Goal: Task Accomplishment & Management: Manage account settings

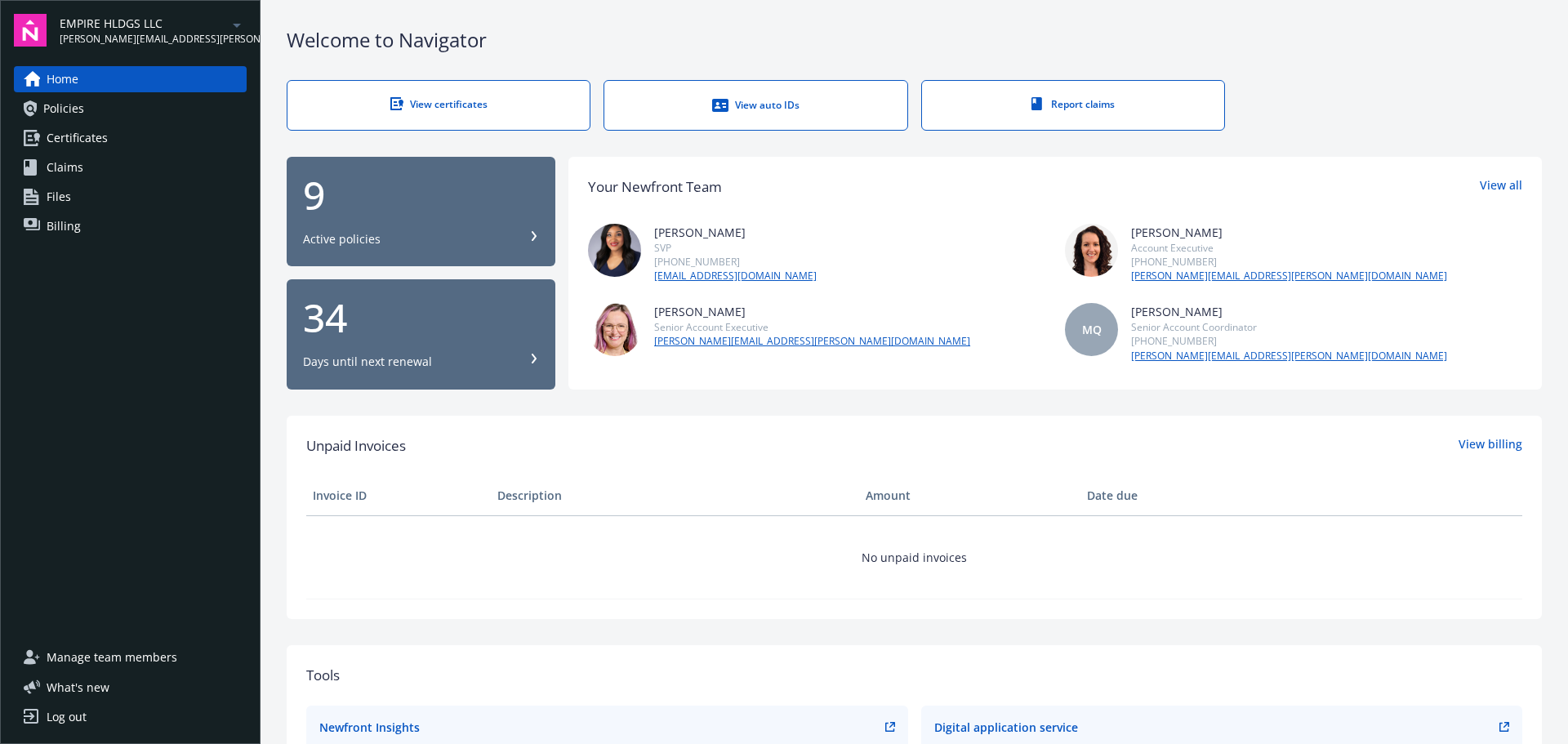
click at [179, 146] on link "Certificates" at bounding box center [130, 138] width 232 height 26
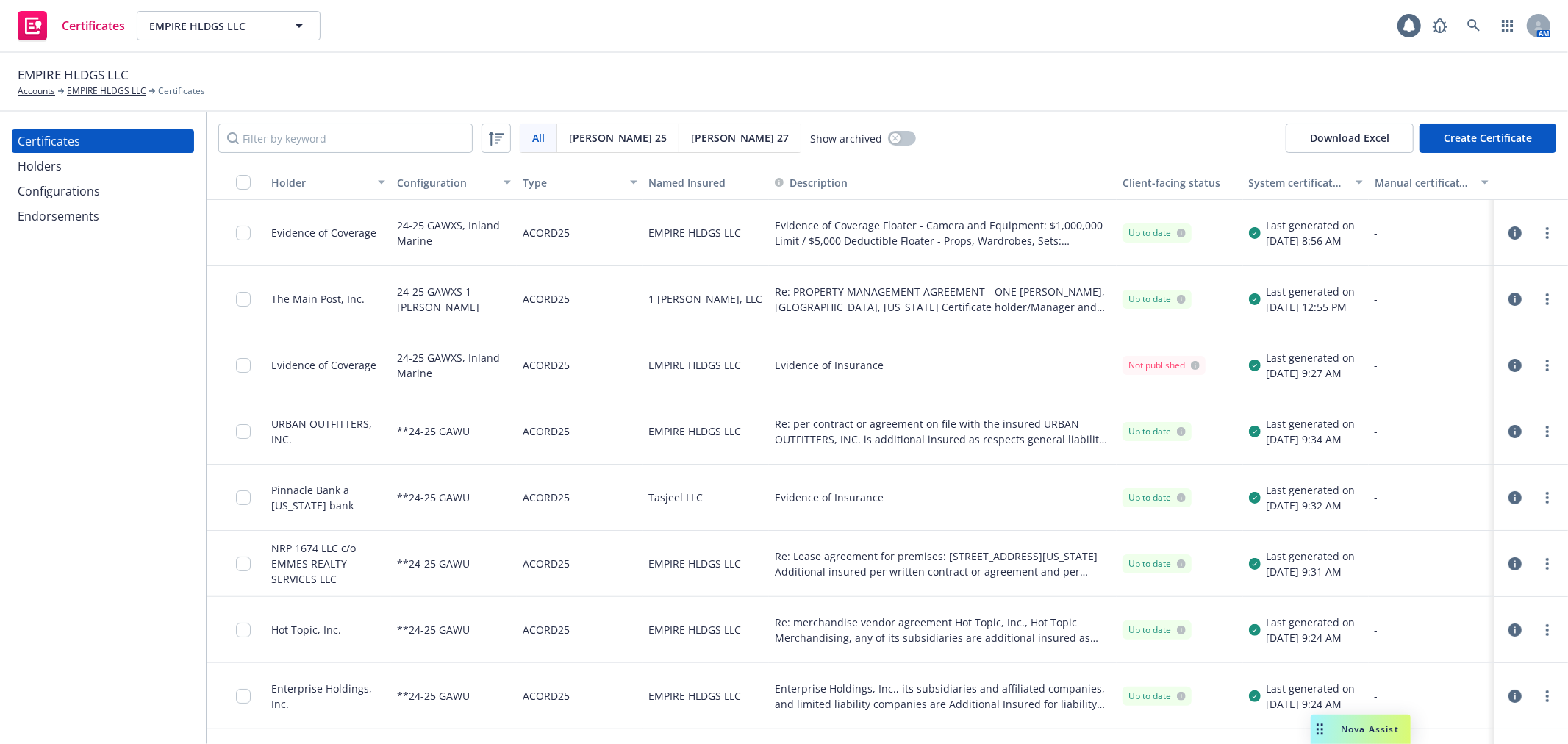
click at [82, 166] on div "Holders" at bounding box center [103, 167] width 171 height 24
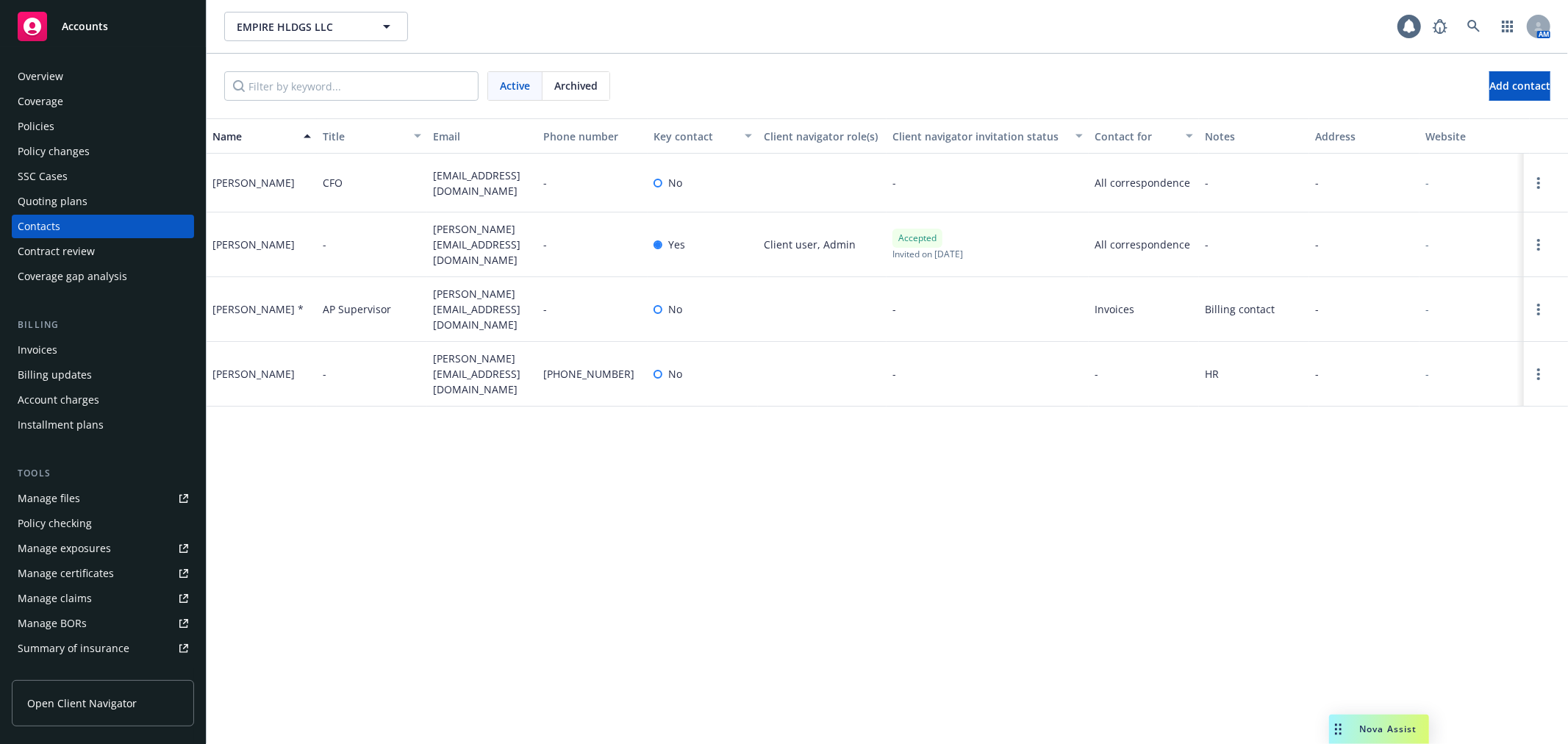
click at [100, 571] on div "Manage certificates" at bounding box center [65, 573] width 96 height 24
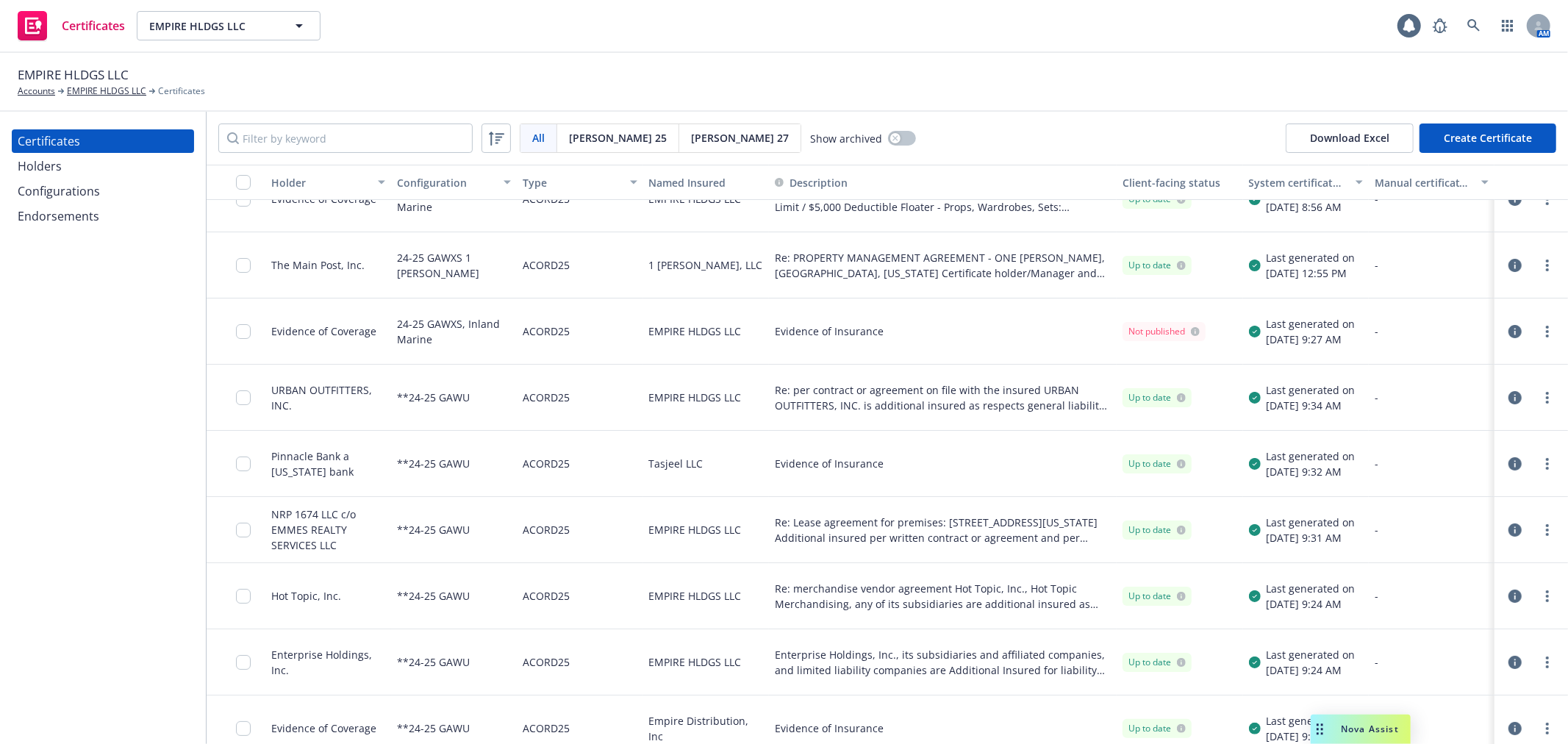
scroll to position [52, 0]
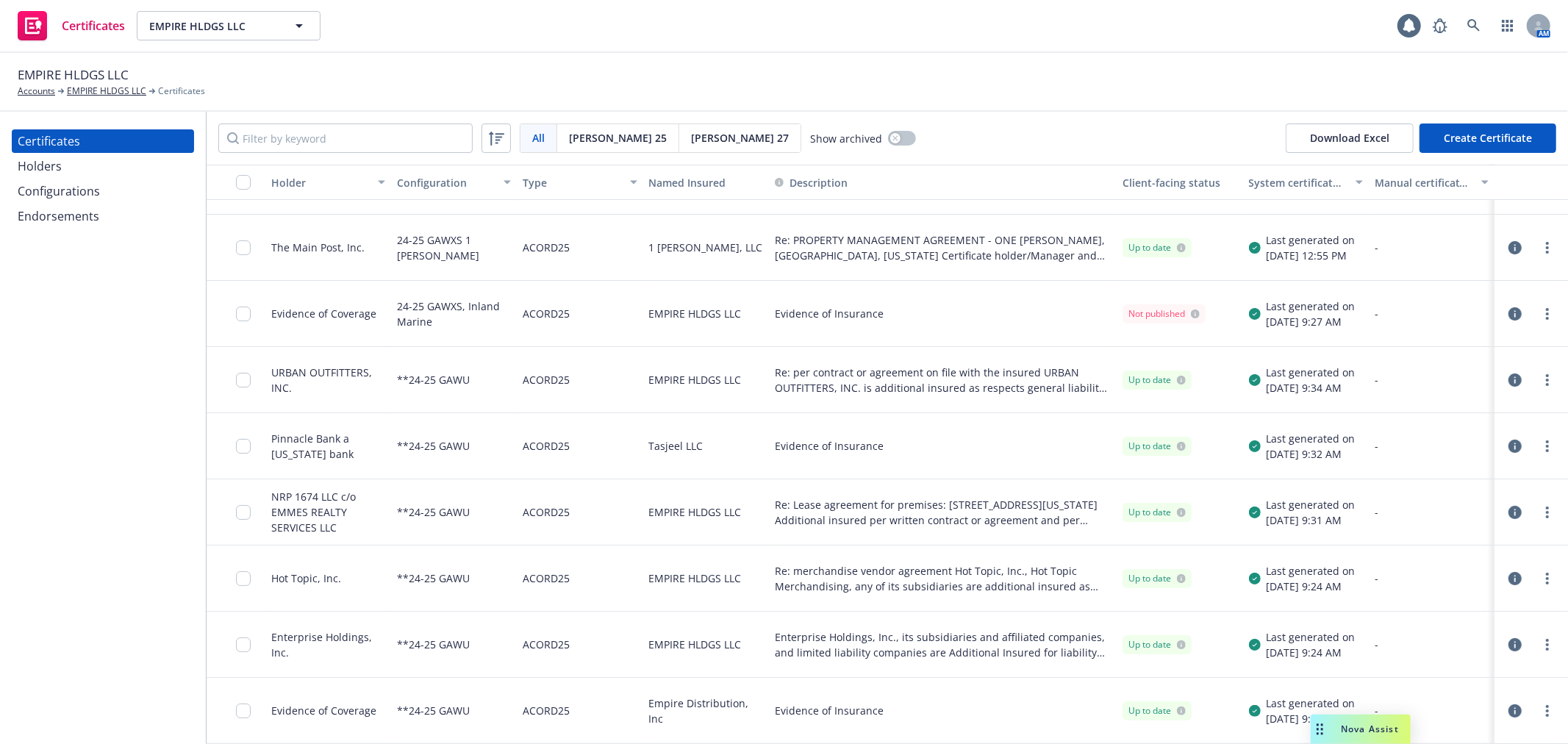
click at [1508, 709] on icon "button" at bounding box center [1515, 711] width 14 height 14
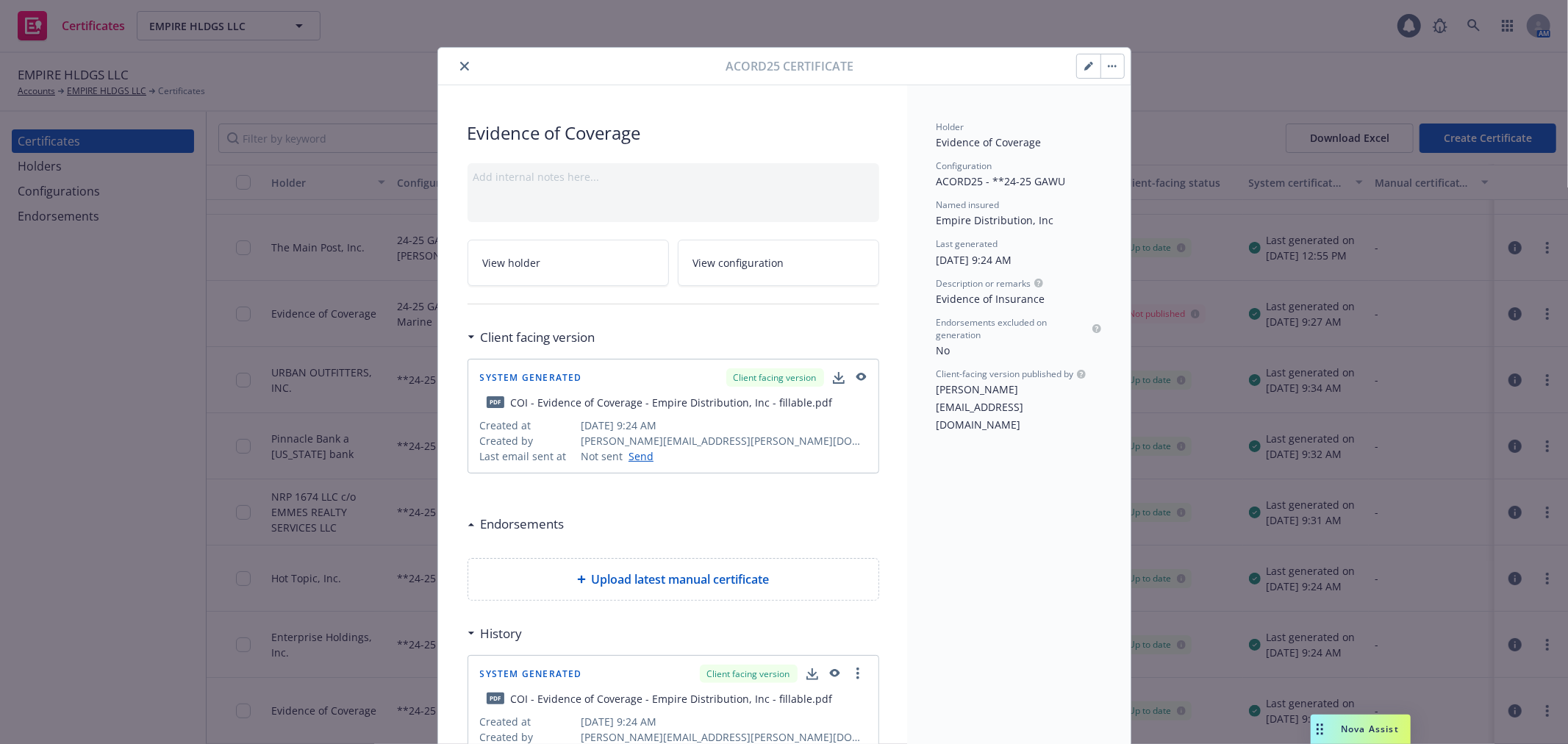
click at [460, 70] on icon "close" at bounding box center [464, 66] width 9 height 9
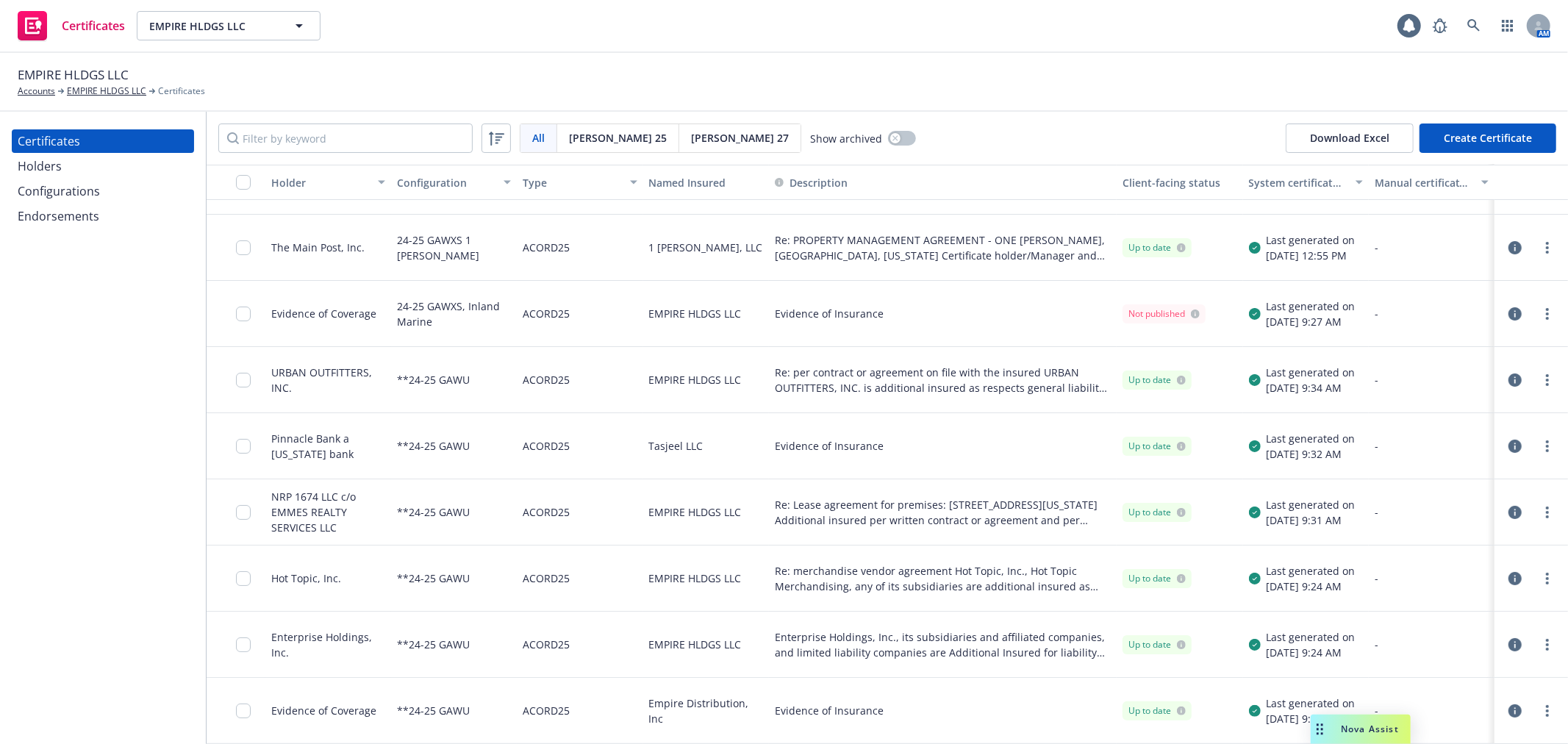
click at [1508, 713] on icon "button" at bounding box center [1515, 711] width 14 height 14
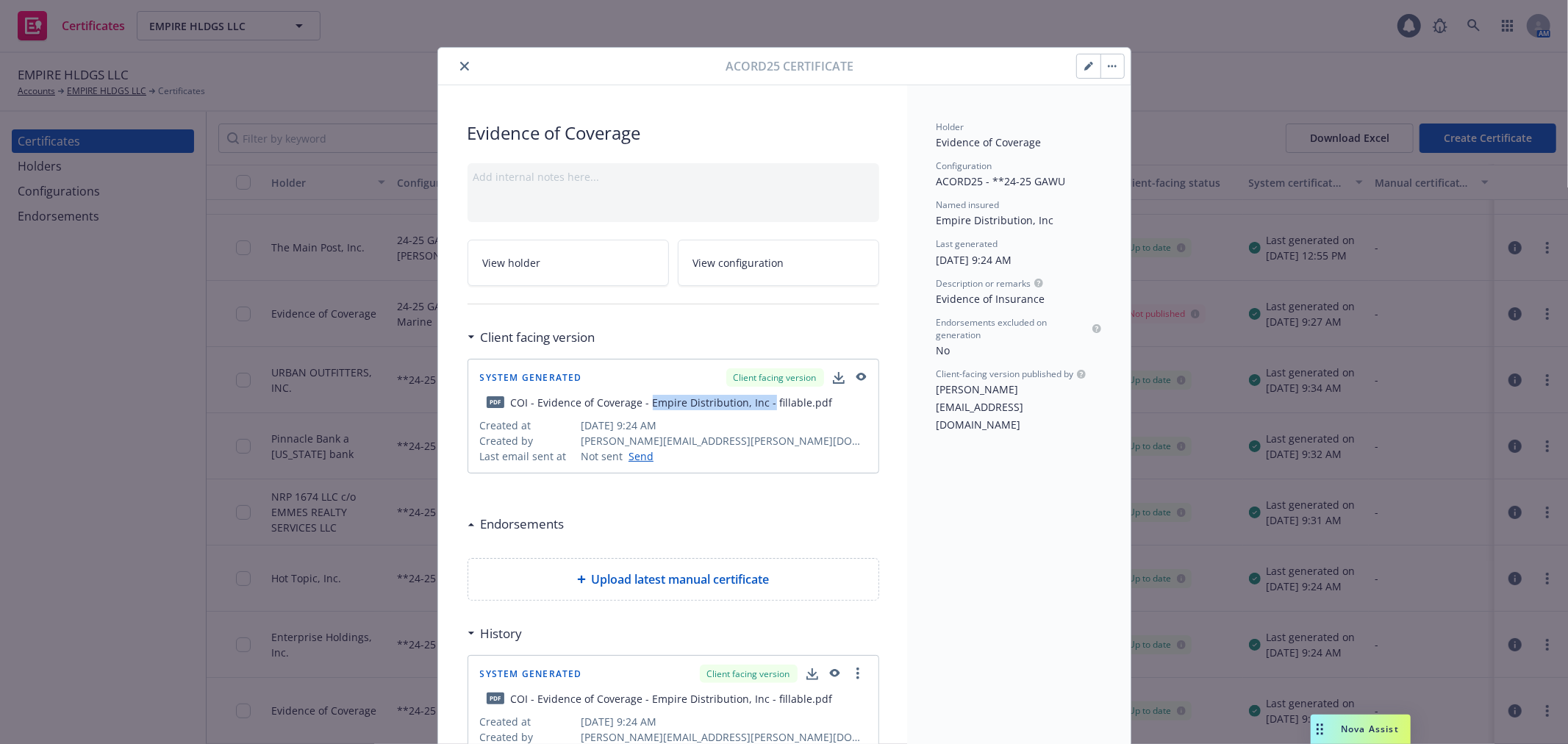
drag, startPoint x: 644, startPoint y: 400, endPoint x: 761, endPoint y: 404, distance: 117.1
click at [761, 404] on div "COI - Evidence of Coverage - Empire Distribution, Inc - fillable.pdf" at bounding box center [672, 402] width 322 height 15
copy div "Empire Distribution, Inc -"
click at [1089, 64] on icon "button" at bounding box center [1091, 64] width 3 height 3
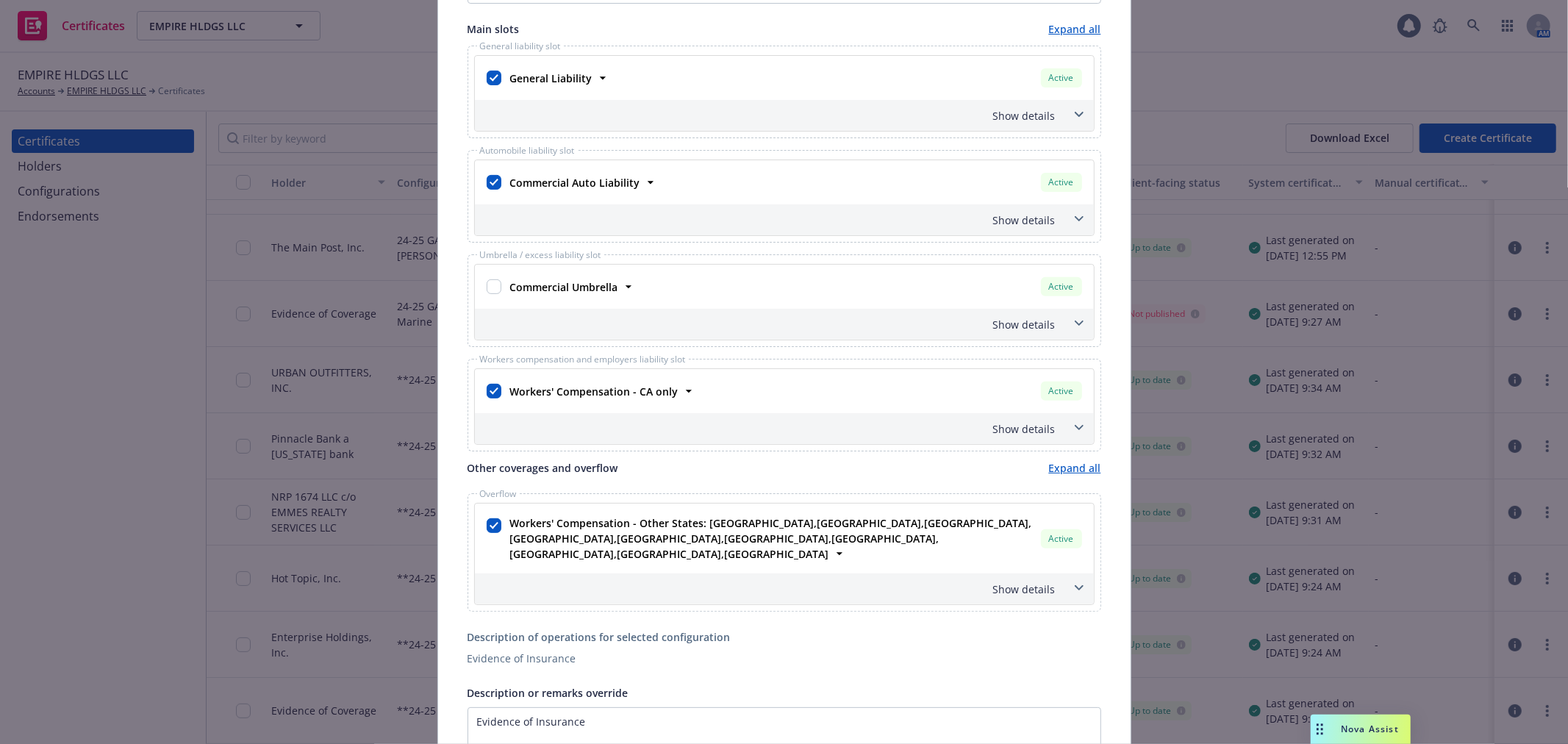
scroll to position [327, 0]
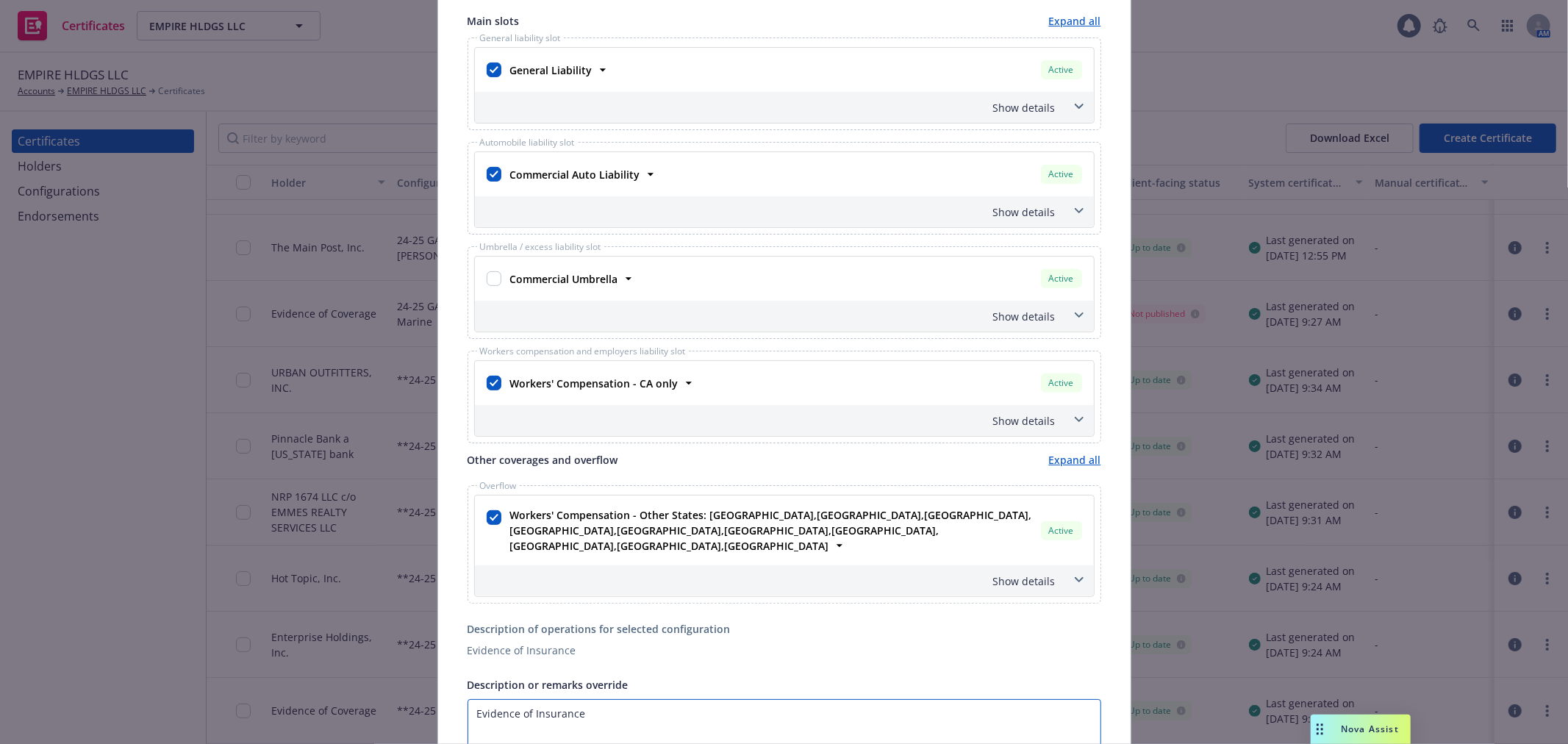
click at [599, 699] on textarea "Evidence of Insurance" at bounding box center [784, 735] width 633 height 73
paste textarea "Empire Distribution, Inc -"
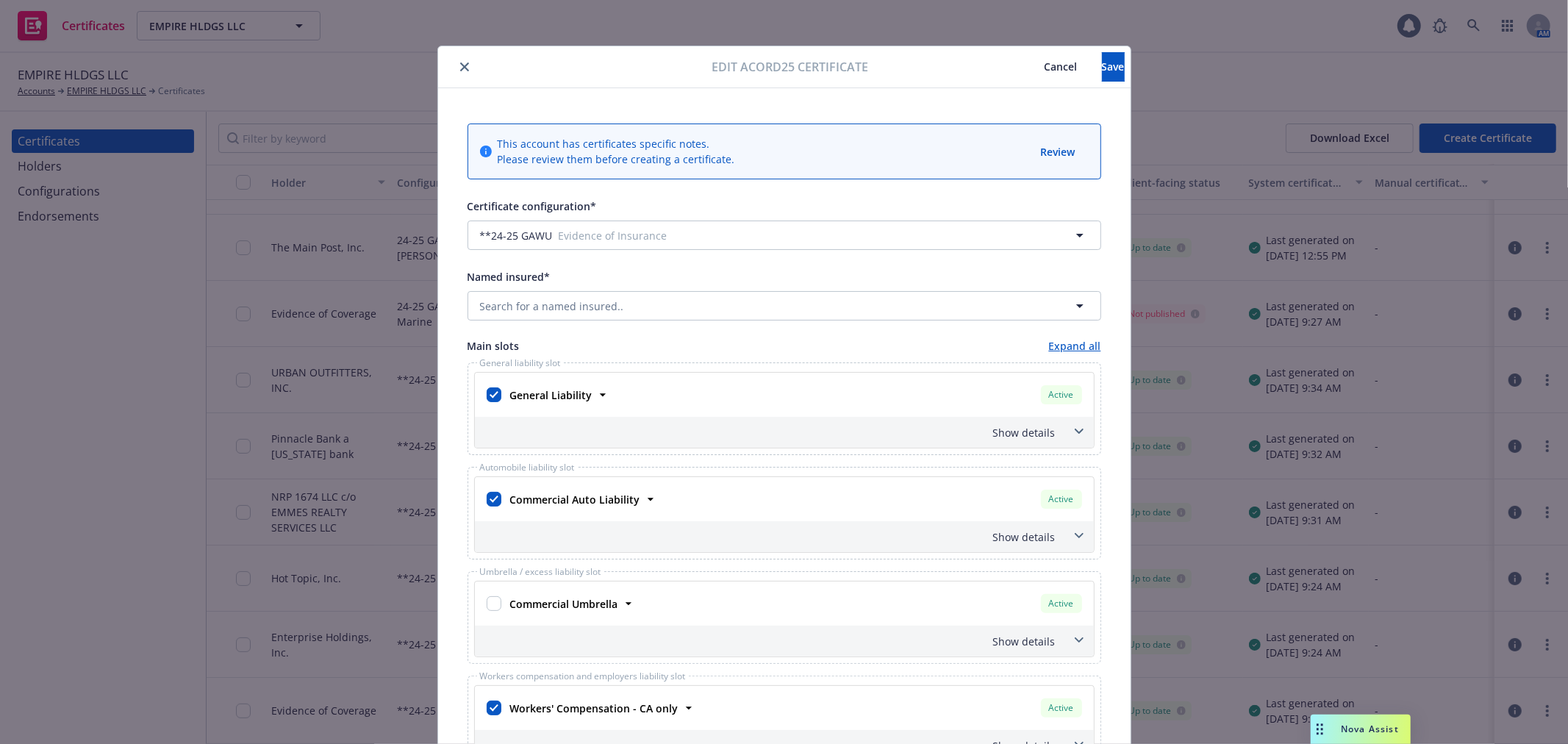
scroll to position [0, 0]
type textarea "Evidence of Insurance for Empire Distribution, Inc -"
click at [1102, 72] on span "Save" at bounding box center [1113, 68] width 23 height 14
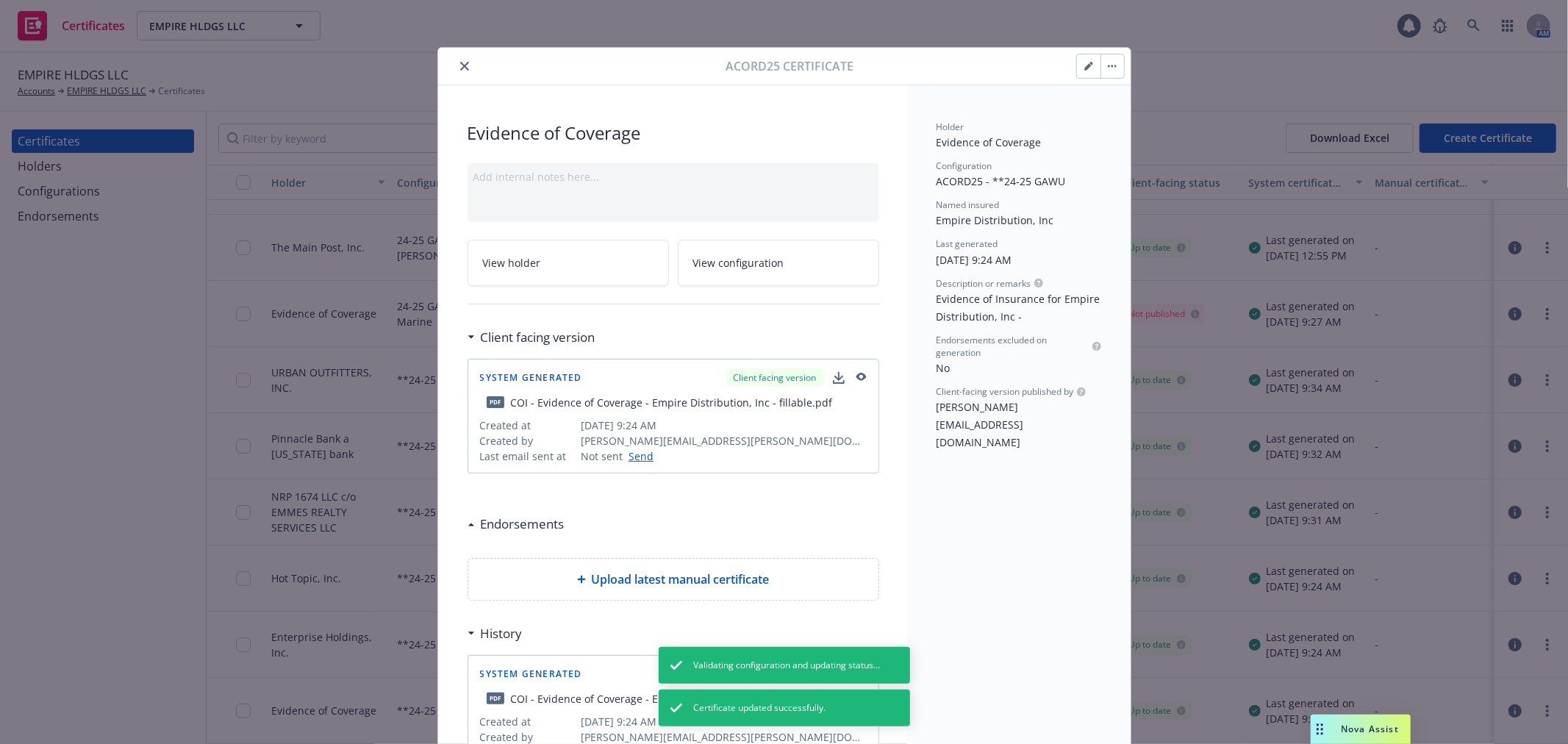
click at [1107, 75] on button "button" at bounding box center [1112, 66] width 24 height 24
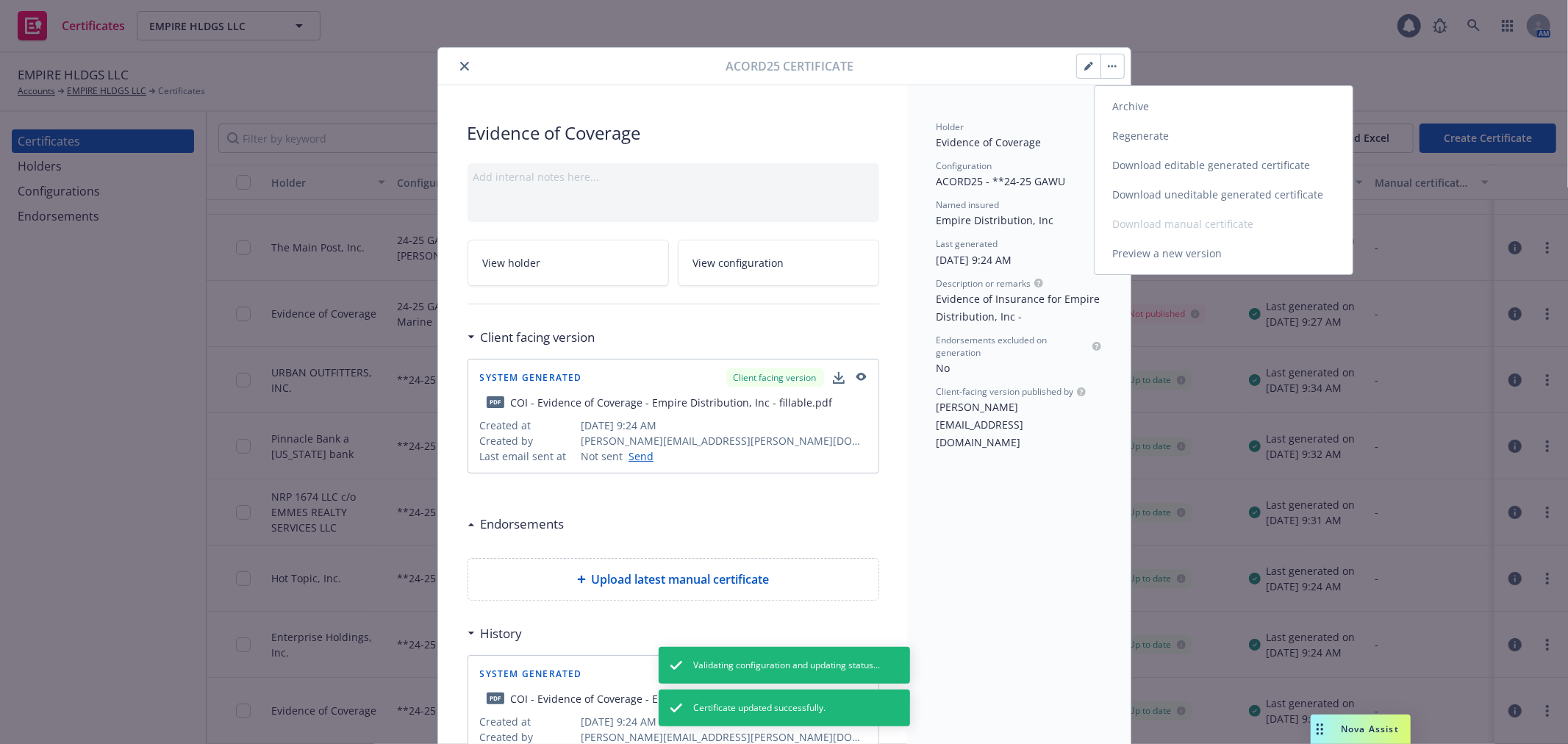
click at [1139, 134] on link "Regenerate" at bounding box center [1223, 136] width 258 height 30
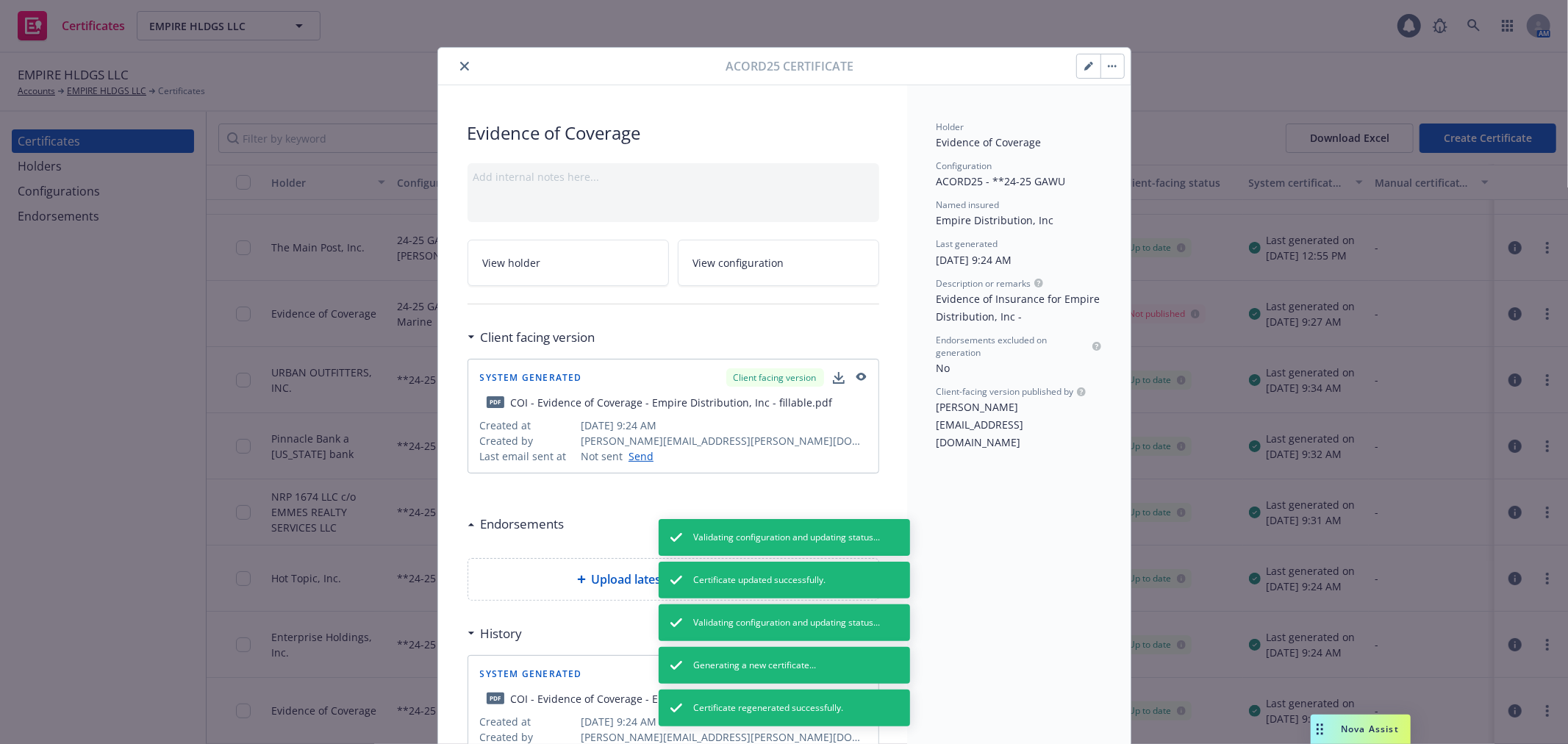
click at [460, 66] on icon "close" at bounding box center [464, 66] width 9 height 9
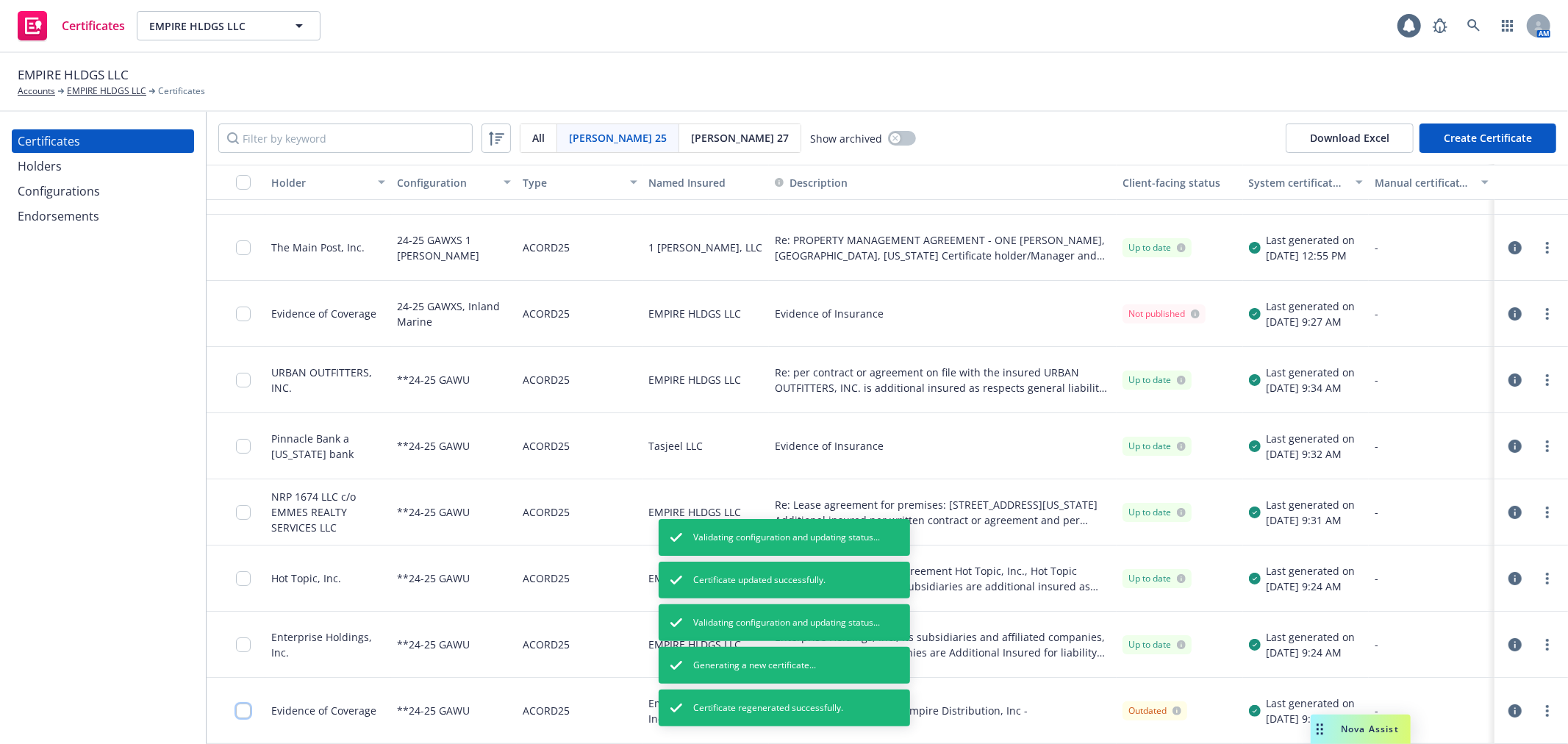
click at [240, 713] on input "checkbox" at bounding box center [242, 710] width 14 height 14
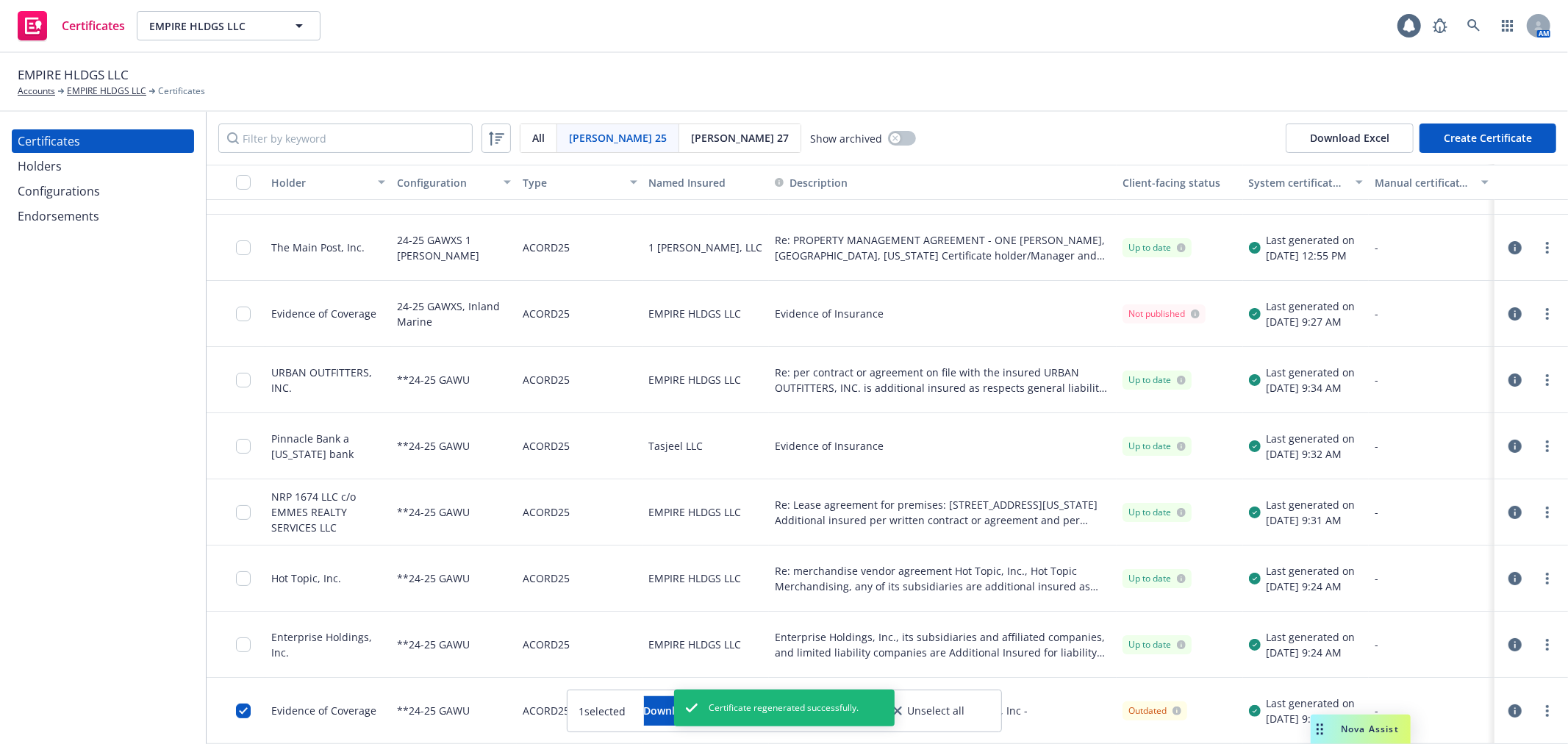
click at [1508, 314] on icon "button" at bounding box center [1515, 314] width 14 height 14
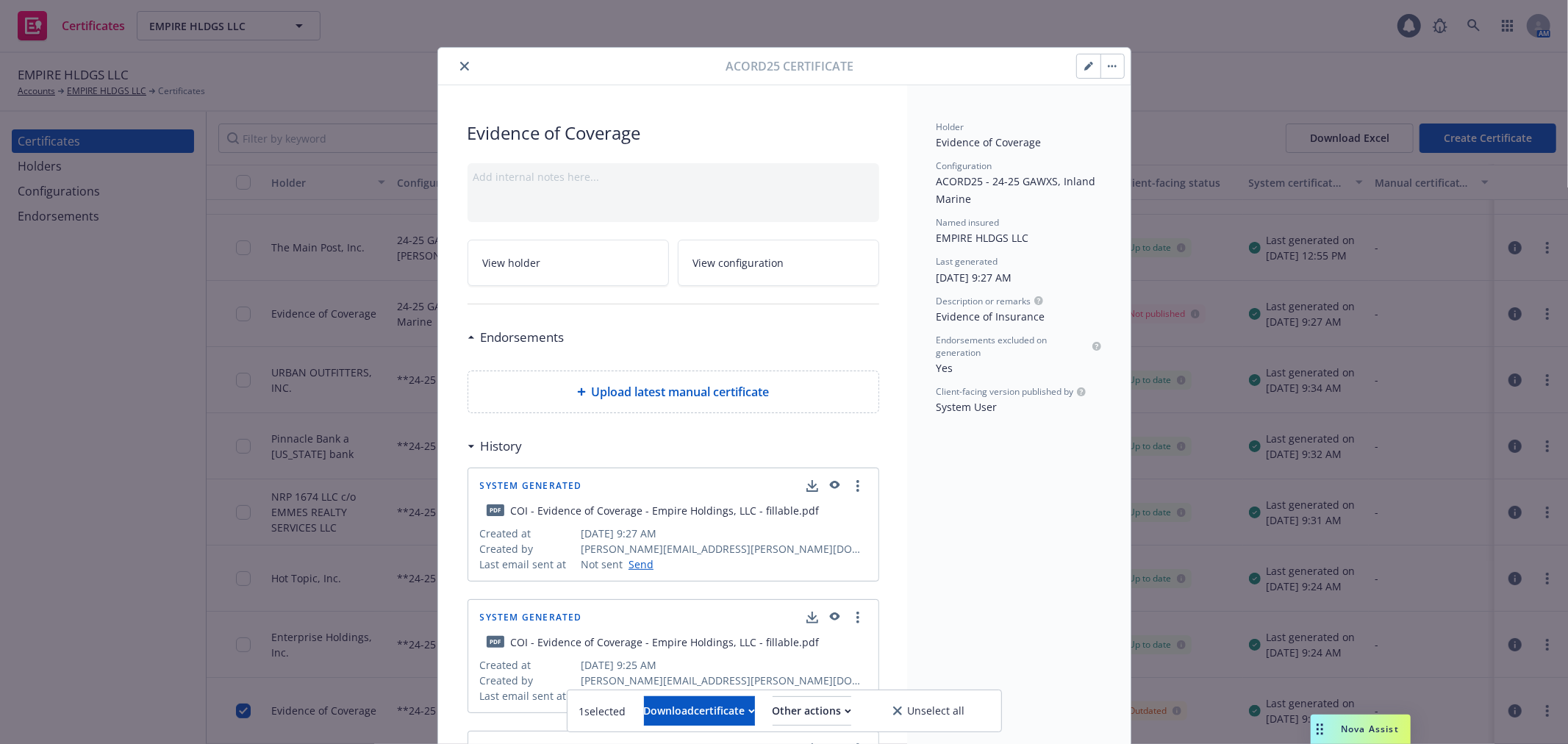
click at [1114, 71] on button "button" at bounding box center [1112, 66] width 24 height 24
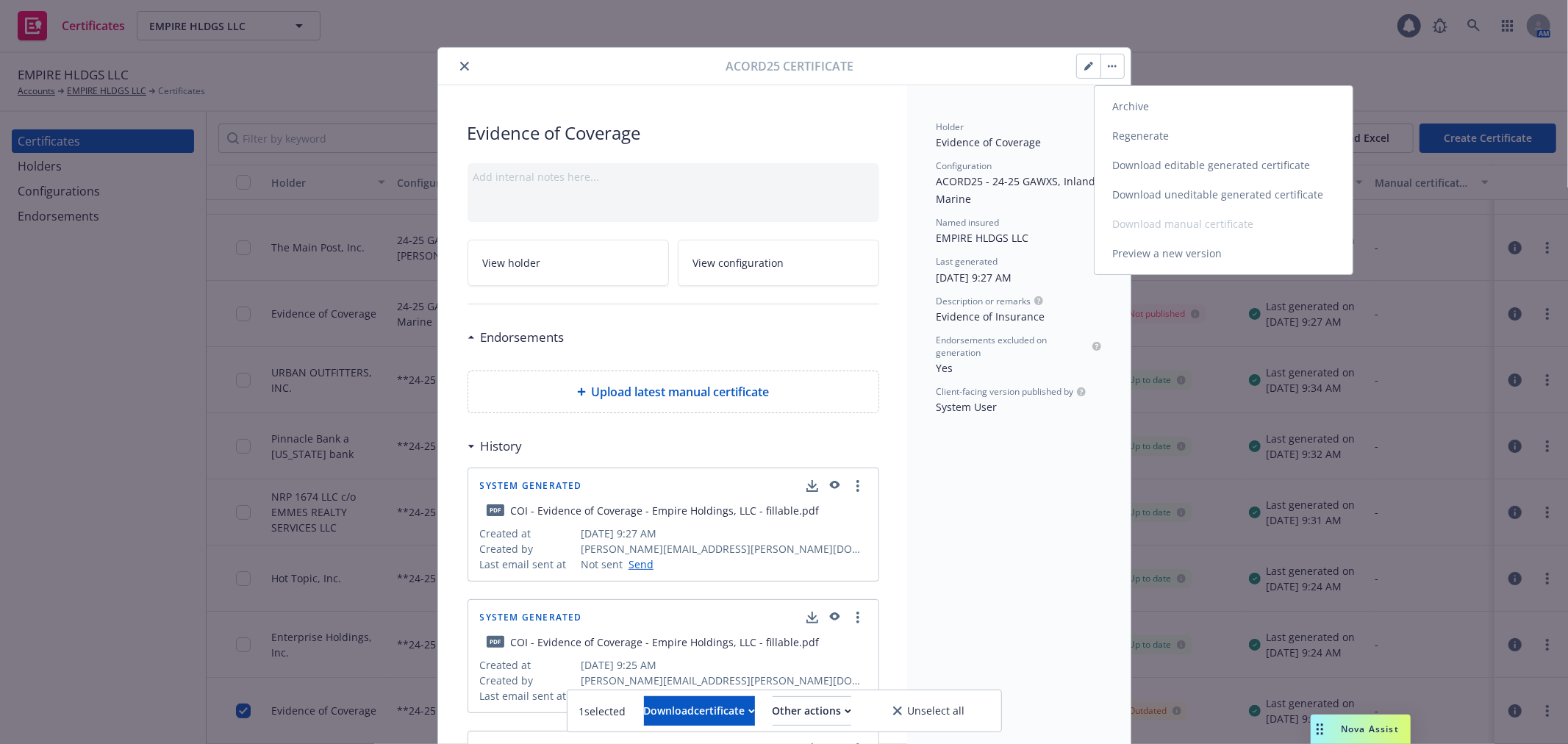
click at [1122, 106] on link "Archive" at bounding box center [1223, 106] width 258 height 30
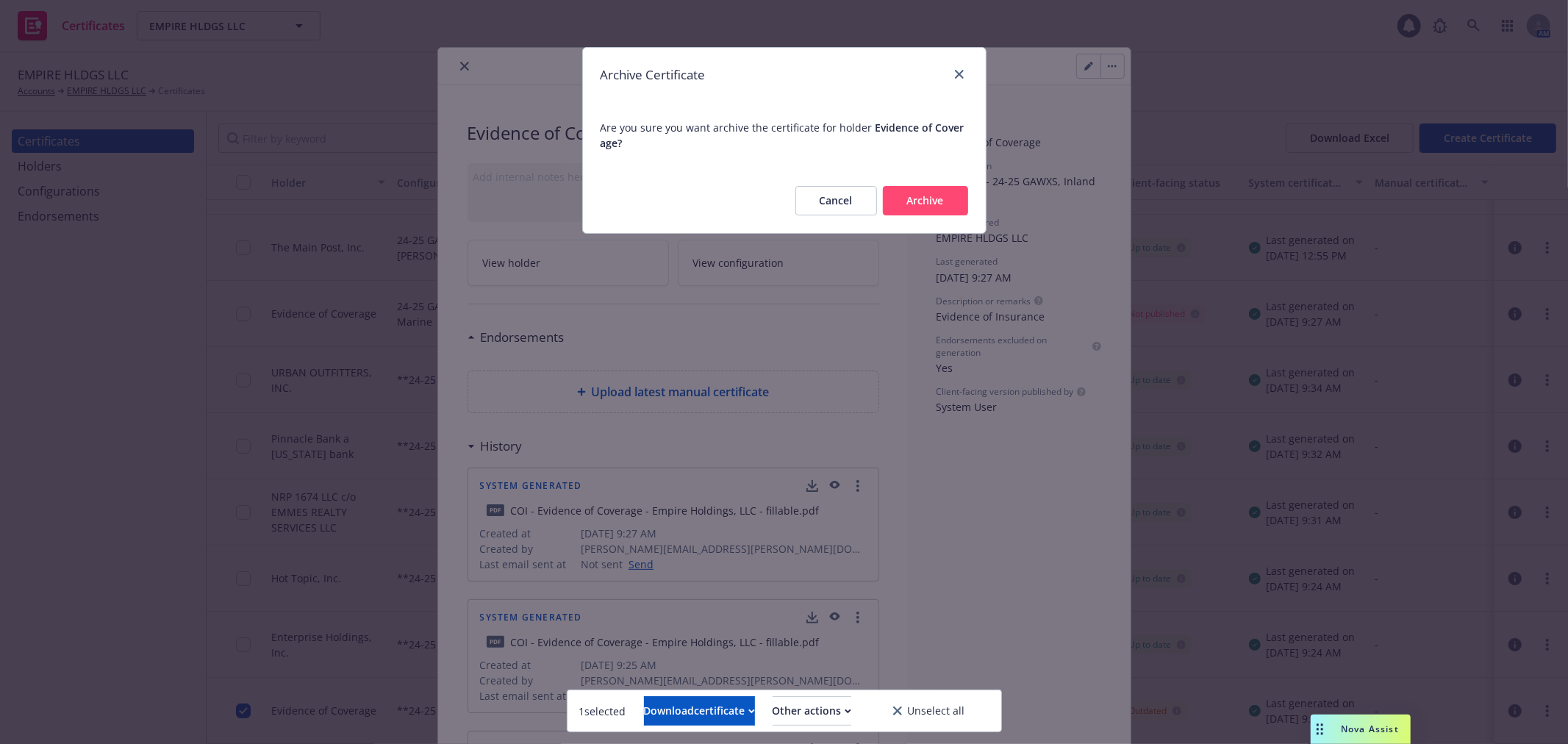
click at [914, 207] on button "Archive" at bounding box center [925, 201] width 85 height 30
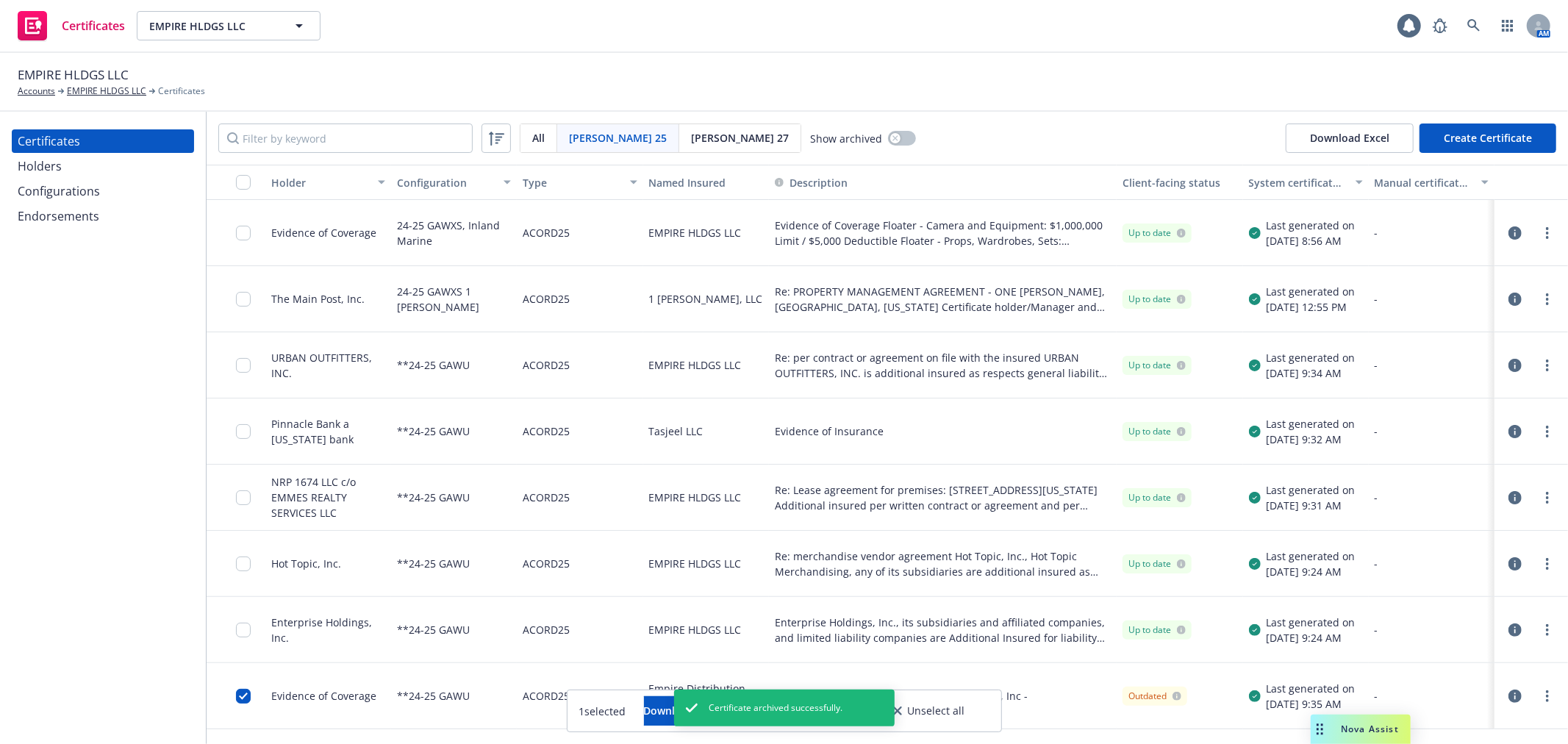
click at [457, 69] on div "EMPIRE HLDGS LLC Accounts EMPIRE HLDGS LLC Certificates" at bounding box center [784, 82] width 1532 height 32
click at [244, 691] on input "checkbox" at bounding box center [242, 696] width 14 height 14
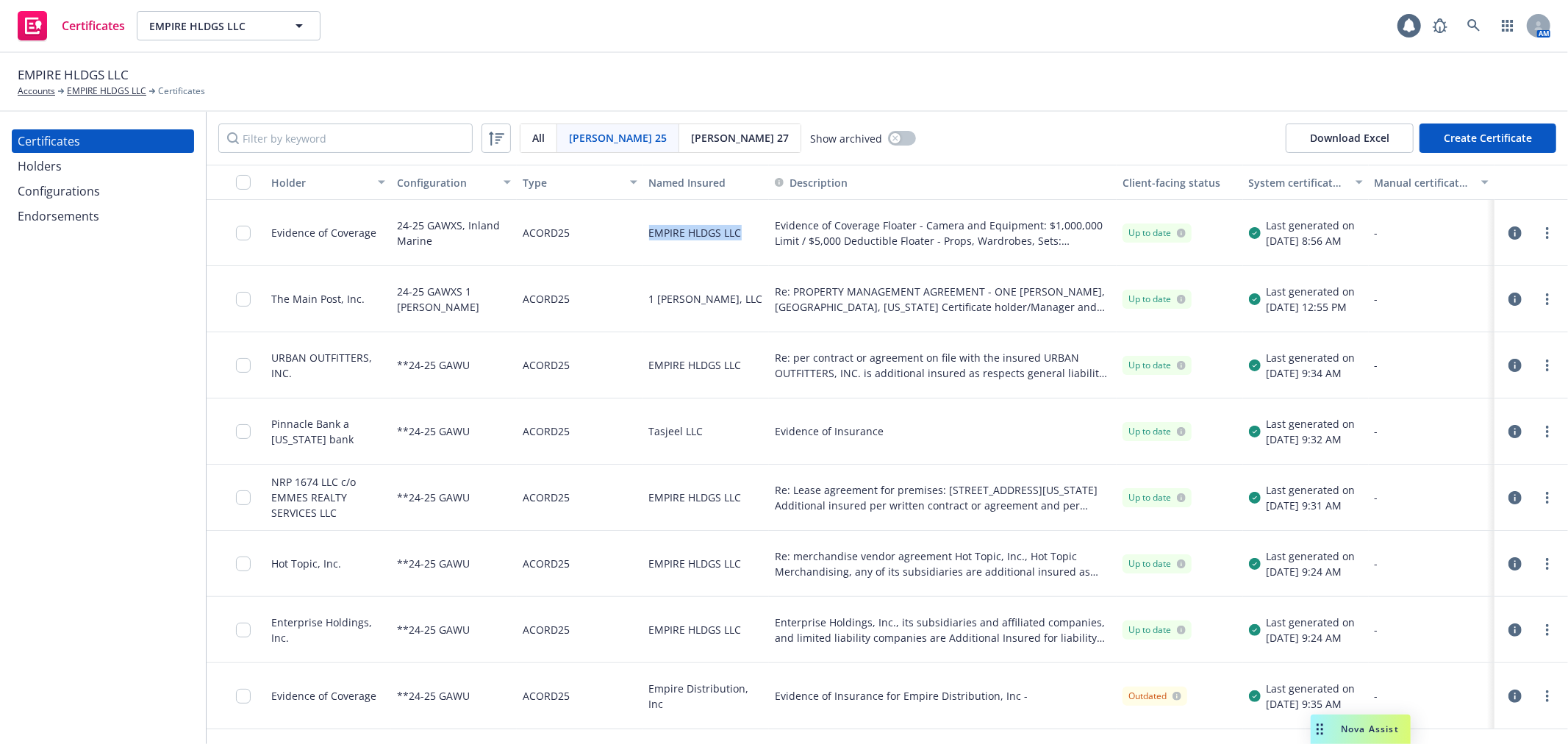
drag, startPoint x: 748, startPoint y: 236, endPoint x: 649, endPoint y: 237, distance: 99.0
click at [649, 237] on div "EMPIRE HLDGS LLC" at bounding box center [706, 233] width 126 height 66
copy div "EMPIRE HLDGS LLC"
click at [1516, 230] on icon "button" at bounding box center [1515, 233] width 14 height 14
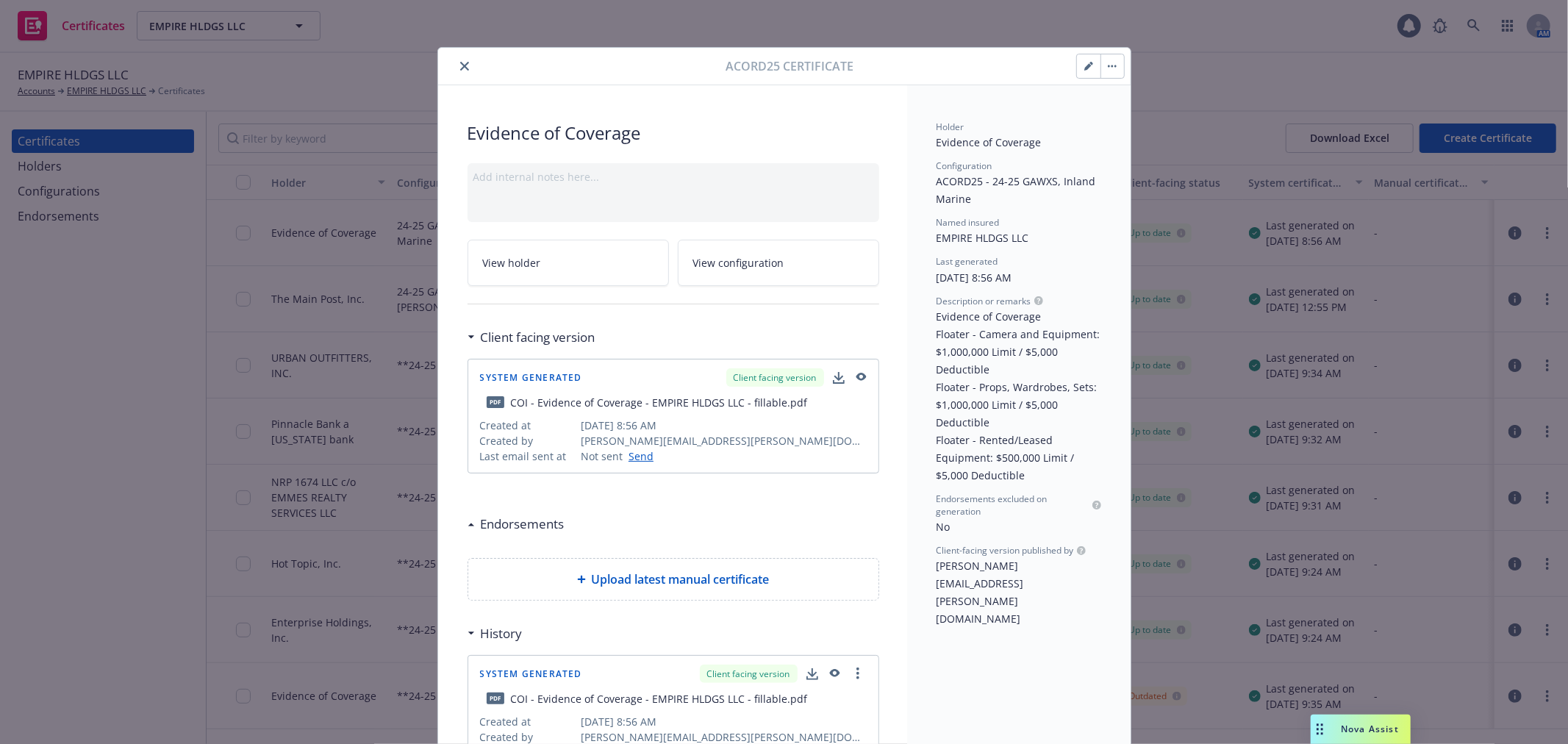
click at [1084, 66] on icon "button" at bounding box center [1088, 66] width 8 height 8
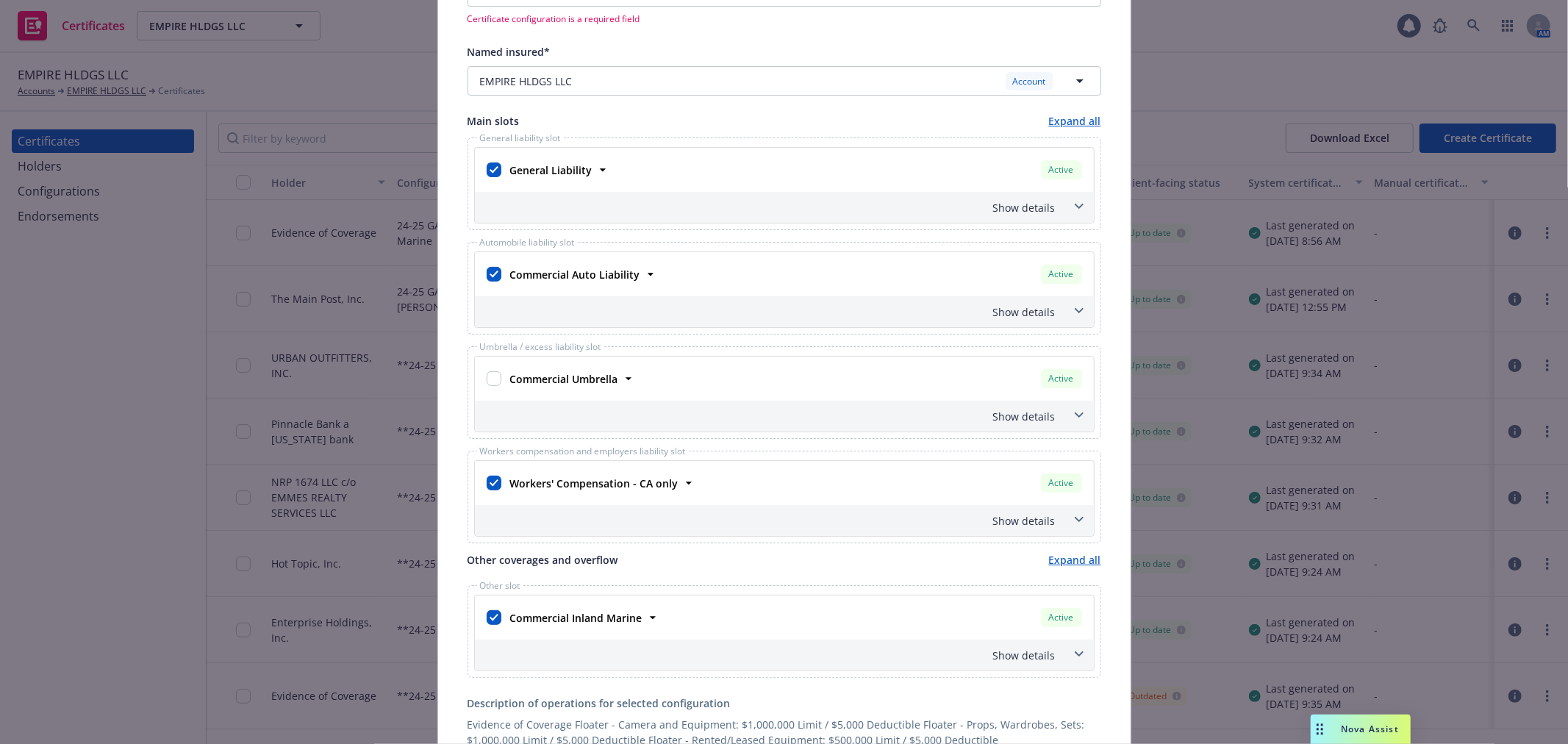
scroll to position [408, 0]
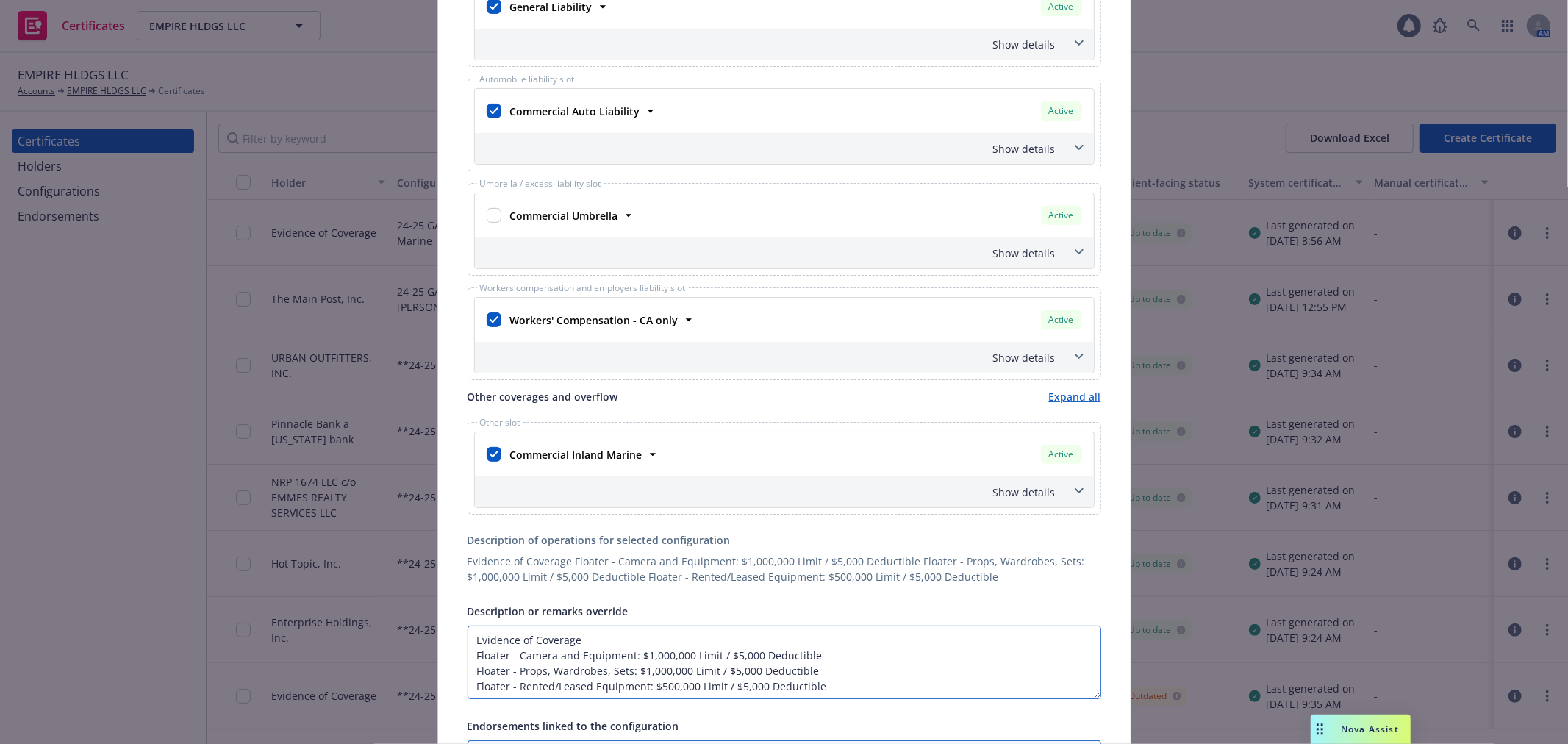
click at [597, 642] on textarea "Evidence of Coverage Floater - Camera and Equipment: $1,000,000 Limit / $5,000 …" at bounding box center [784, 662] width 633 height 73
paste textarea "EMPIRE HLDGS LLC"
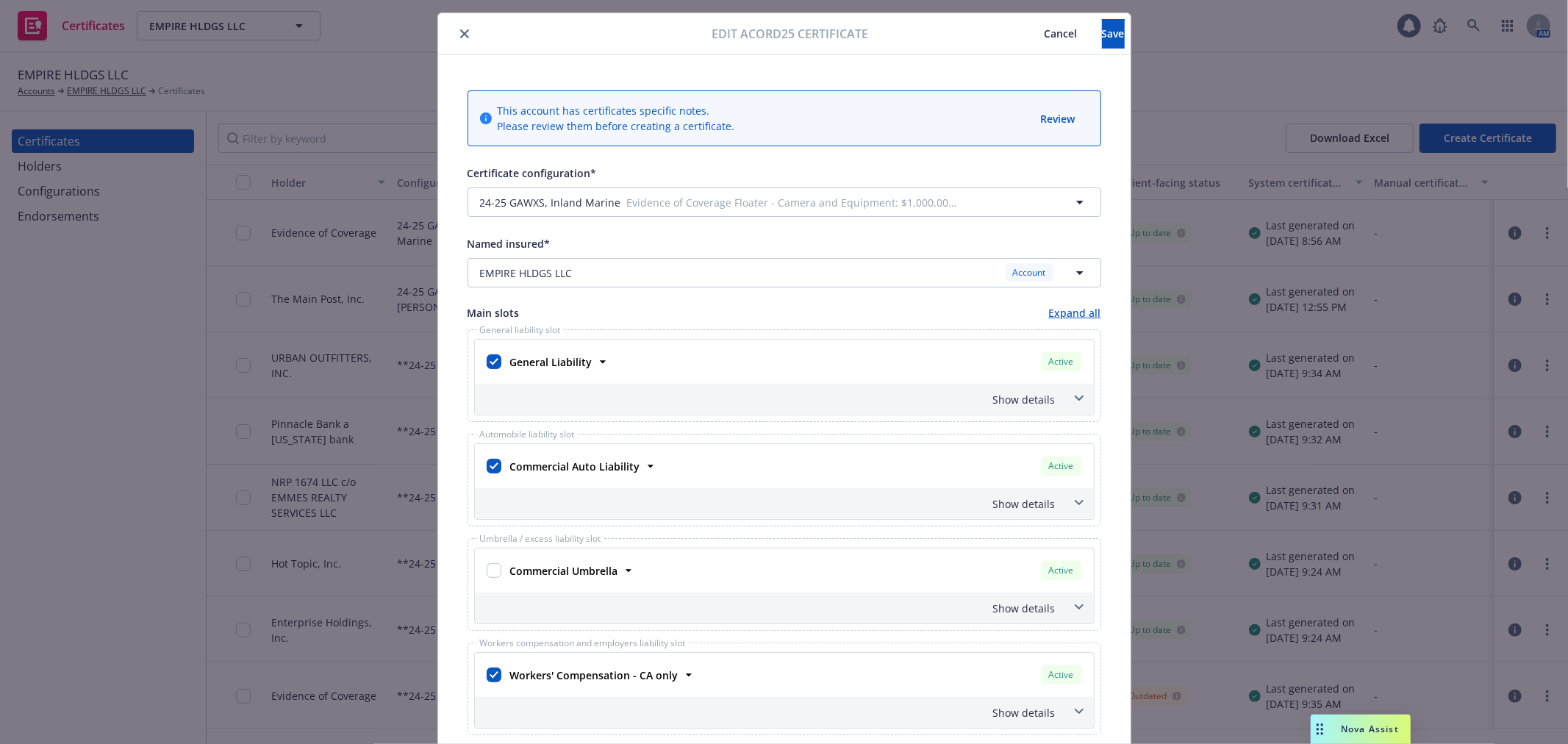
scroll to position [0, 0]
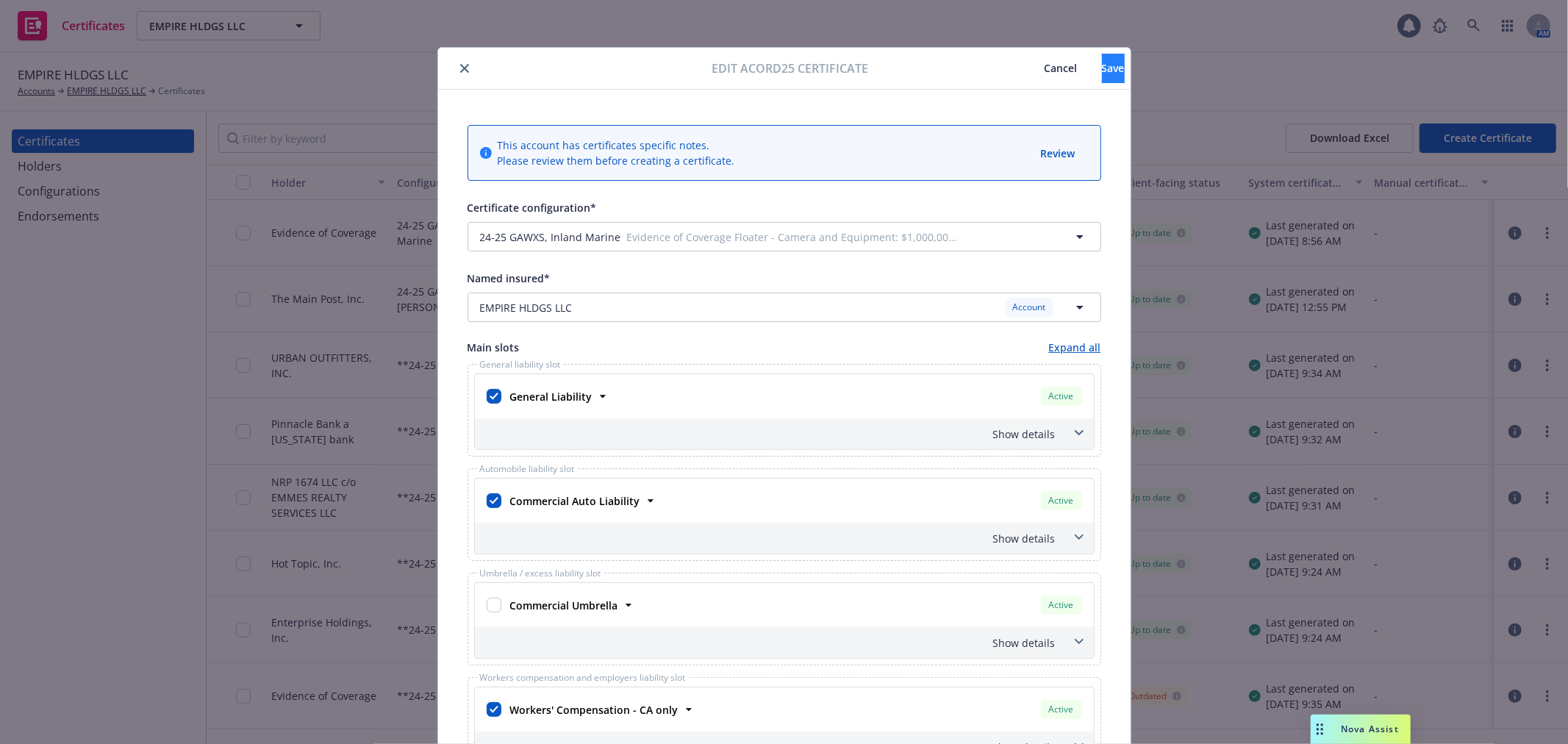
type textarea "Evidence of Coverage for EMPIRE HLDGS LLC Floater - Camera and Equipment: $1,00…"
click at [1102, 68] on button "Save" at bounding box center [1113, 68] width 23 height 30
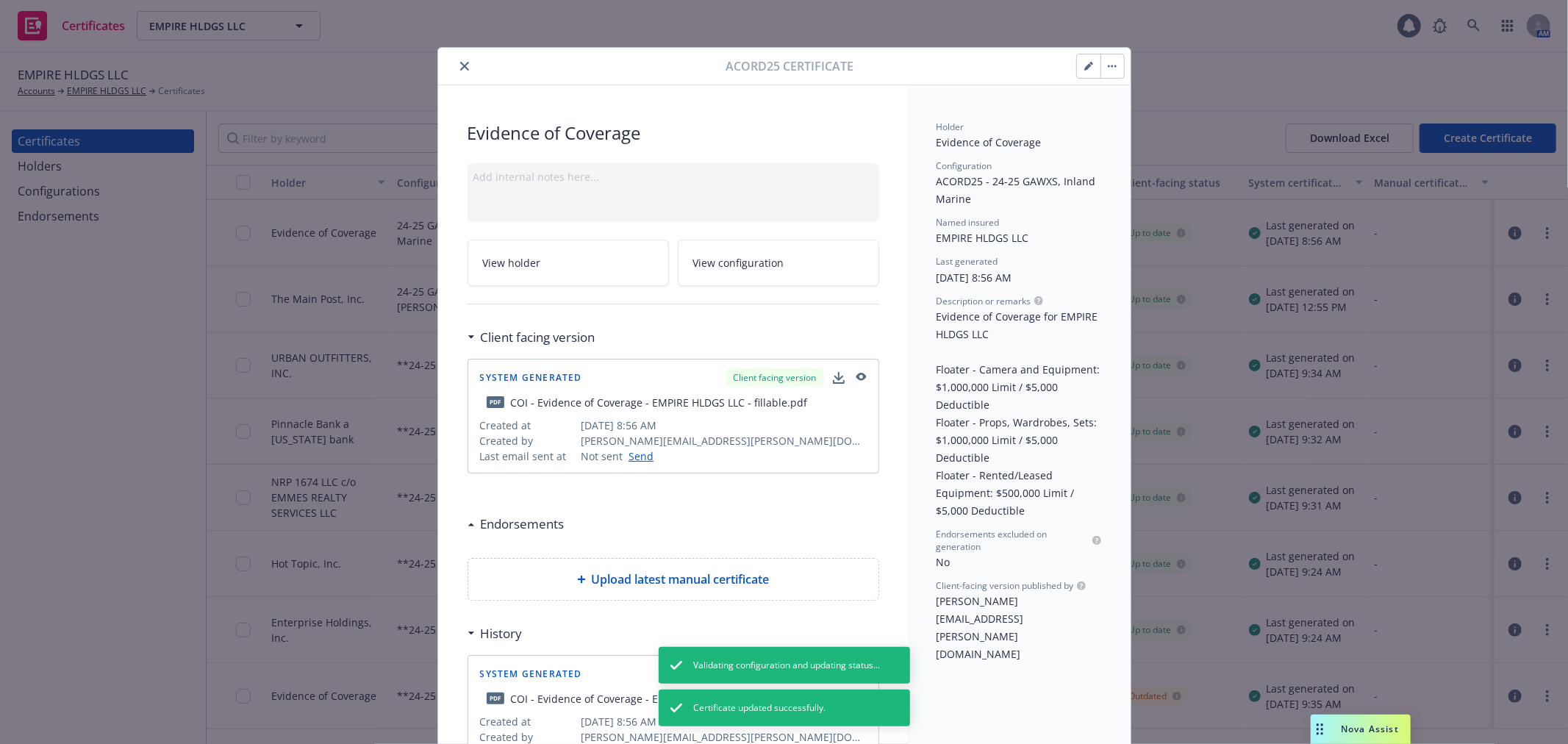
click at [1113, 71] on button "button" at bounding box center [1112, 66] width 24 height 24
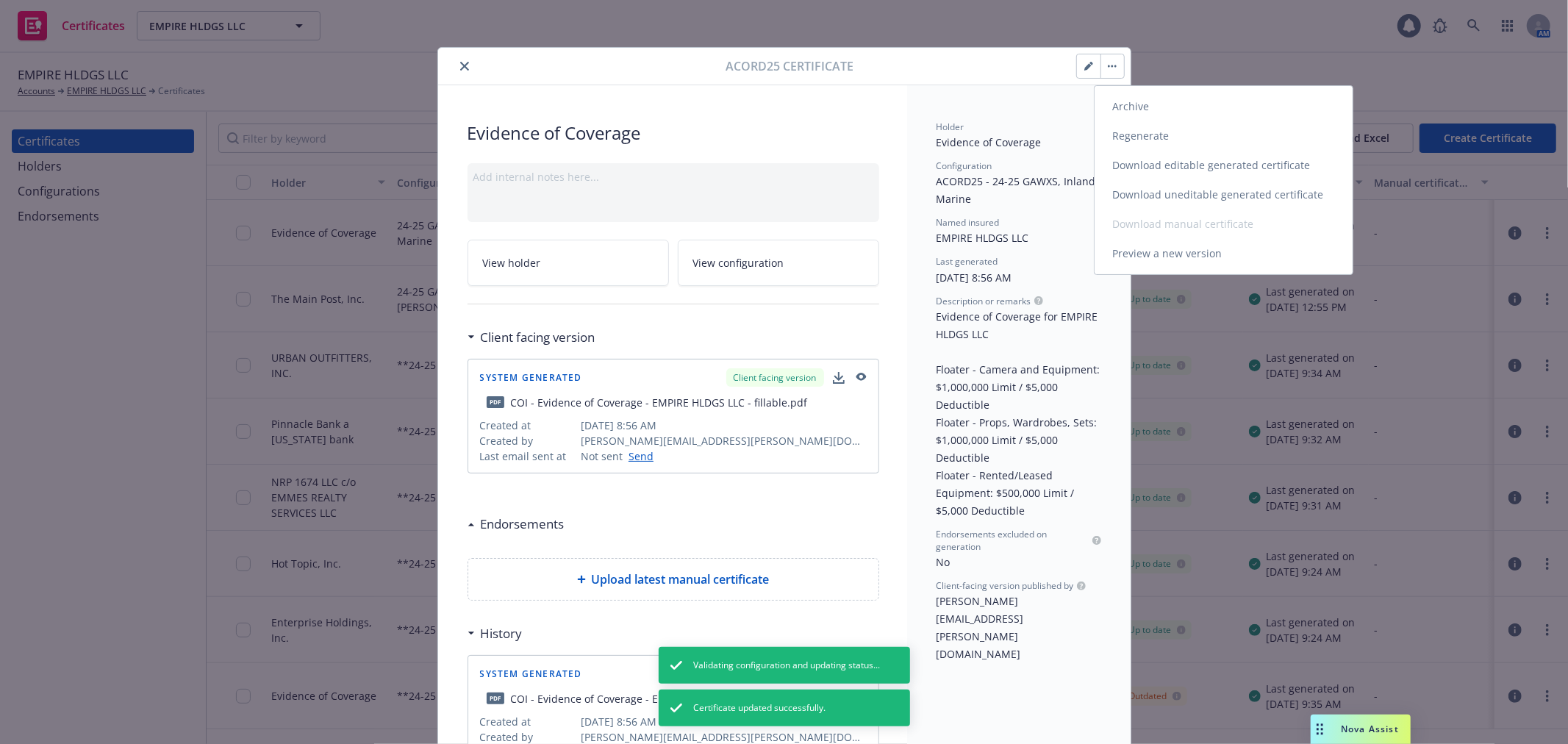
click at [1150, 129] on link "Regenerate" at bounding box center [1223, 136] width 258 height 30
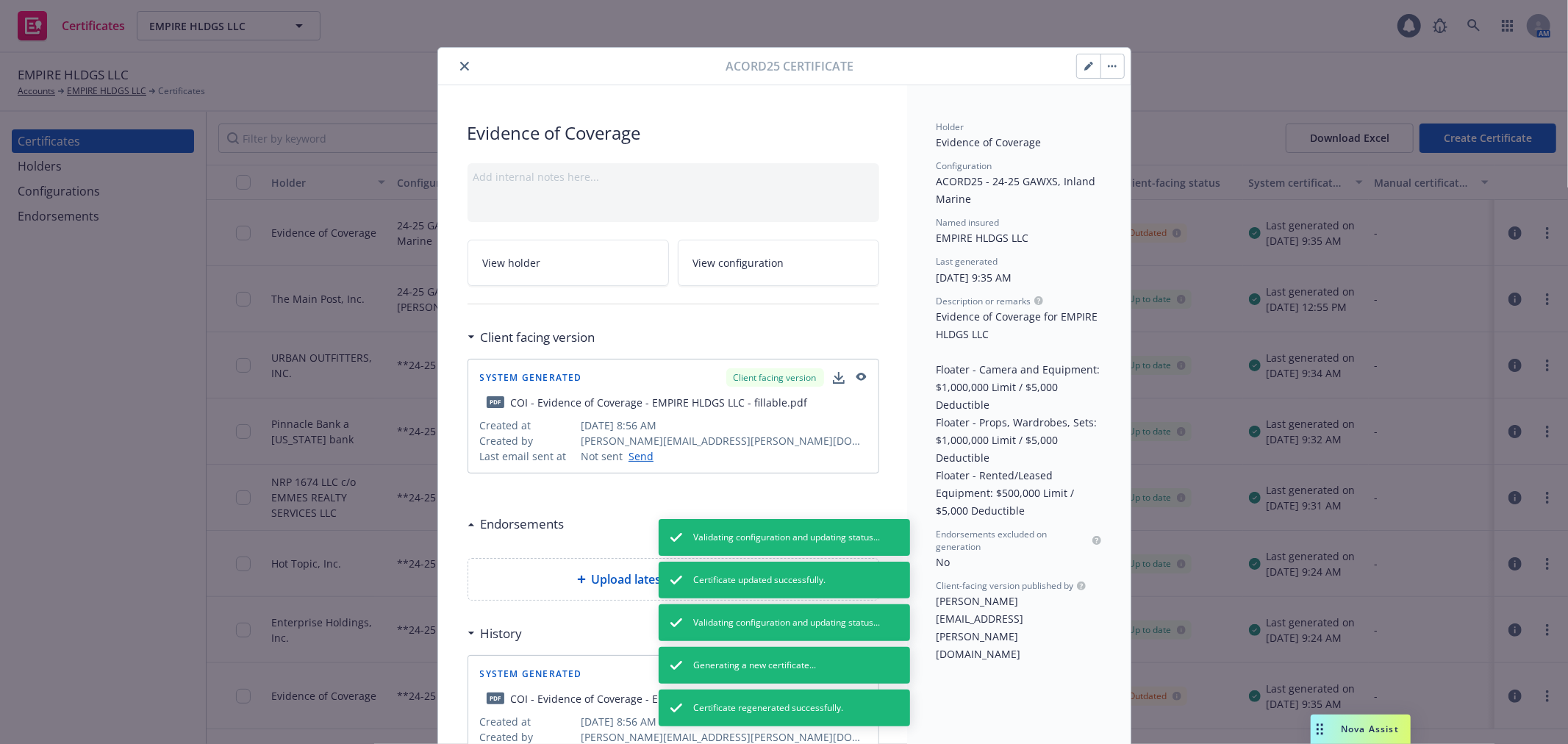
click at [460, 68] on icon "close" at bounding box center [464, 66] width 9 height 9
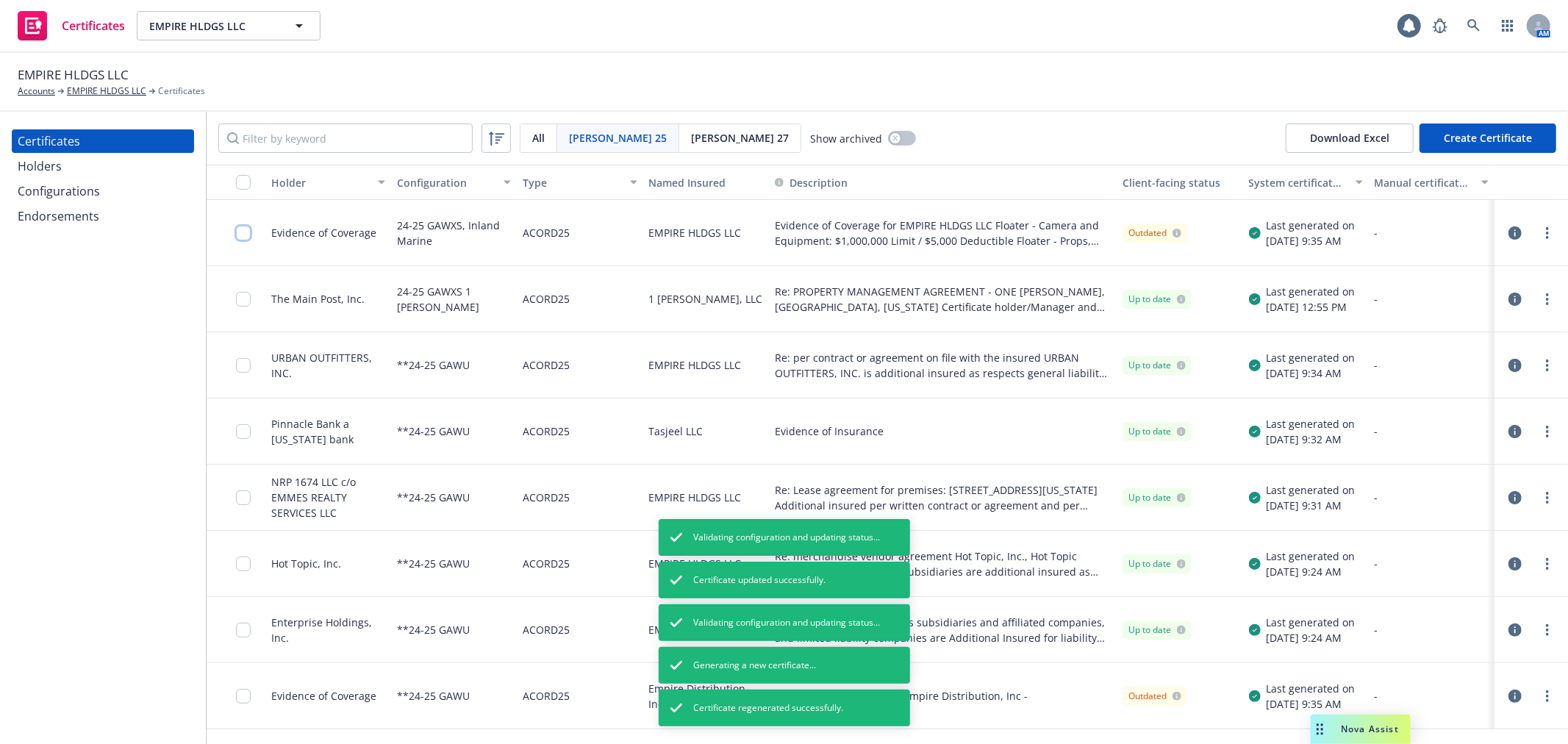
click at [239, 230] on input "checkbox" at bounding box center [242, 232] width 14 height 14
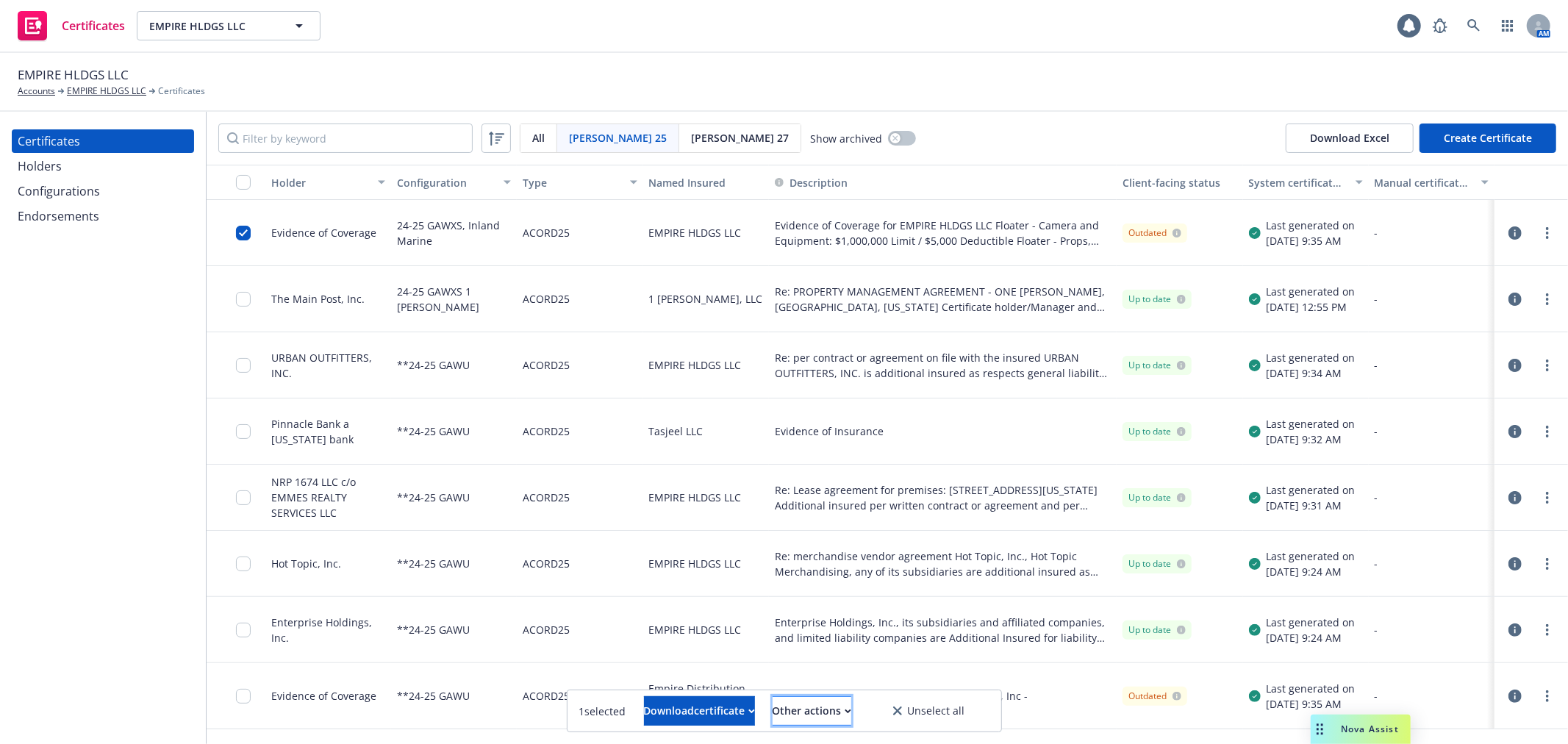
click at [844, 720] on div "Other actions" at bounding box center [812, 711] width 78 height 28
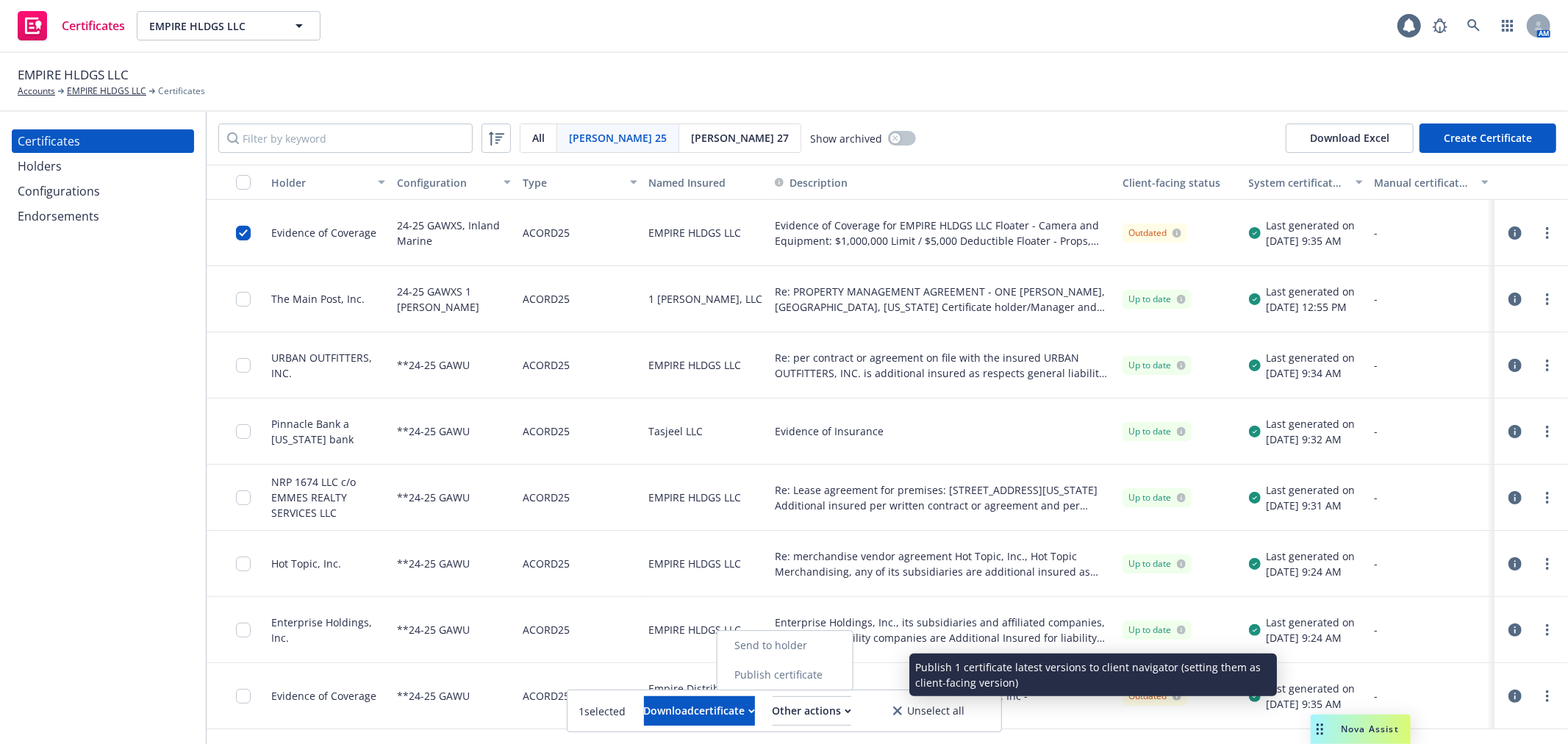
click at [843, 682] on link "Publish certificate" at bounding box center [784, 674] width 135 height 30
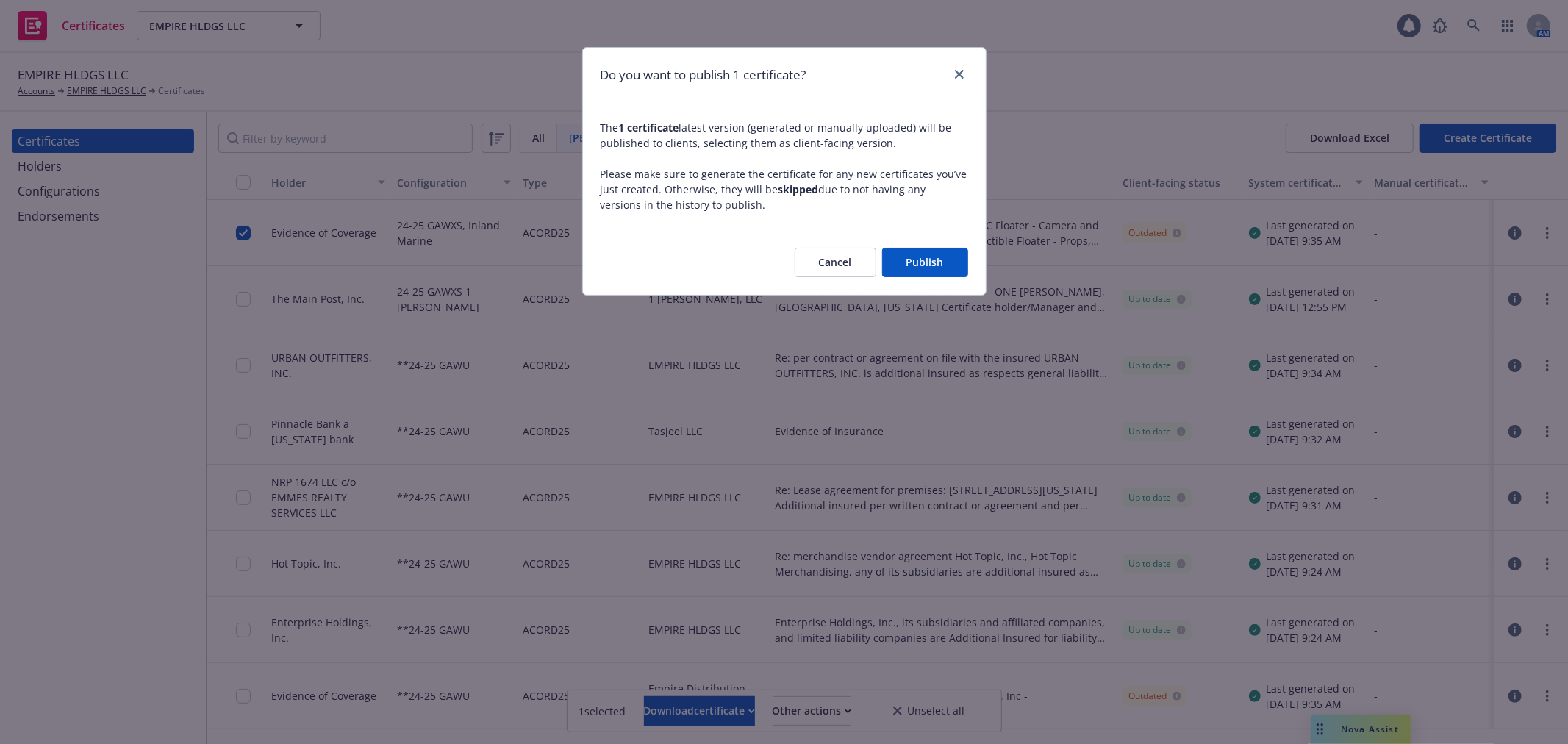
click at [952, 258] on button "Publish" at bounding box center [924, 262] width 86 height 30
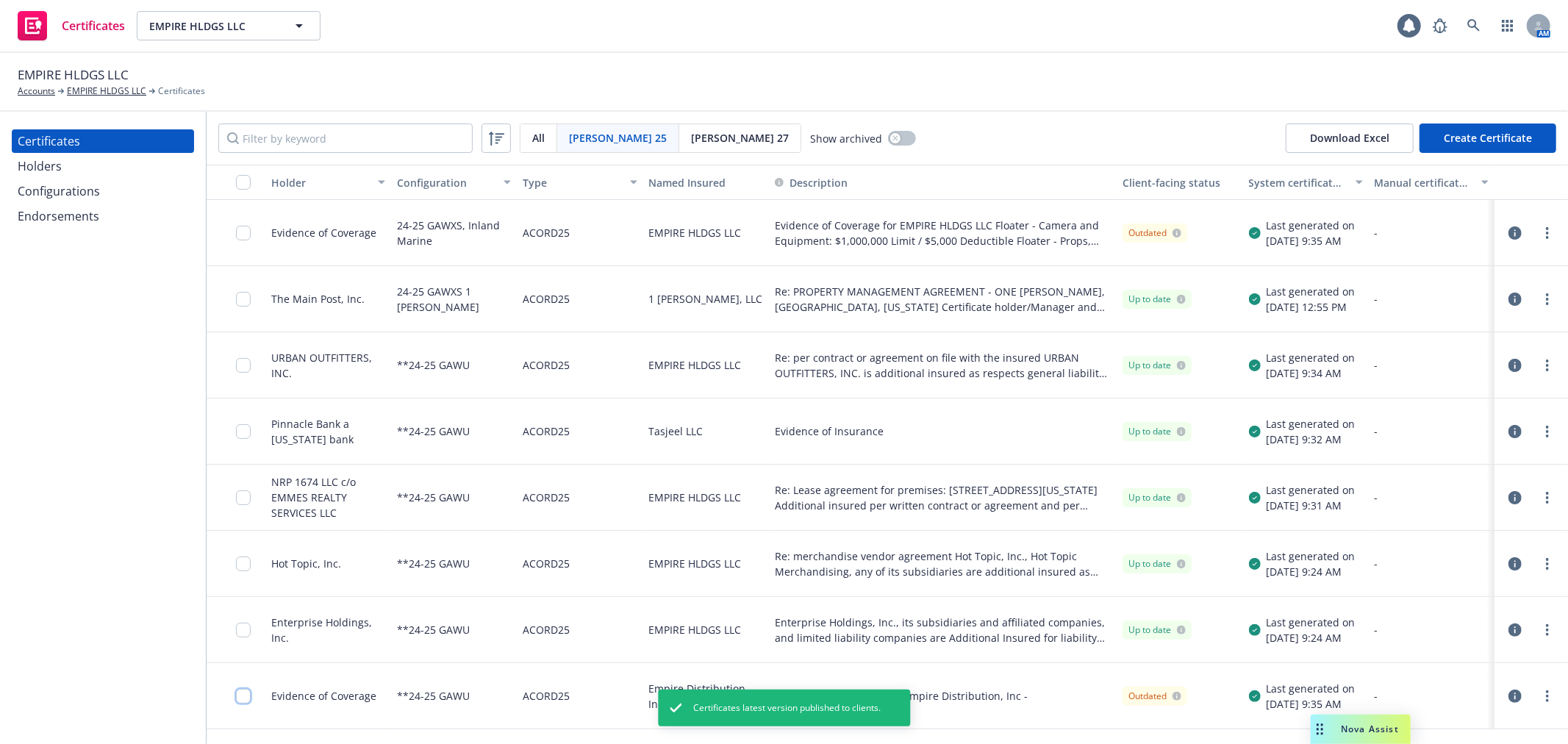
click at [244, 695] on input "checkbox" at bounding box center [242, 696] width 14 height 14
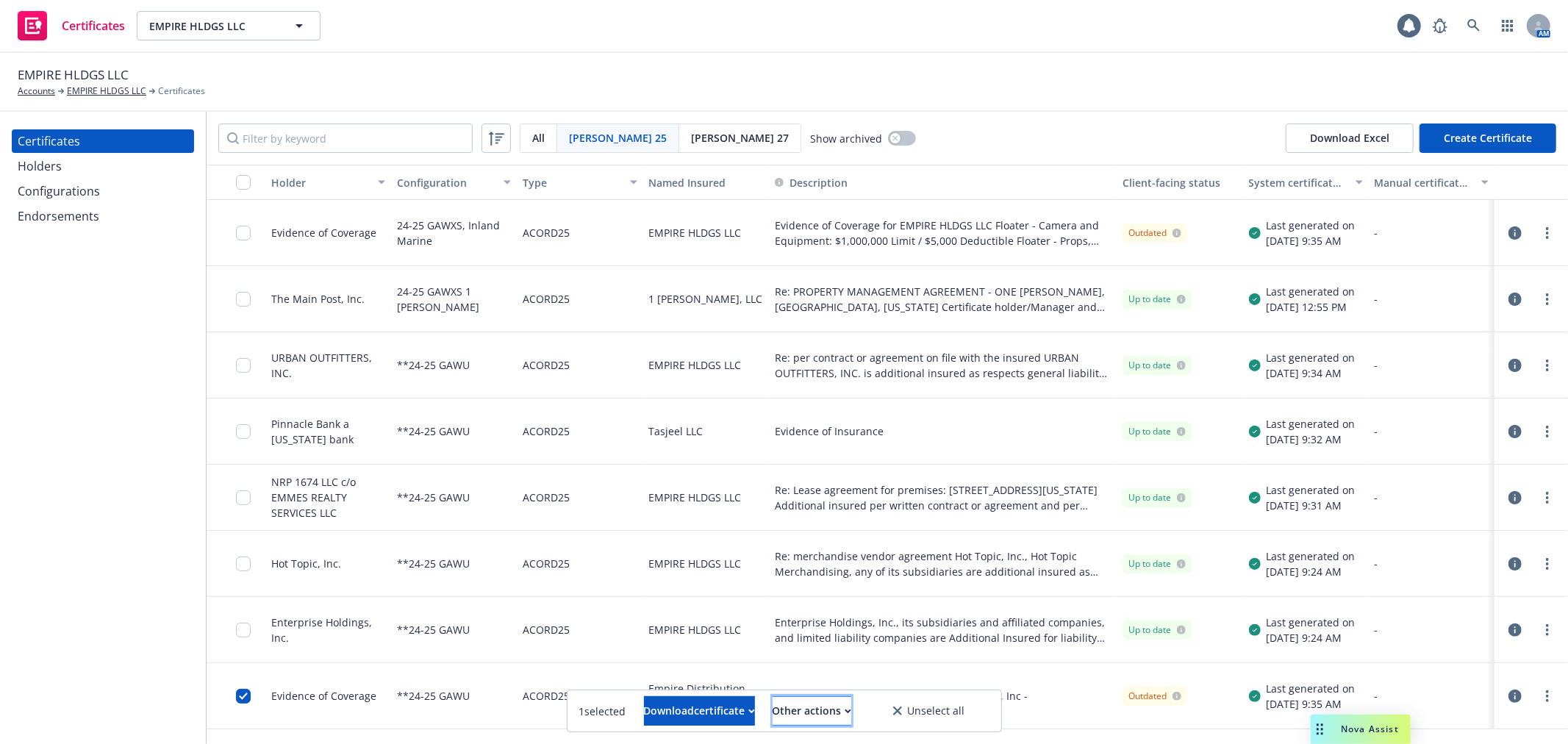
click at [851, 724] on button "Other actions" at bounding box center [812, 711] width 78 height 30
click at [852, 676] on link "Publish certificate" at bounding box center [784, 674] width 135 height 30
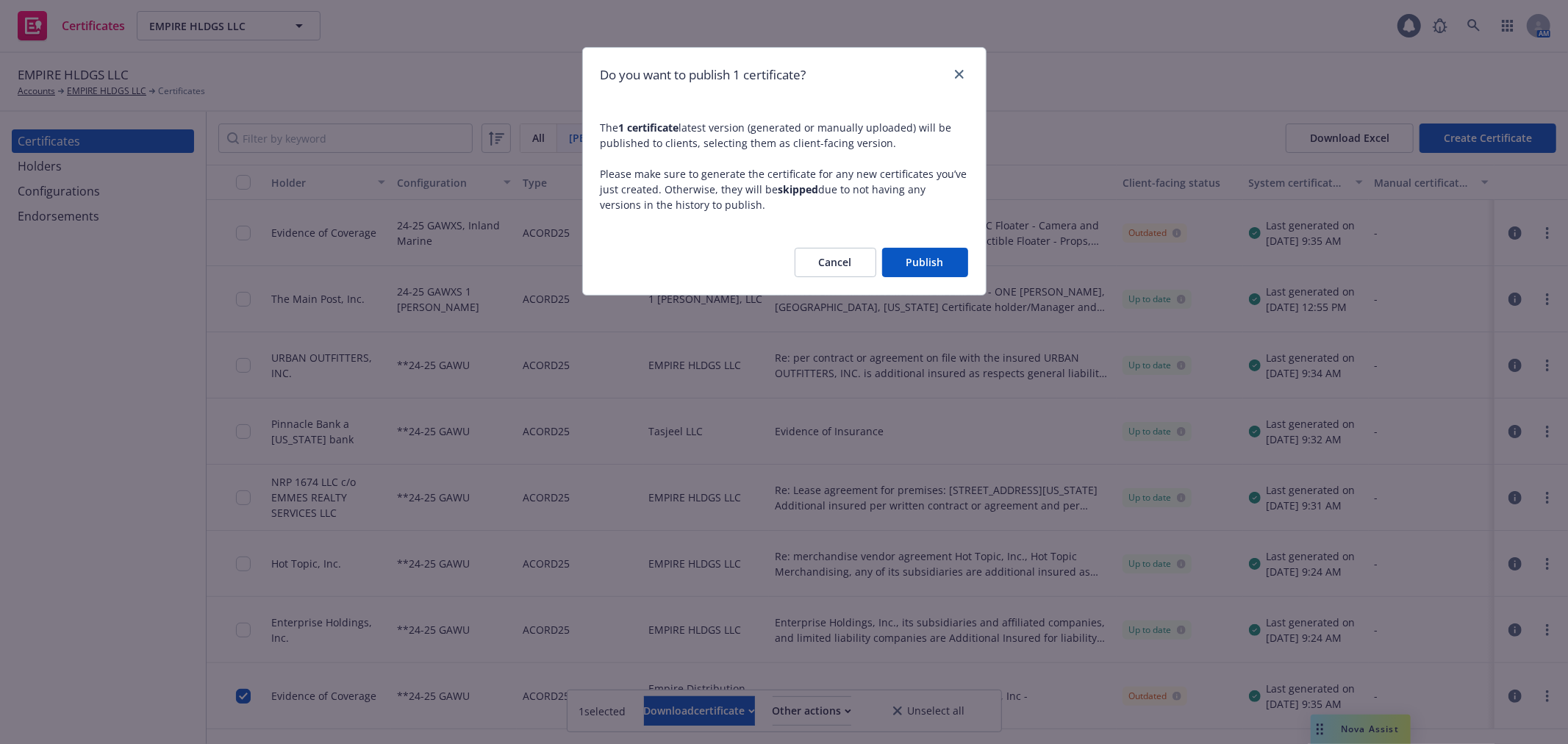
click at [923, 258] on button "Publish" at bounding box center [924, 262] width 86 height 30
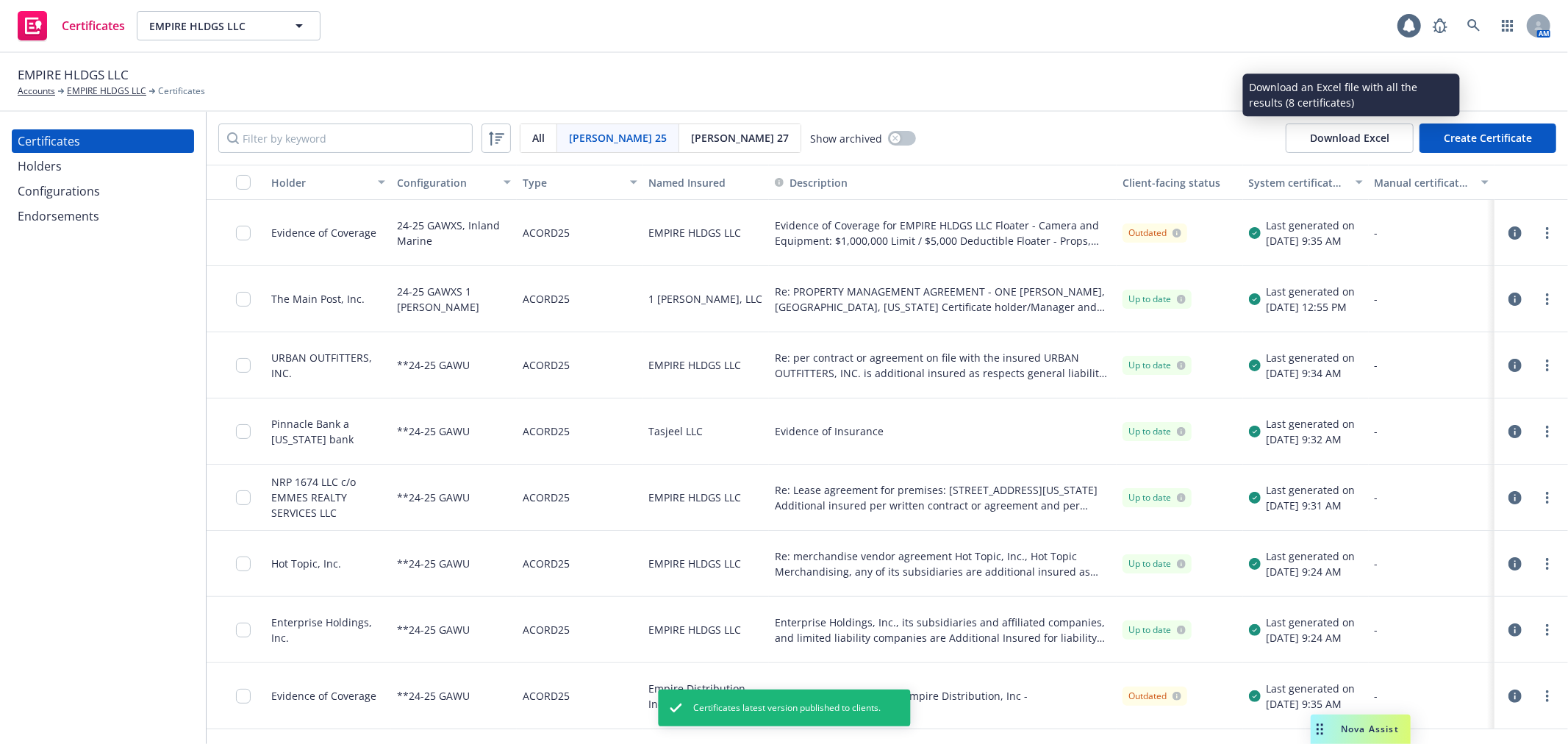
click at [1343, 134] on button "Download Excel" at bounding box center [1349, 138] width 128 height 30
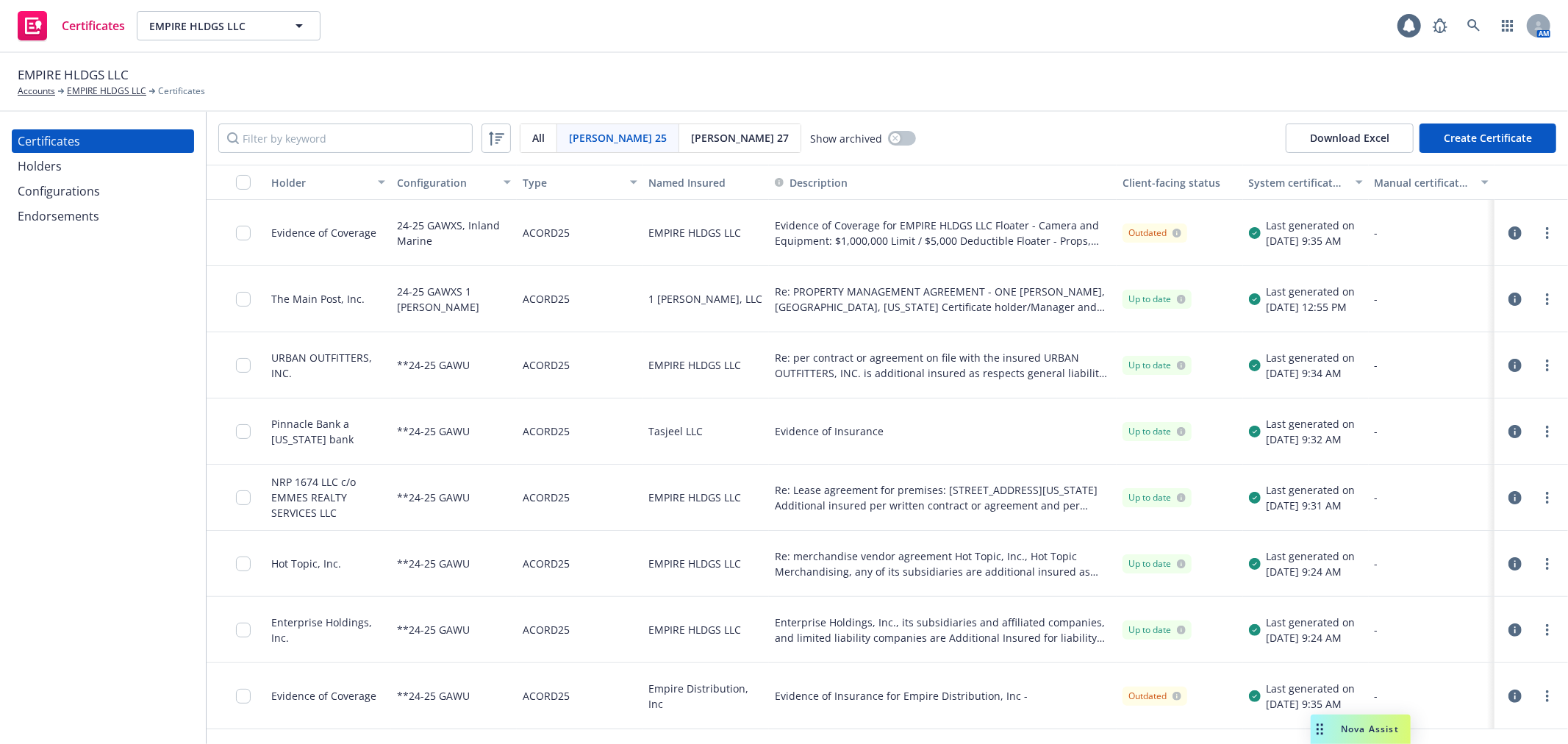
click at [105, 160] on div "Holders" at bounding box center [103, 167] width 171 height 24
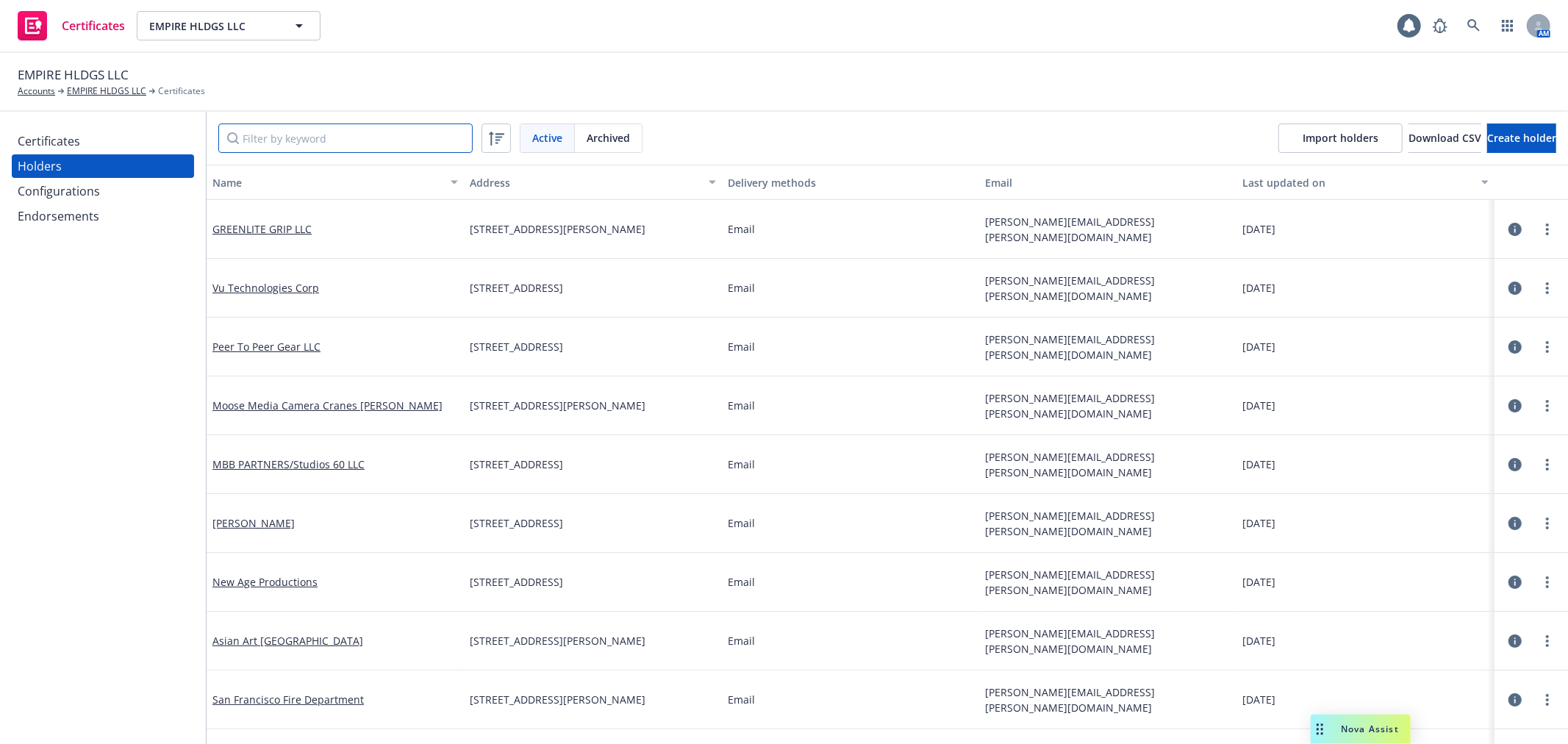
click at [269, 141] on input "Filter by keyword" at bounding box center [345, 138] width 254 height 30
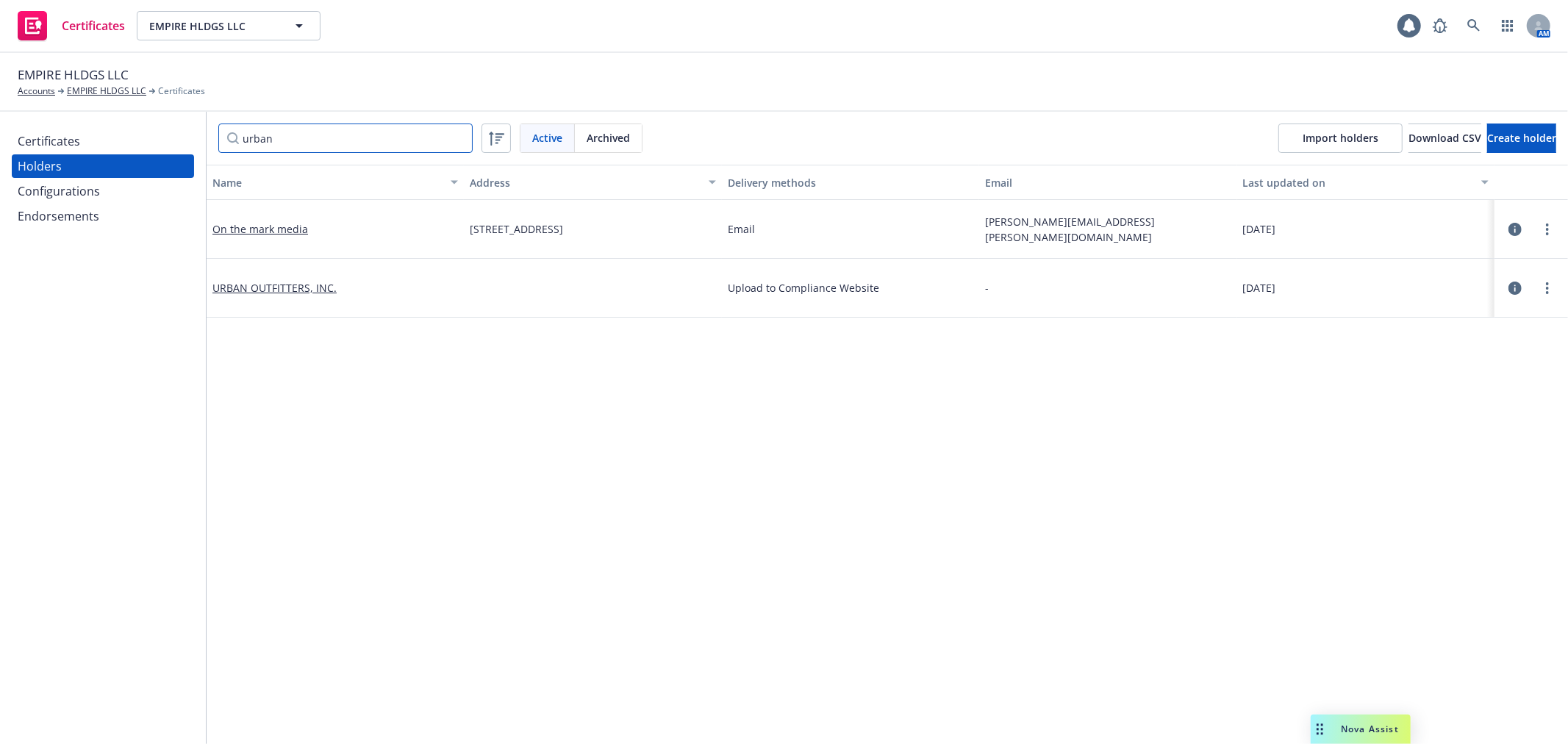
type input "urban"
click at [1508, 287] on icon "button" at bounding box center [1515, 288] width 14 height 14
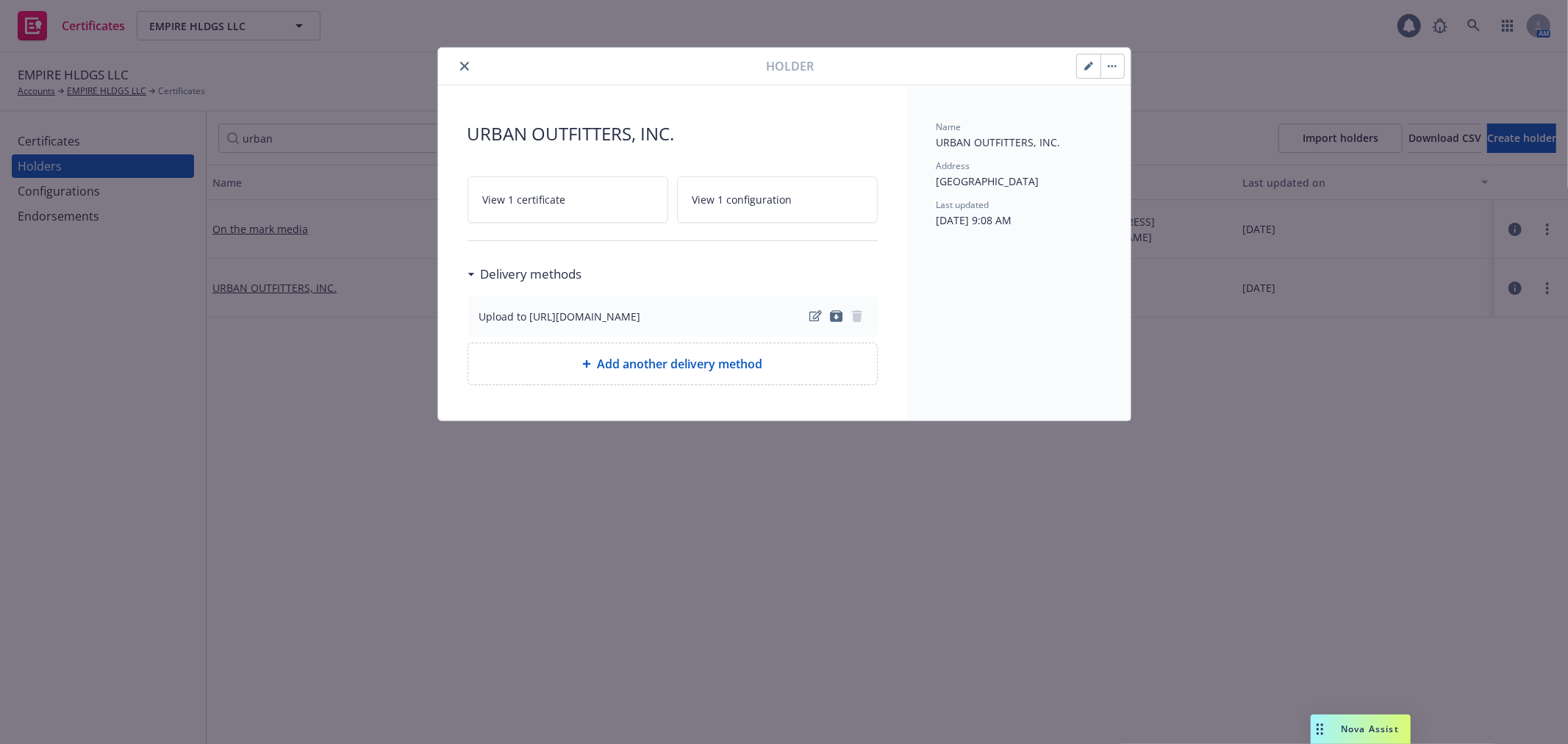
click at [1089, 69] on icon "button" at bounding box center [1088, 66] width 9 height 9
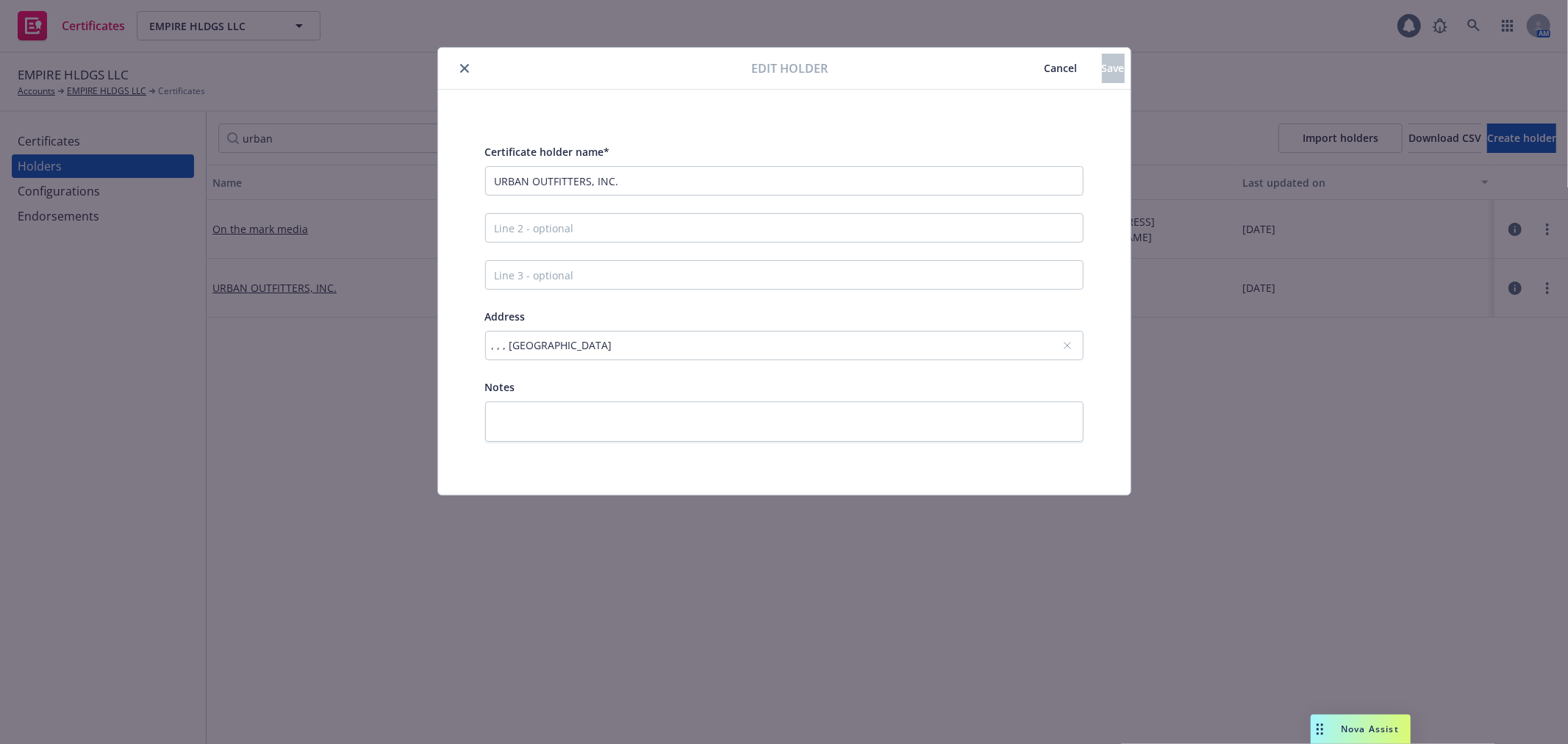
click at [1044, 71] on span "Cancel" at bounding box center [1060, 68] width 33 height 14
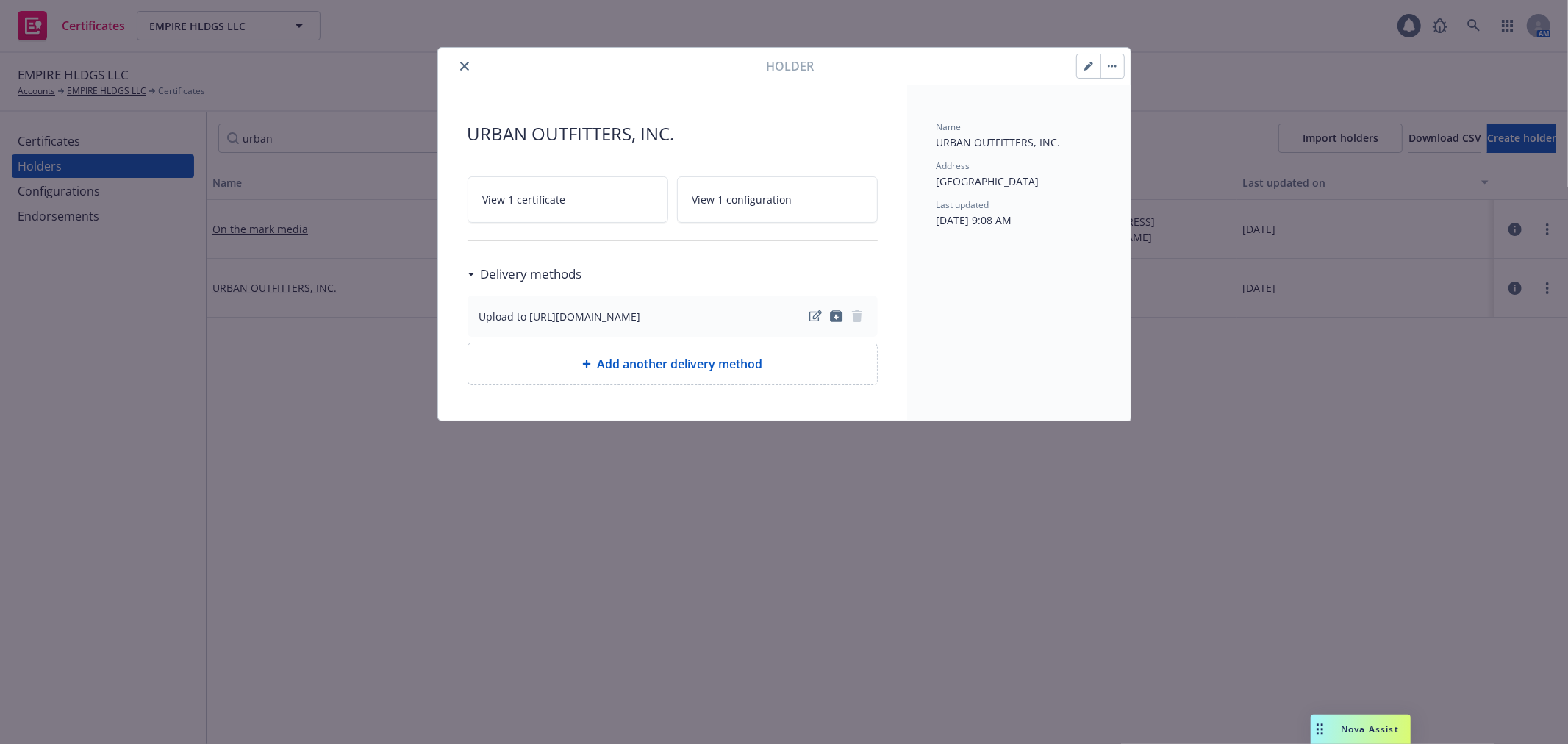
click at [751, 367] on span "Add another delivery method" at bounding box center [679, 364] width 166 height 18
select select "EMAIL"
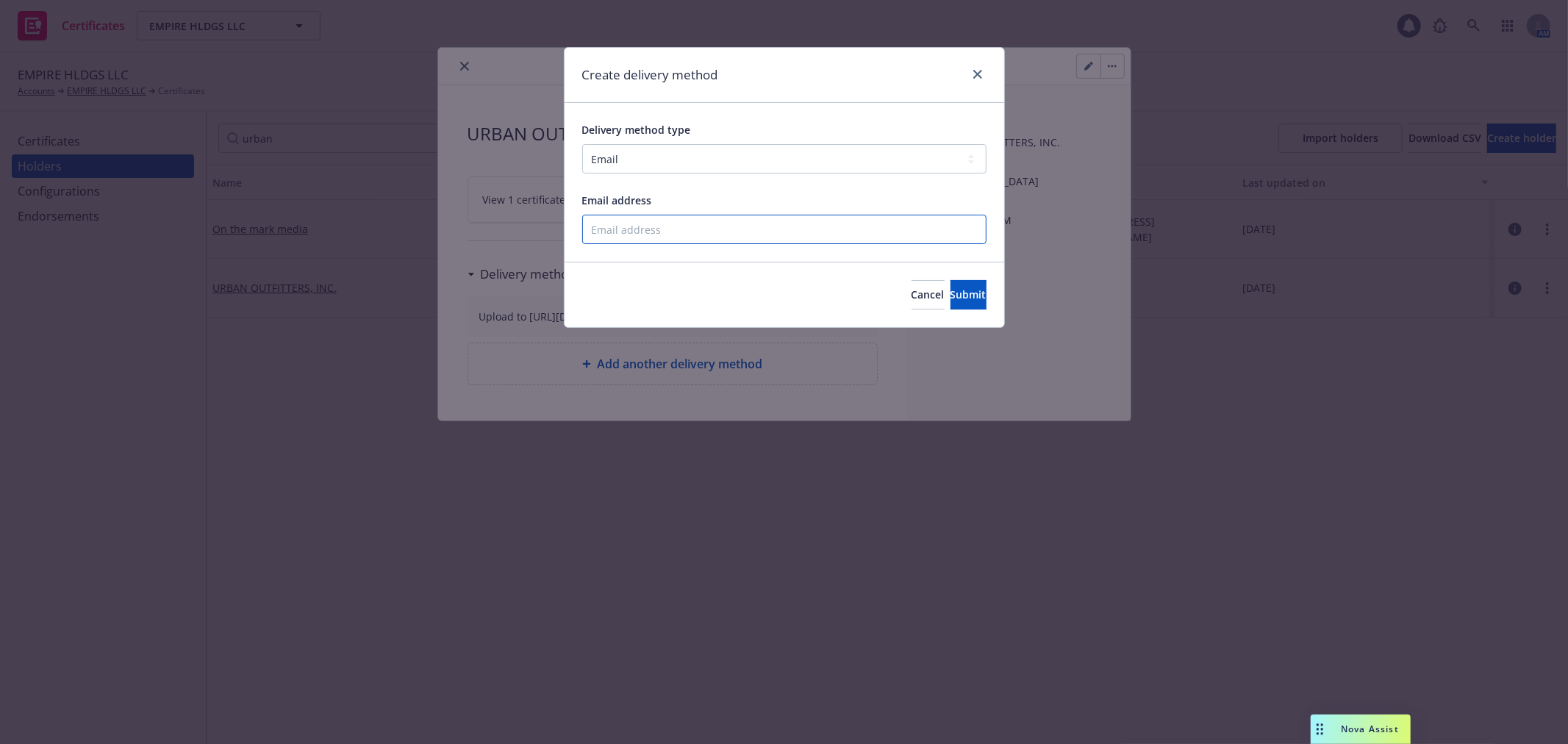
click at [709, 230] on input "Email address" at bounding box center [784, 229] width 404 height 30
paste input "[PERSON_NAME] <[PERSON_NAME][EMAIL_ADDRESS][DOMAIN_NAME]>"
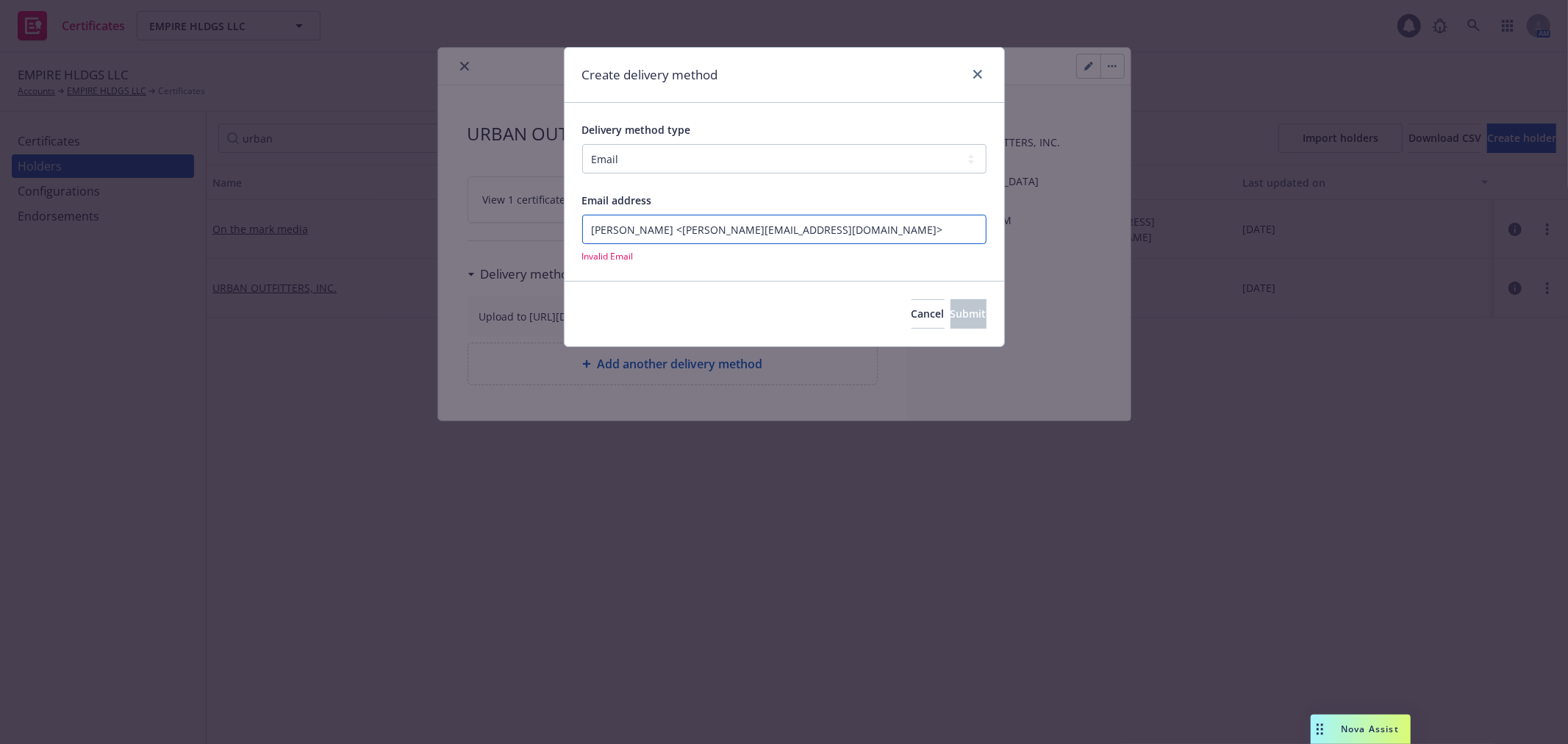
drag, startPoint x: 662, startPoint y: 229, endPoint x: 478, endPoint y: 242, distance: 184.5
click at [478, 242] on div "Create delivery method Delivery method type Select delivery method type Email M…" at bounding box center [784, 372] width 1568 height 744
click at [691, 233] on input "[PERSON_NAME][EMAIL_ADDRESS][DOMAIN_NAME]>" at bounding box center [784, 229] width 404 height 30
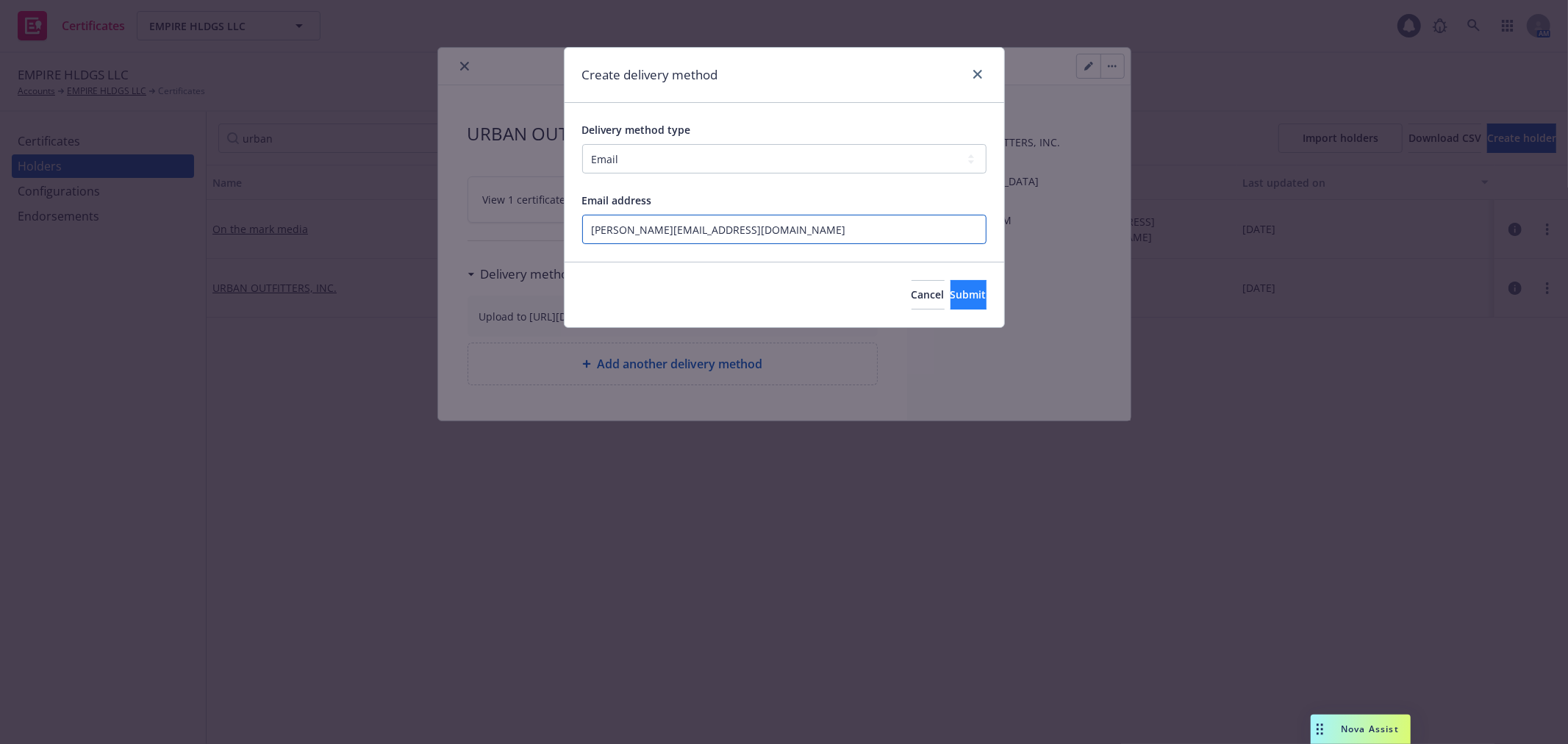
type input "[PERSON_NAME][EMAIL_ADDRESS][DOMAIN_NAME]"
click at [951, 287] on button "Submit" at bounding box center [969, 294] width 36 height 30
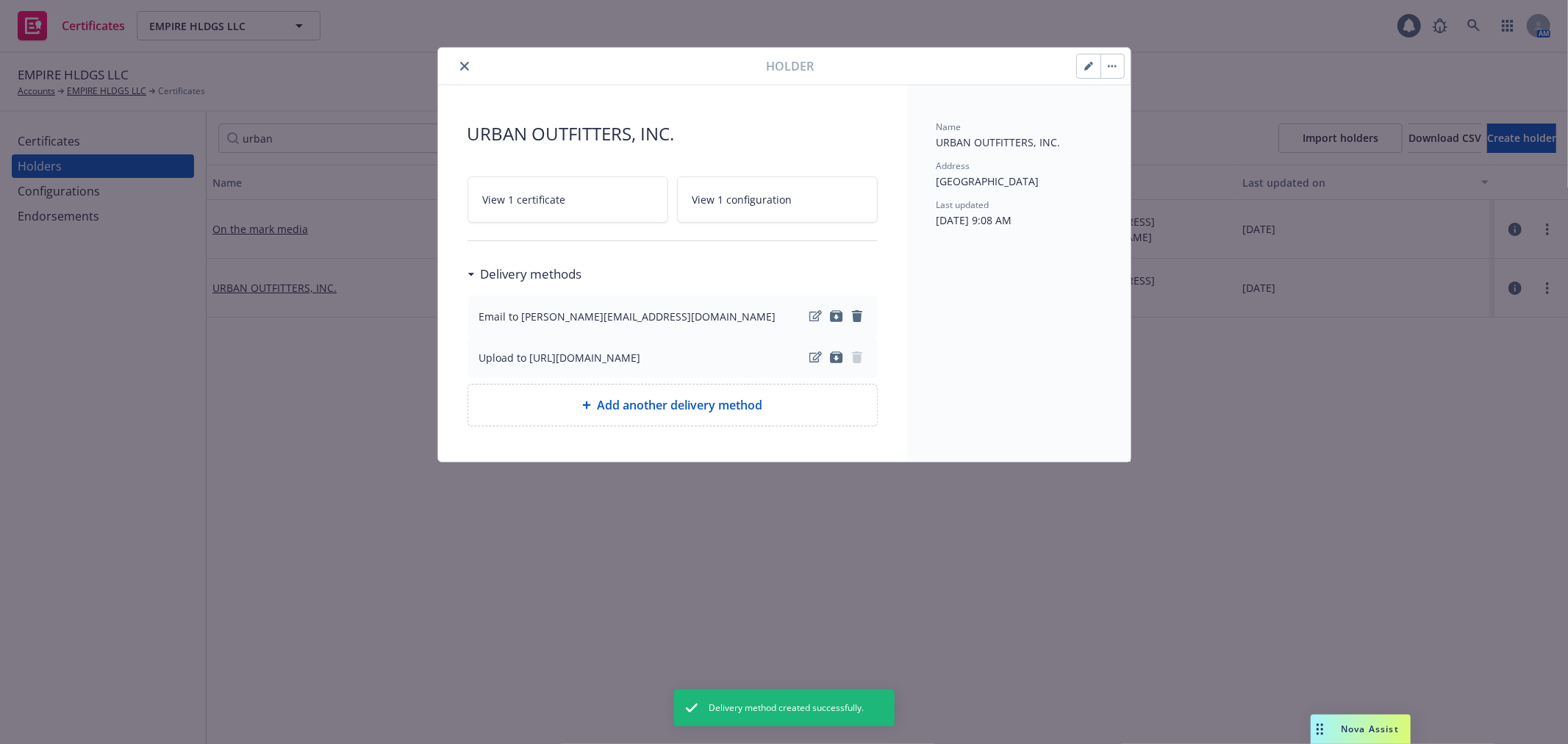
drag, startPoint x: 461, startPoint y: 63, endPoint x: 416, endPoint y: 84, distance: 49.7
click at [461, 63] on icon "close" at bounding box center [464, 66] width 9 height 9
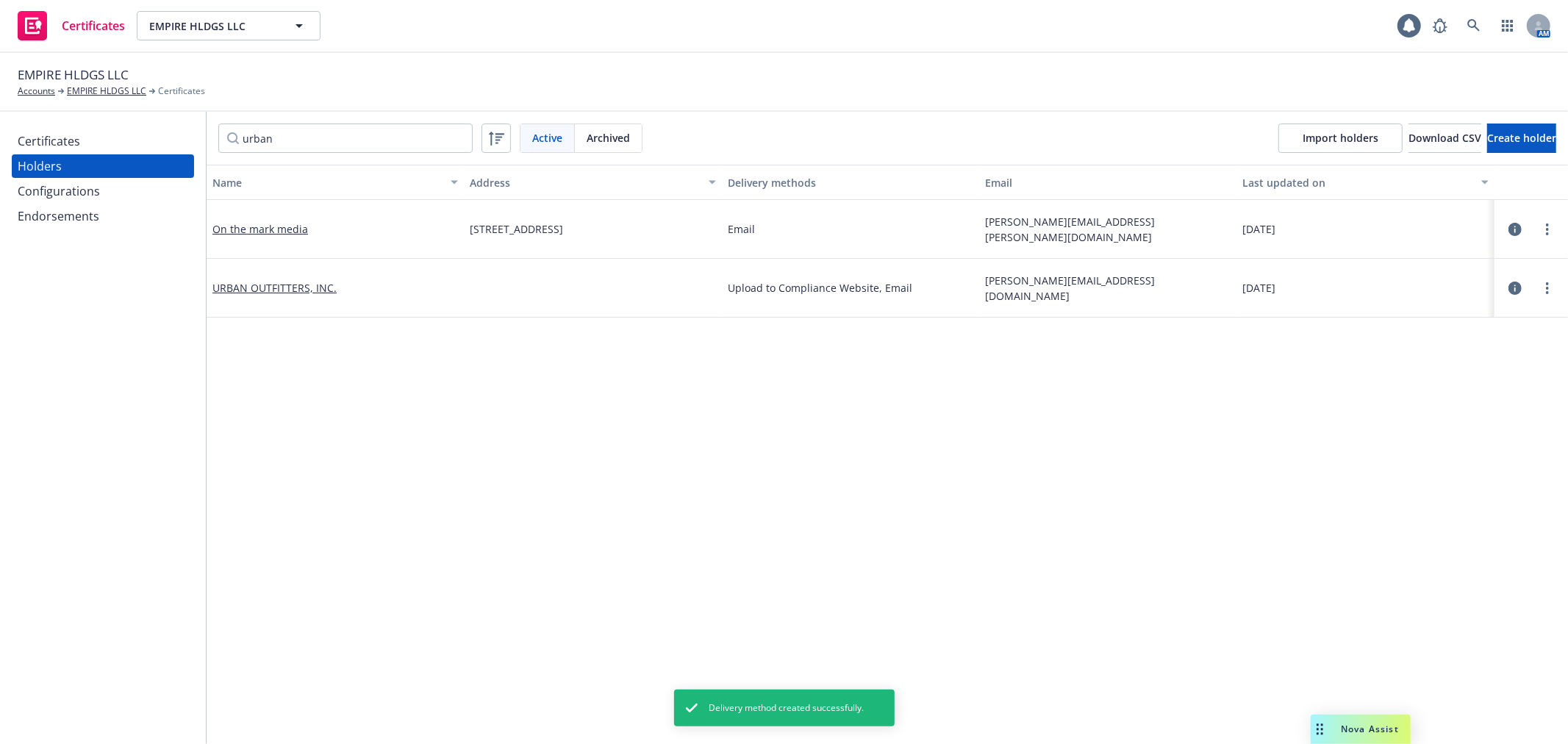
click at [136, 141] on div "Certificates" at bounding box center [103, 141] width 171 height 24
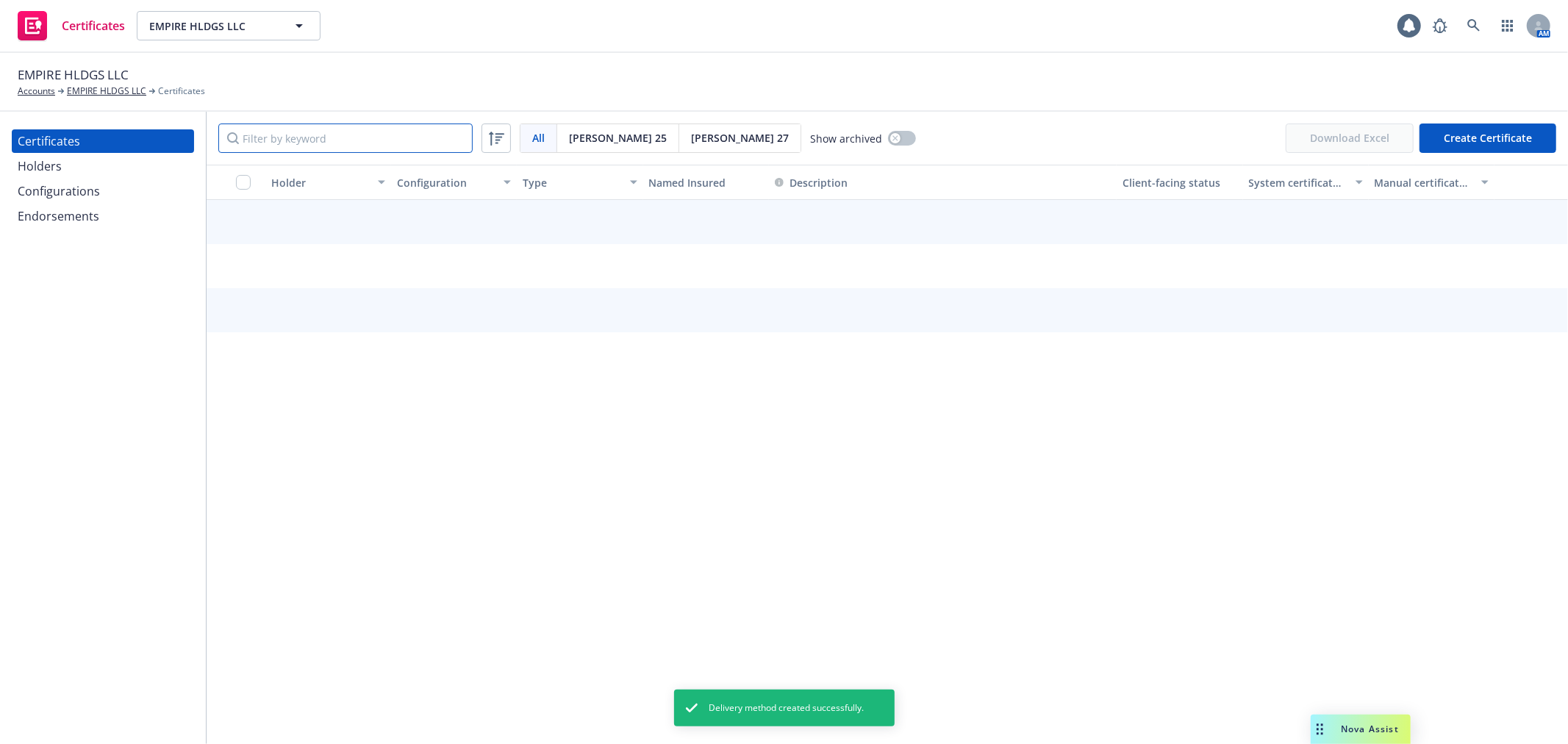
click at [296, 142] on input "Filter by keyword" at bounding box center [345, 138] width 254 height 30
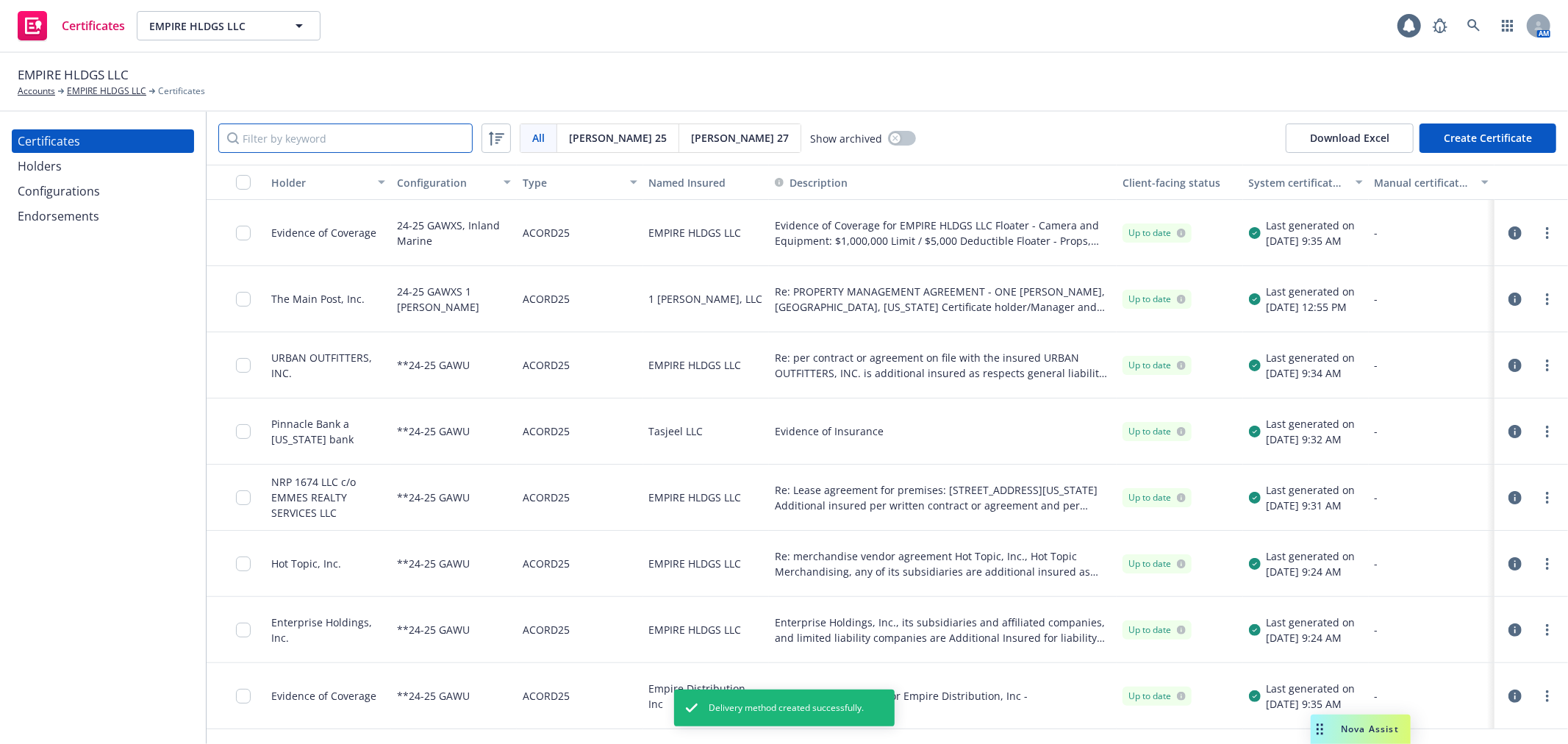
type input "y"
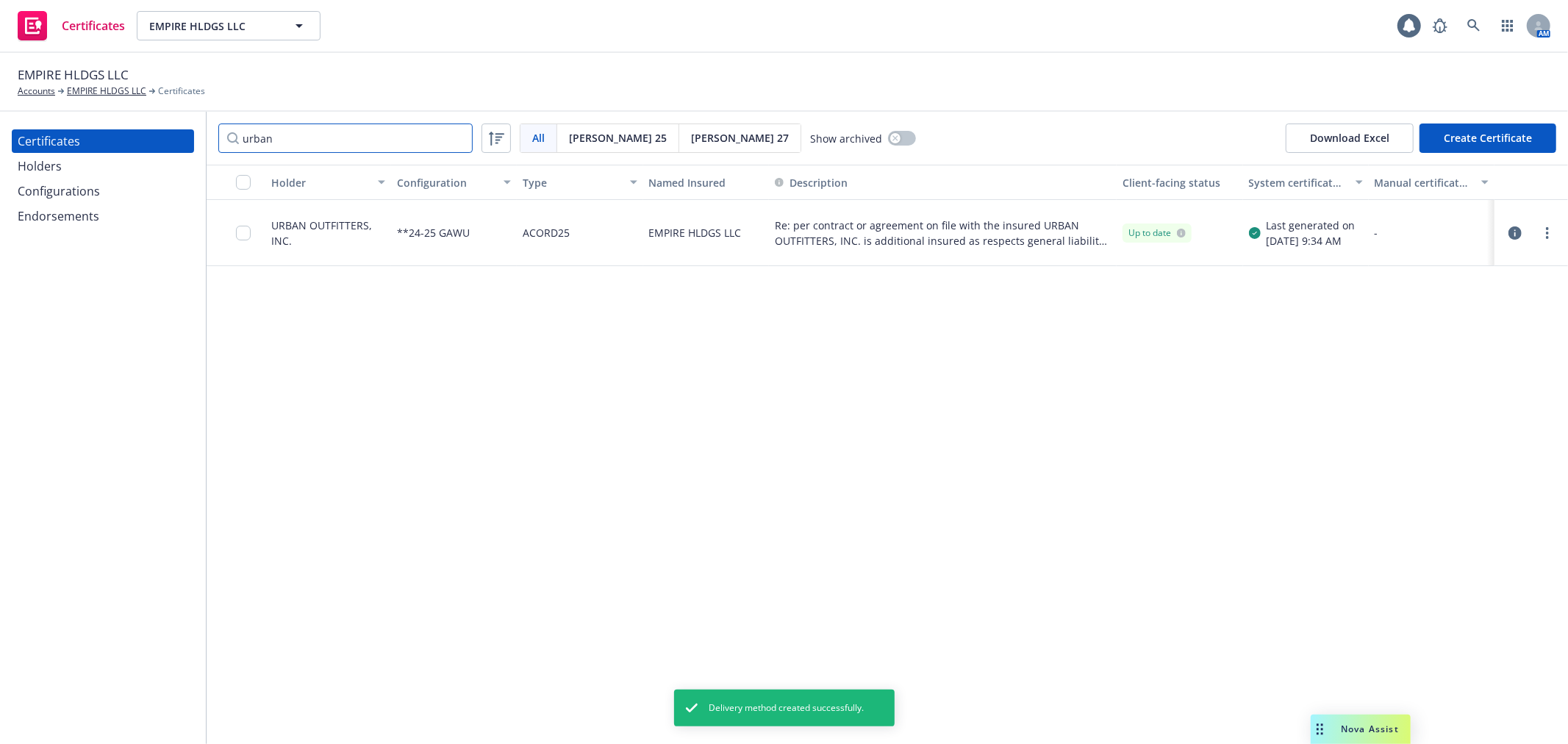
type input "urban"
click at [1518, 233] on icon "button" at bounding box center [1515, 233] width 14 height 14
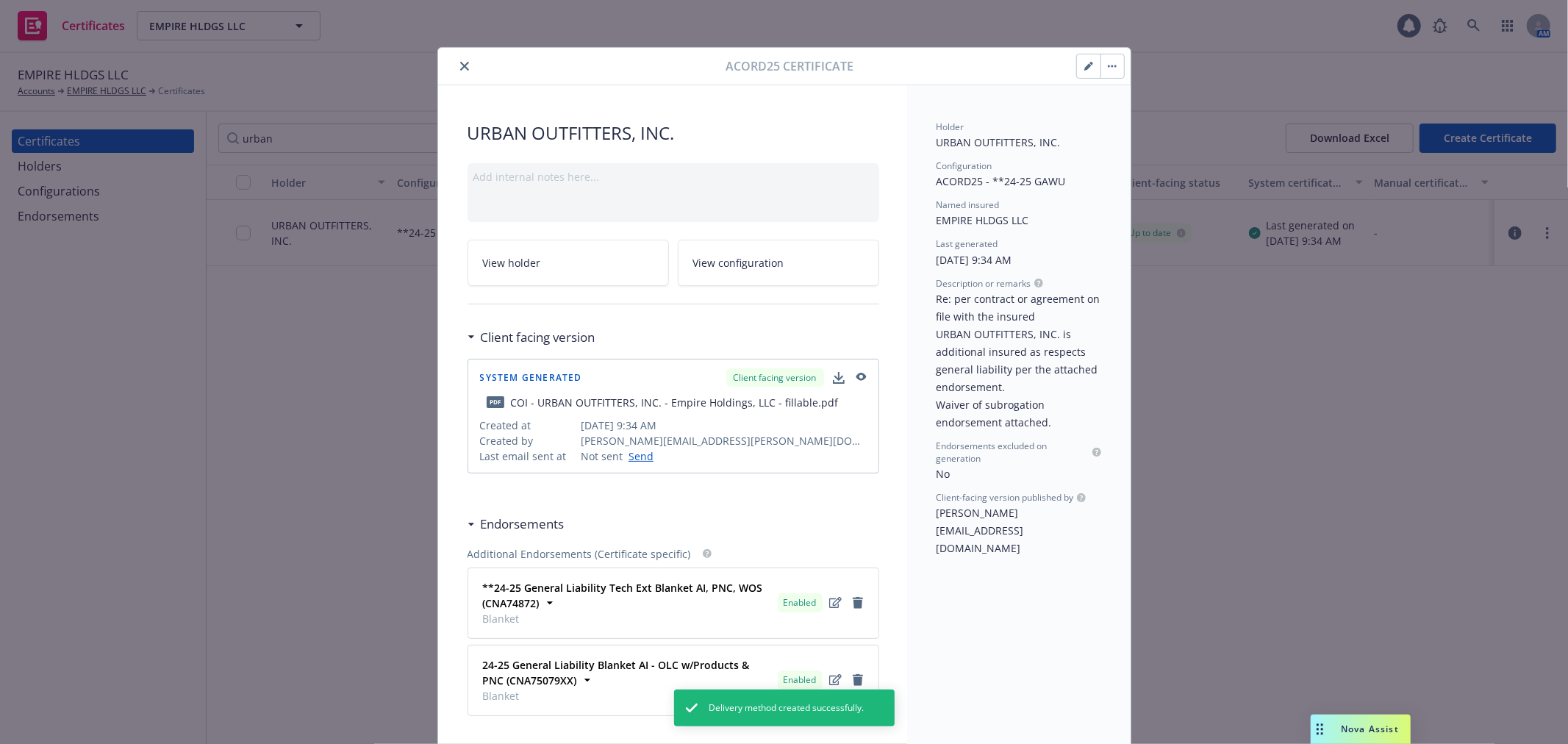
click at [1079, 71] on button "button" at bounding box center [1088, 66] width 24 height 24
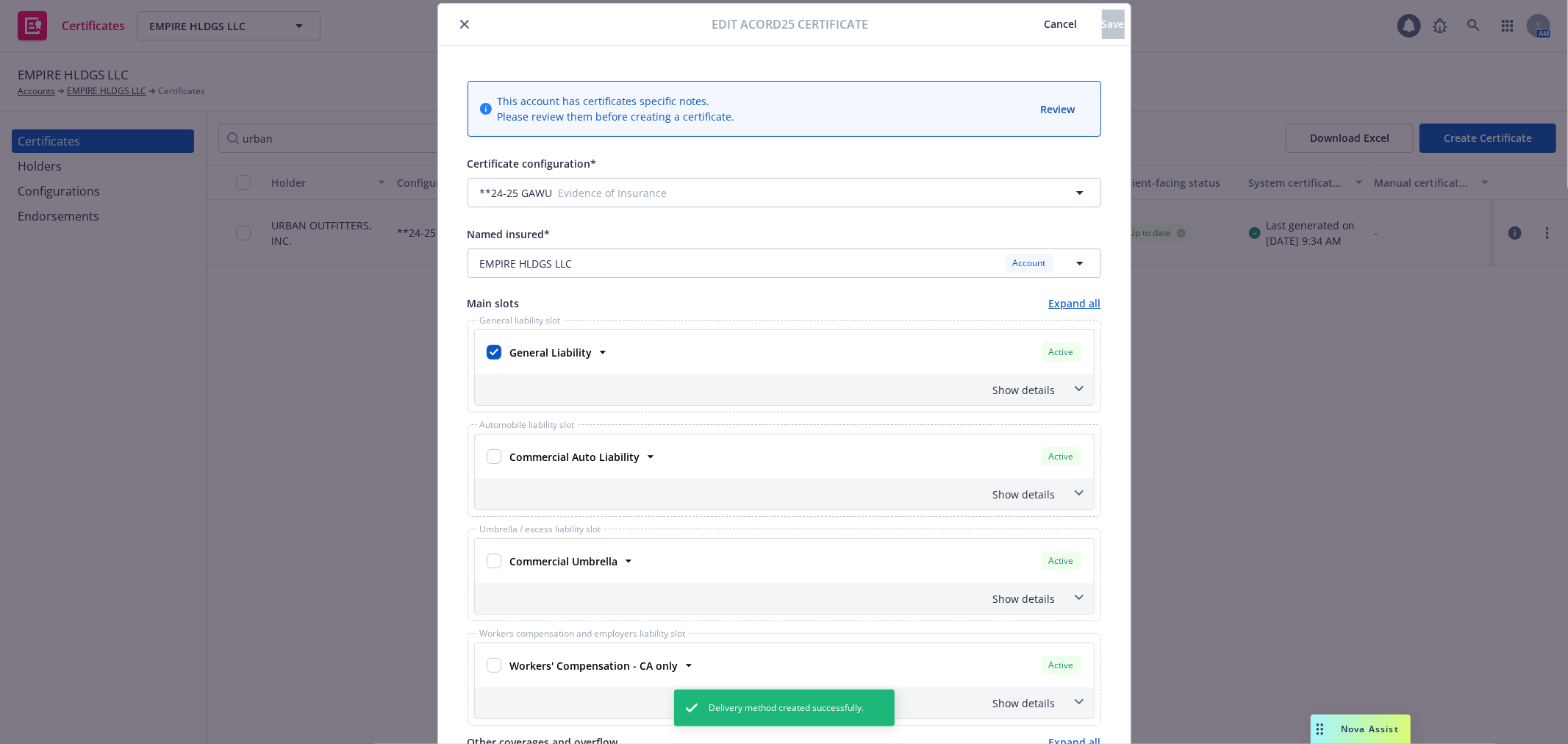
scroll to position [14, 0]
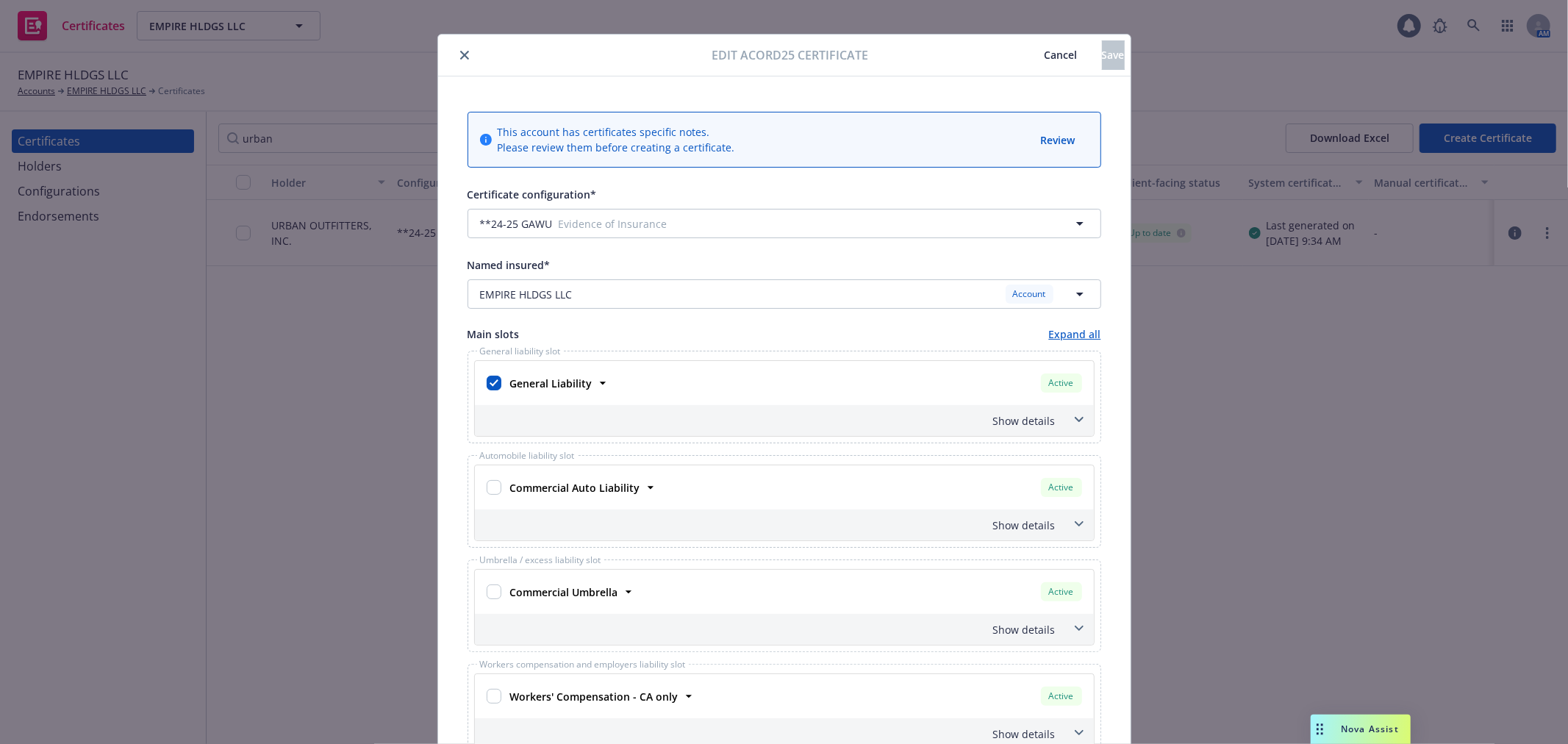
click at [1020, 46] on button "Cancel" at bounding box center [1061, 55] width 82 height 30
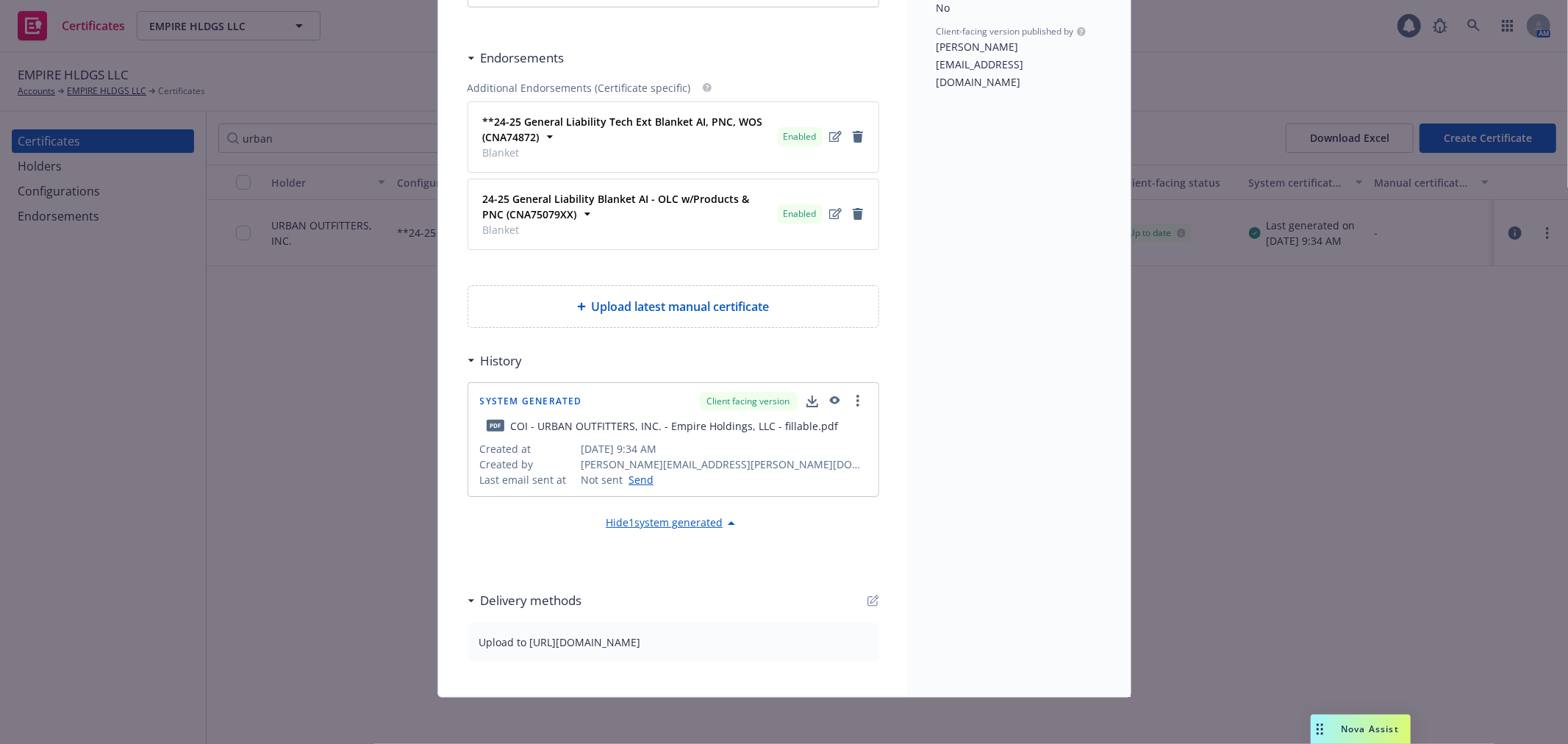
scroll to position [467, 0]
click at [867, 598] on icon "button" at bounding box center [873, 599] width 12 height 12
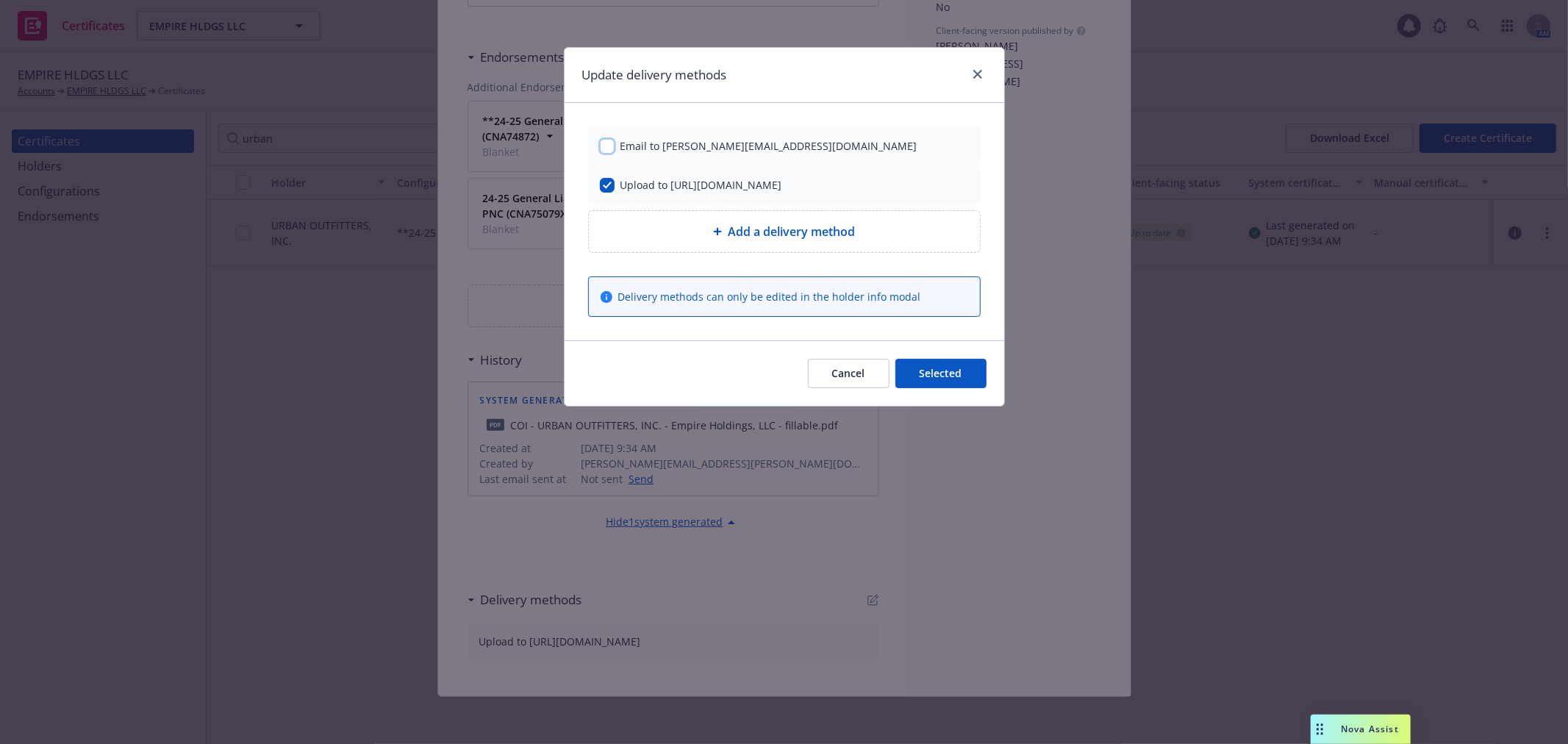
click at [607, 143] on input "checkbox" at bounding box center [606, 145] width 14 height 14
checkbox input "true"
drag, startPoint x: 605, startPoint y: 188, endPoint x: 644, endPoint y: 202, distance: 41.4
click at [605, 189] on input "checkbox" at bounding box center [606, 185] width 14 height 14
checkbox input "false"
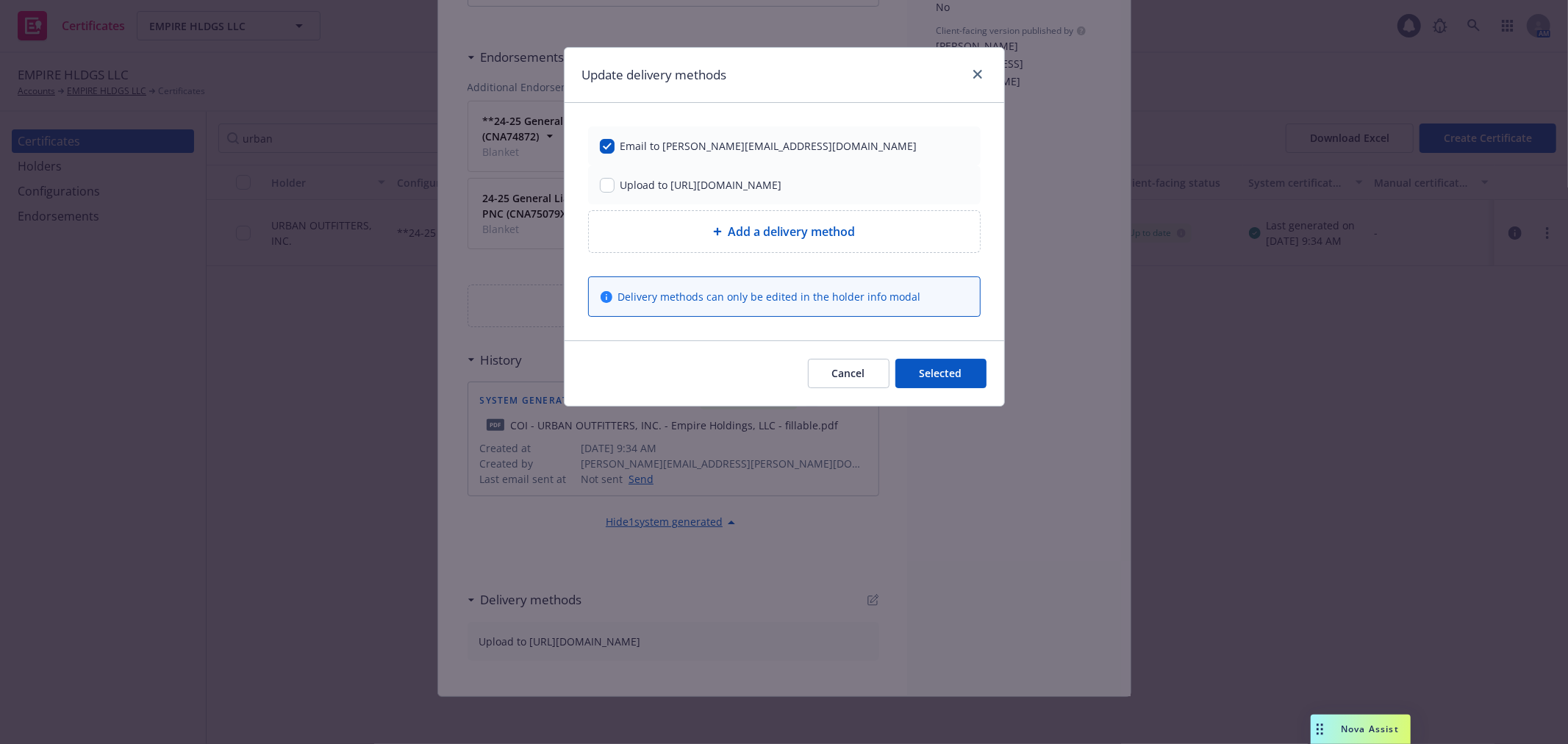
click at [946, 372] on button "Selected" at bounding box center [940, 373] width 91 height 30
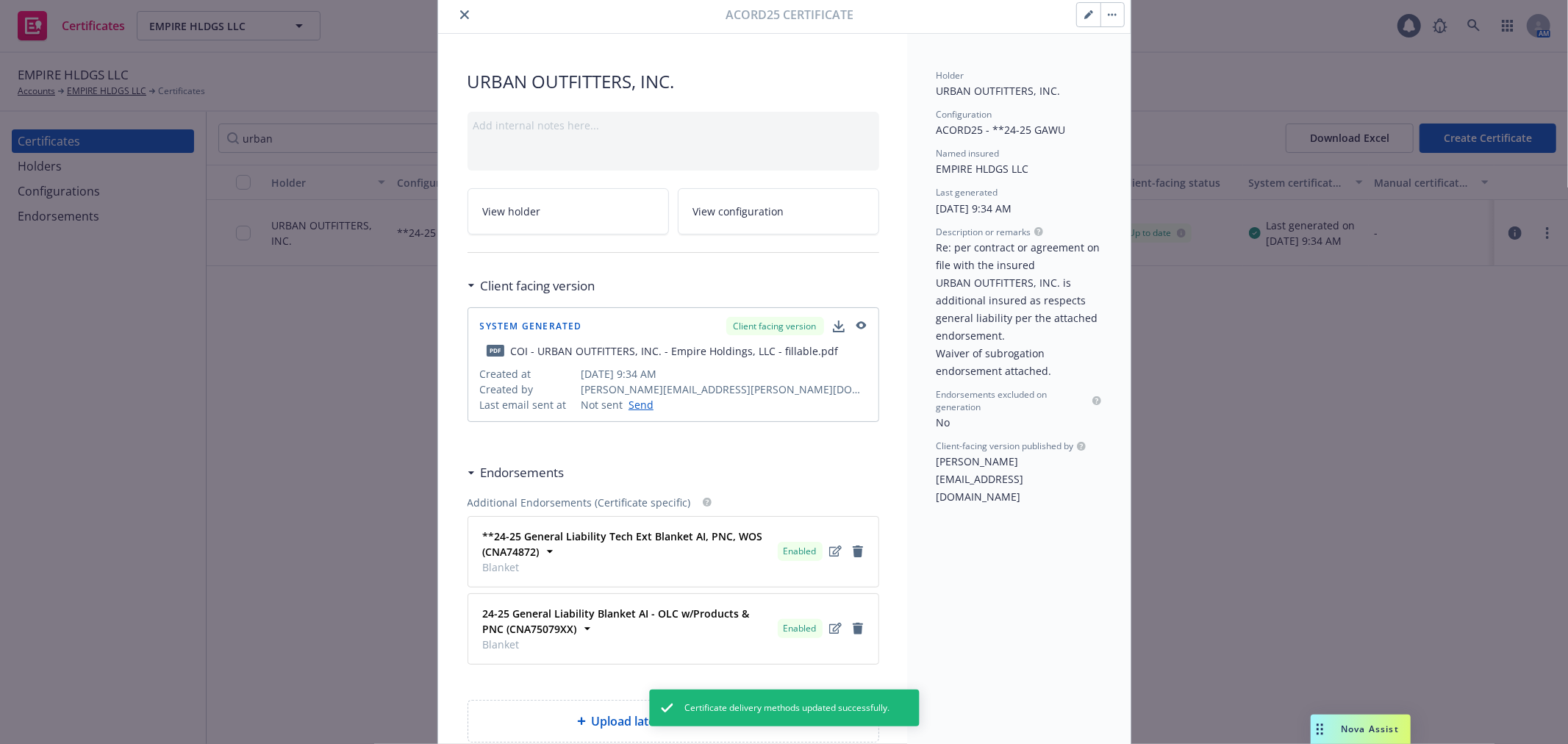
scroll to position [0, 0]
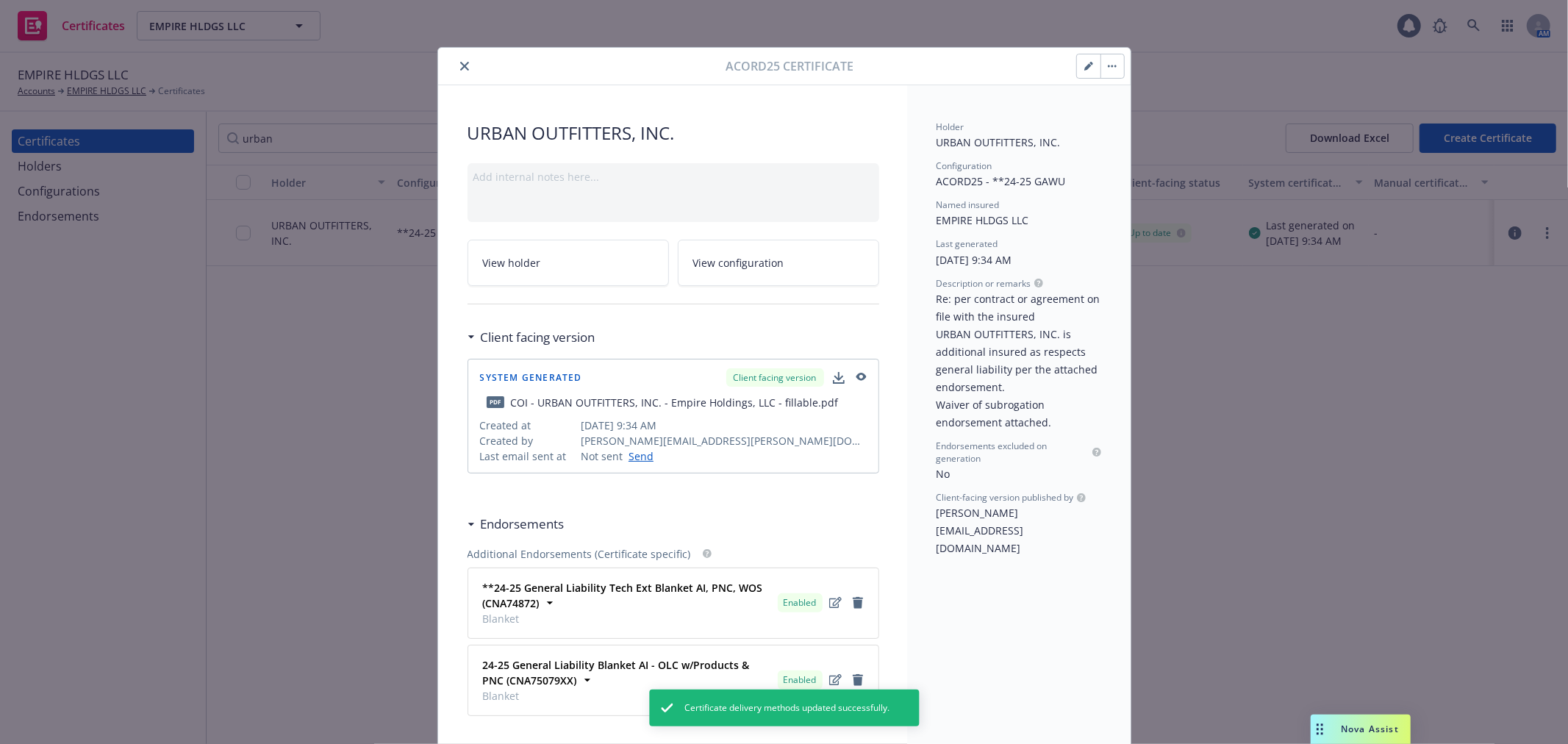
click at [460, 65] on icon "close" at bounding box center [464, 66] width 9 height 9
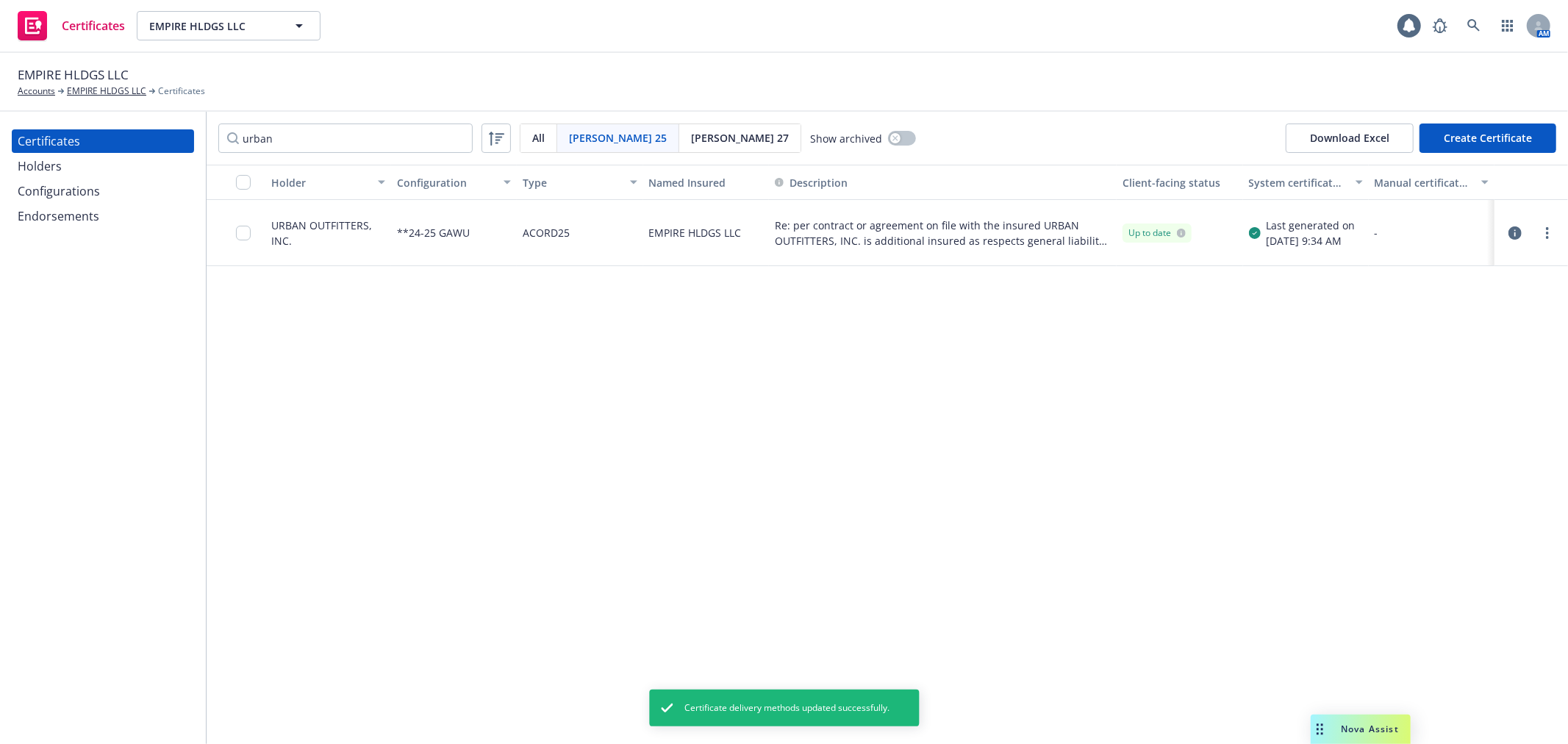
click at [98, 162] on div "Holders" at bounding box center [103, 167] width 171 height 24
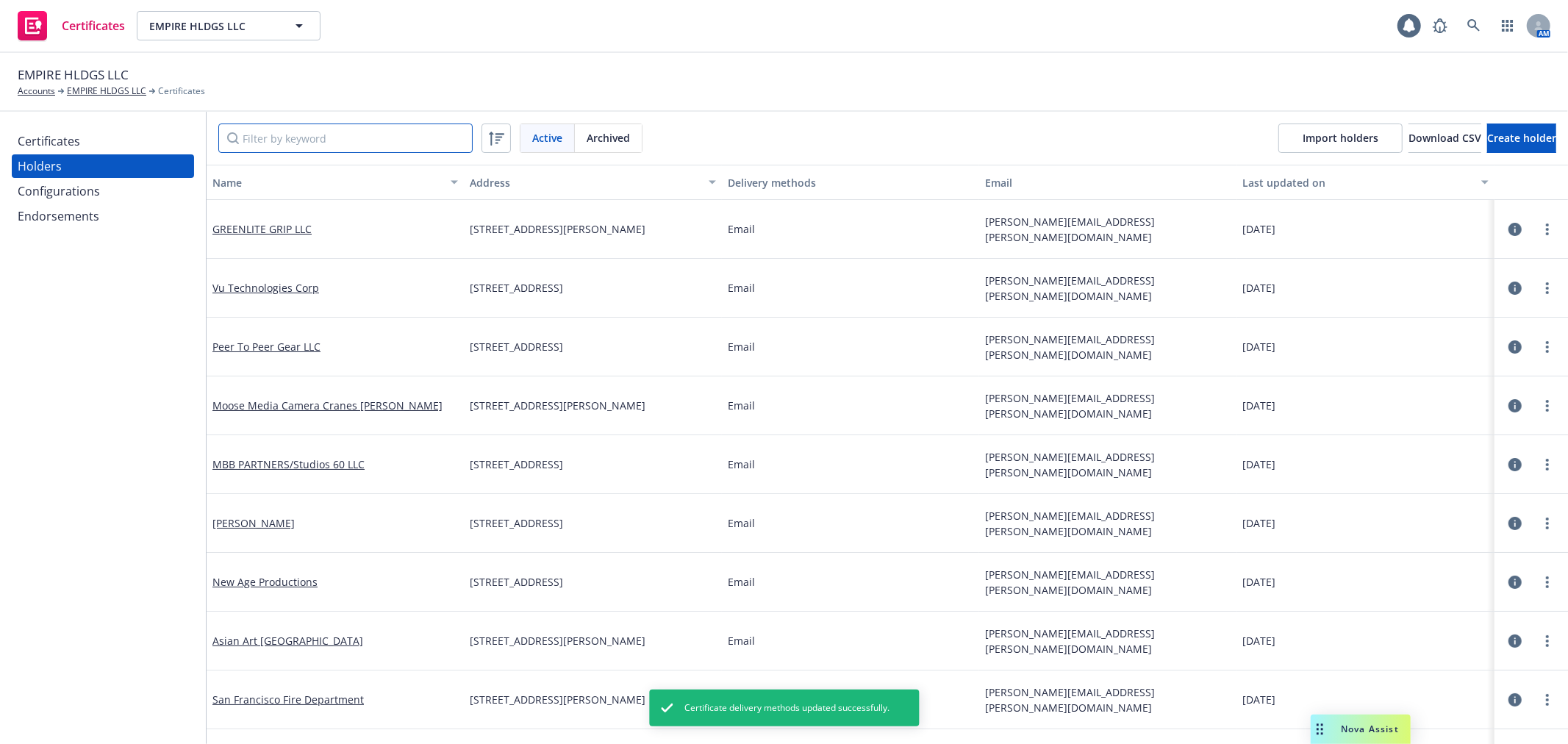
click at [329, 144] on input "Filter by keyword" at bounding box center [345, 138] width 254 height 30
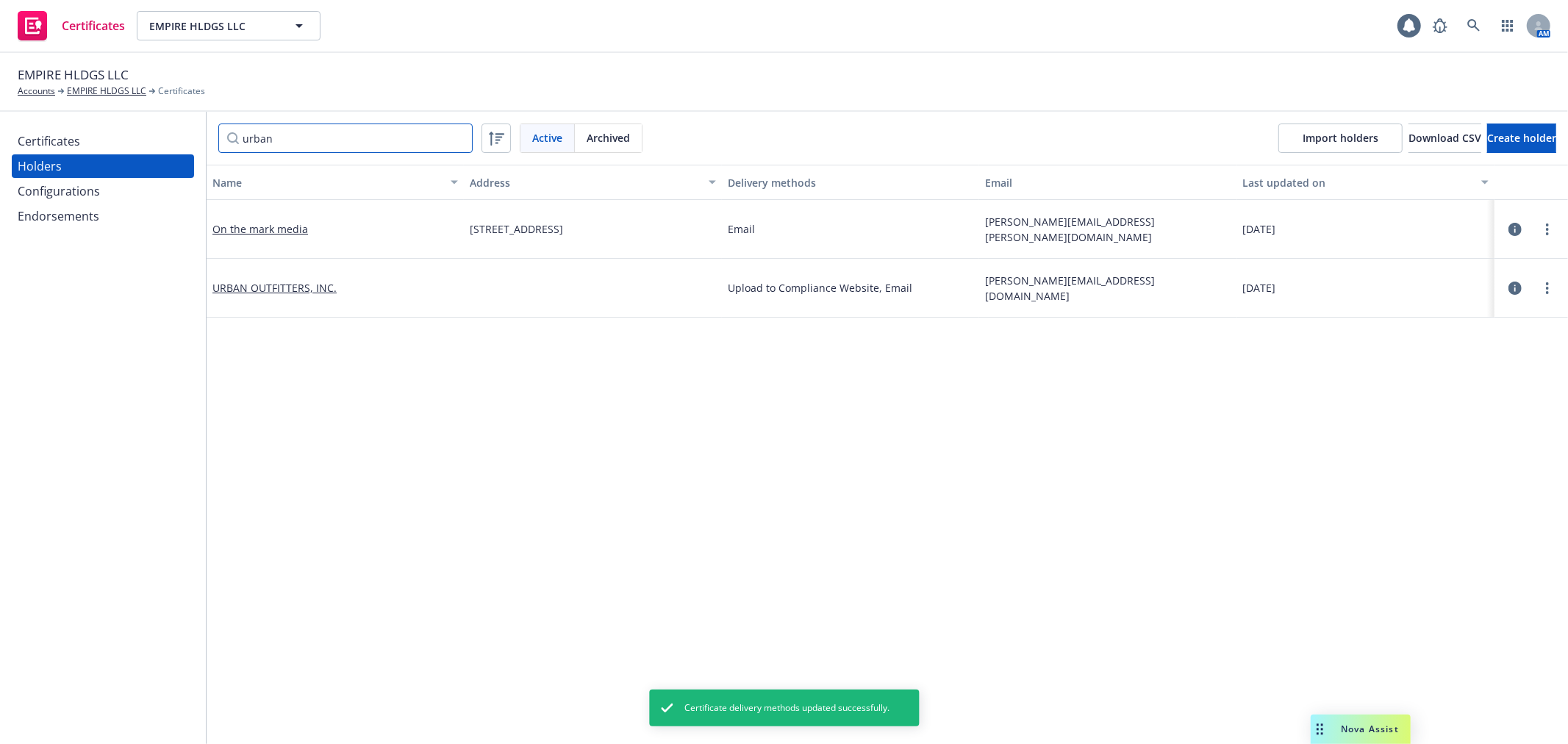
type input "urban"
click at [1508, 284] on icon "button" at bounding box center [1515, 288] width 14 height 14
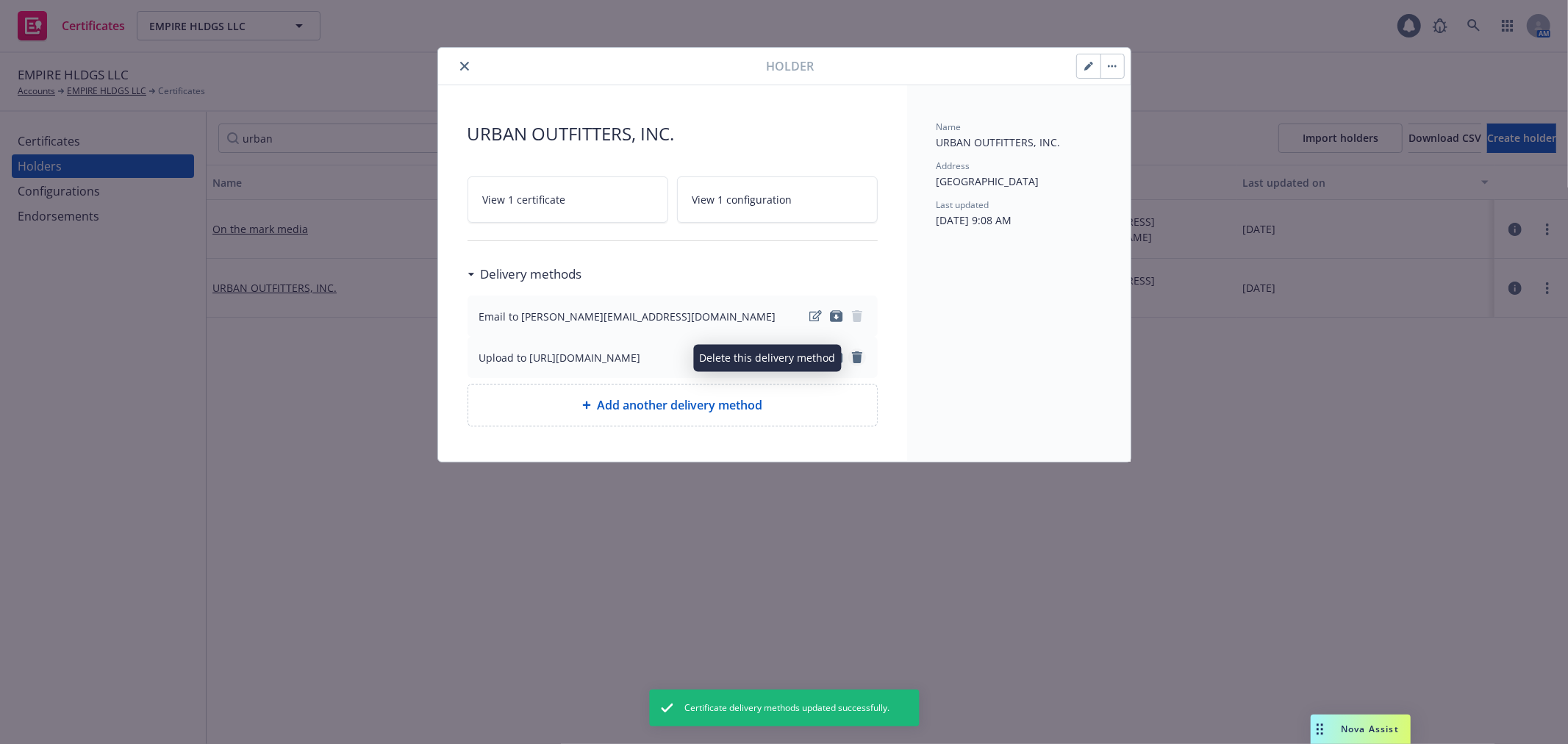
click at [857, 357] on icon "remove" at bounding box center [857, 357] width 10 height 12
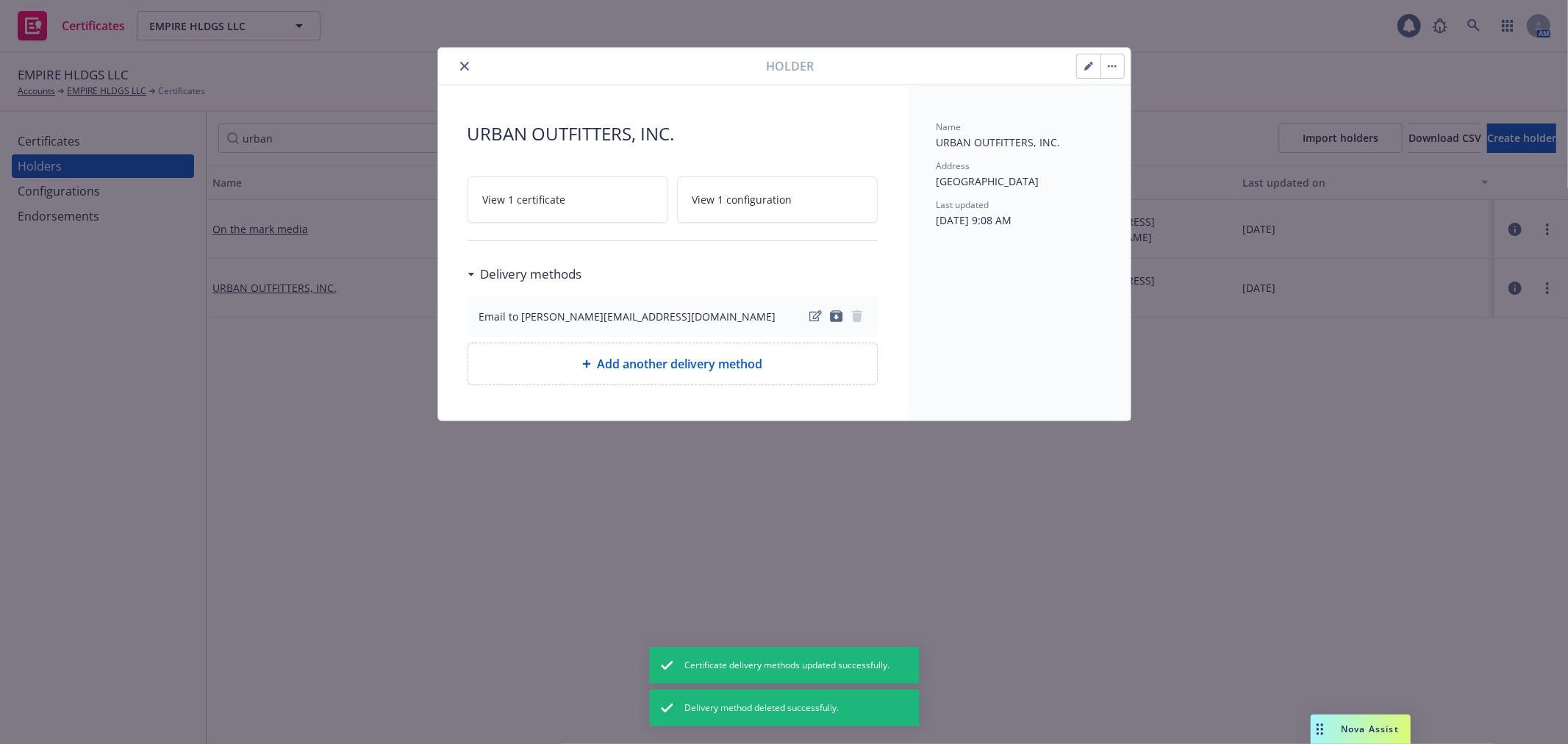
click at [463, 62] on icon "close" at bounding box center [464, 66] width 9 height 9
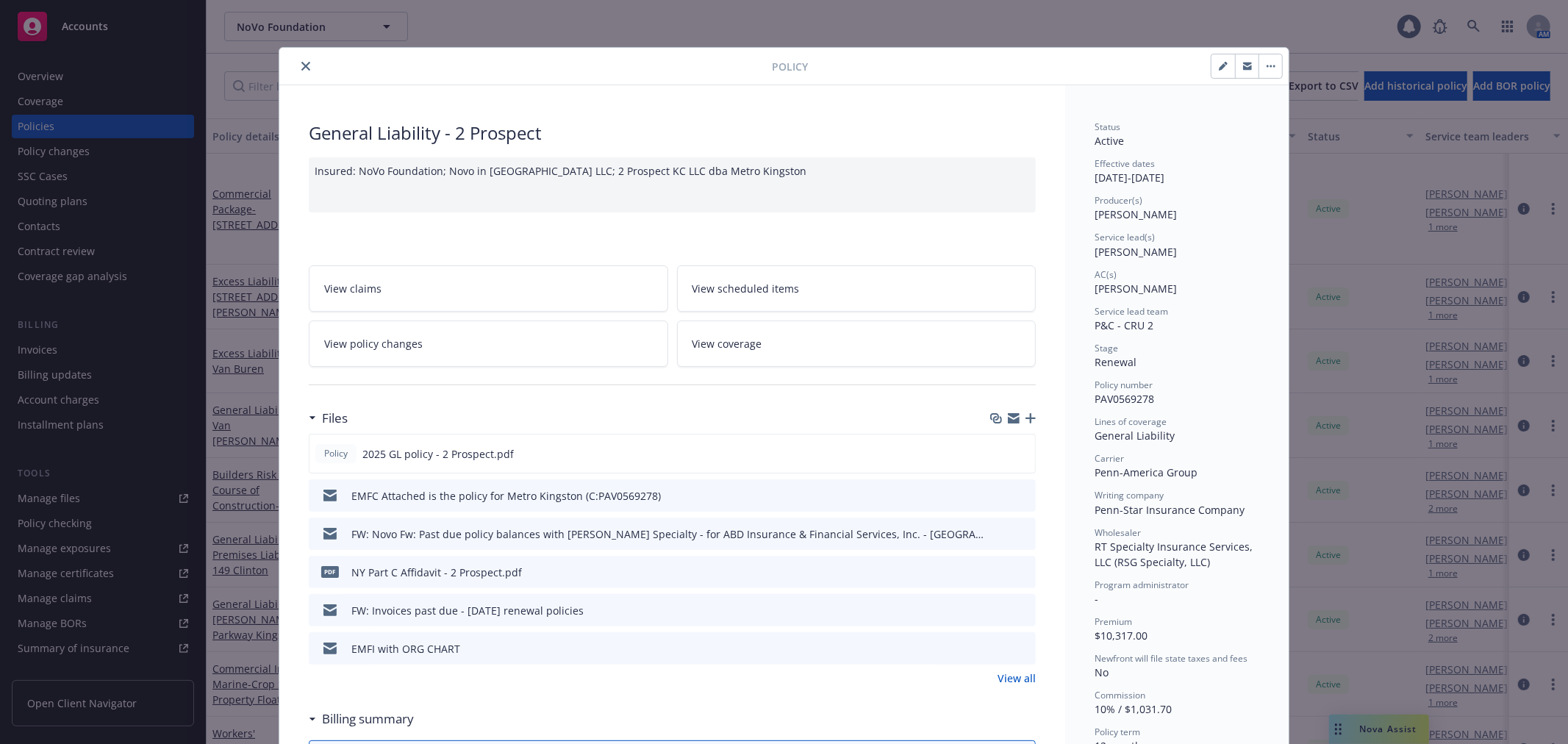
scroll to position [44, 0]
